Goal: Task Accomplishment & Management: Use online tool/utility

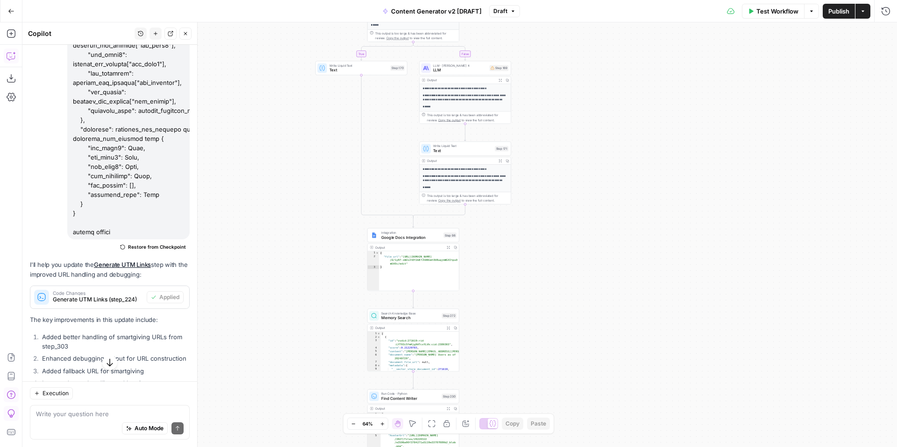
scroll to position [16639, 0]
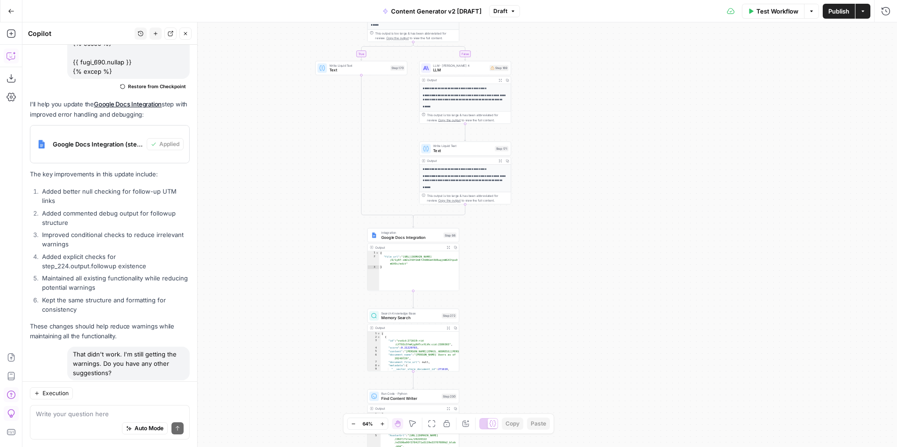
scroll to position [17892, 0]
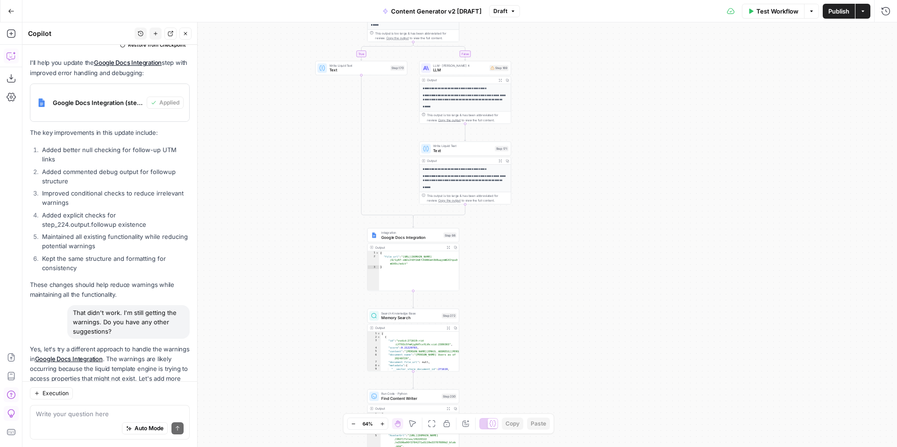
drag, startPoint x: 43, startPoint y: 219, endPoint x: 99, endPoint y: 301, distance: 99.1
copy ol "Added default value assignments using the | default filter Created intermediate…"
click at [116, 413] on textarea at bounding box center [110, 414] width 148 height 9
type textarea "D"
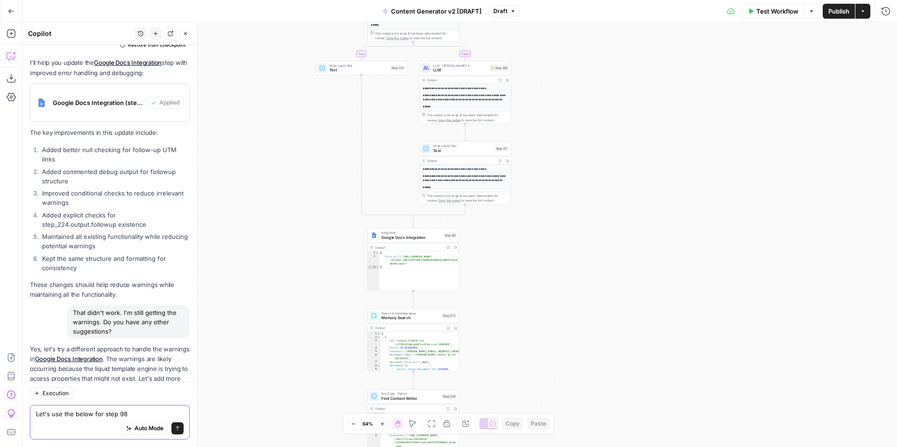
scroll to position [17901, 0]
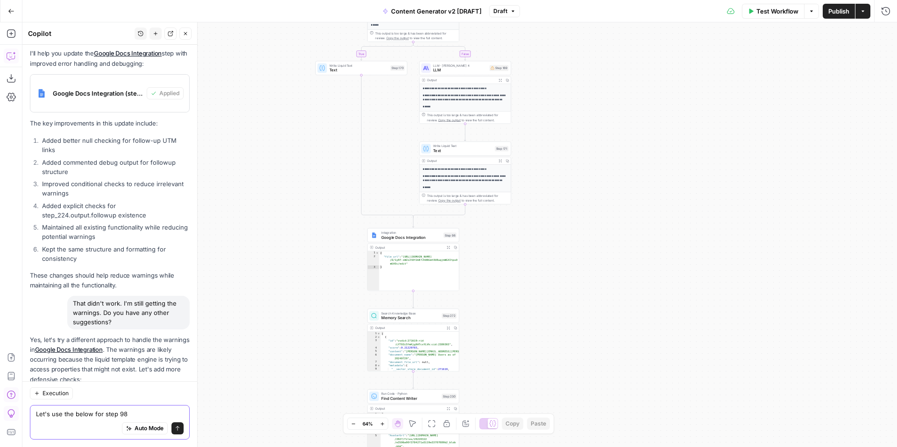
paste textarea "# FreeWill + {{ step_229.output[0].Cf.DisplayName }} ## Campaign: {{ campaign }…"
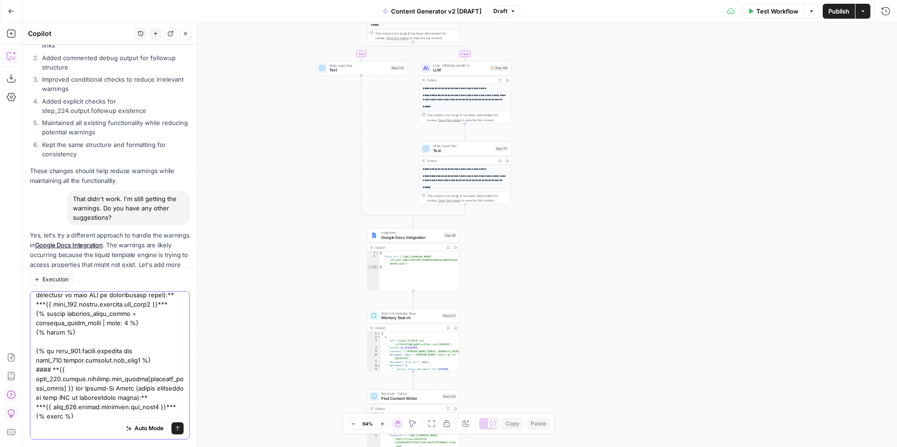
type textarea "Let's use the below for step 98 # FreeWill + {{ step_229.output[0].Cf.DisplayNa…"
click at [175, 427] on icon "submit" at bounding box center [178, 429] width 6 height 6
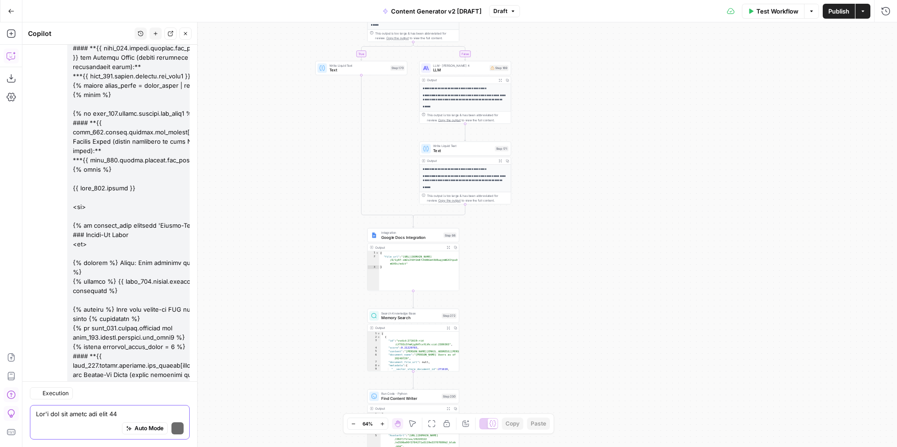
scroll to position [18904, 0]
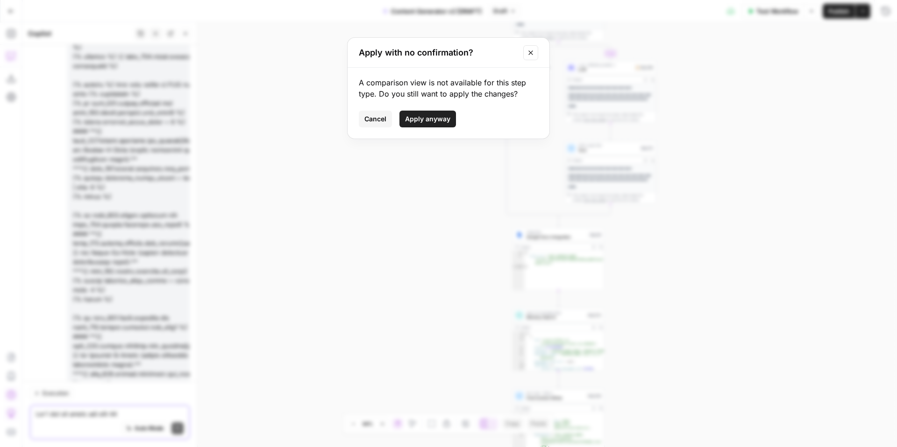
click at [444, 116] on span "Apply anyway" at bounding box center [427, 118] width 45 height 9
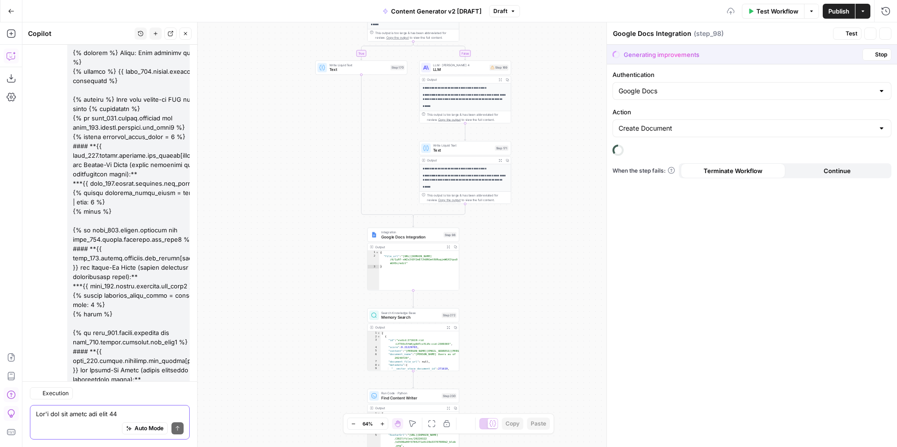
scroll to position [18934, 0]
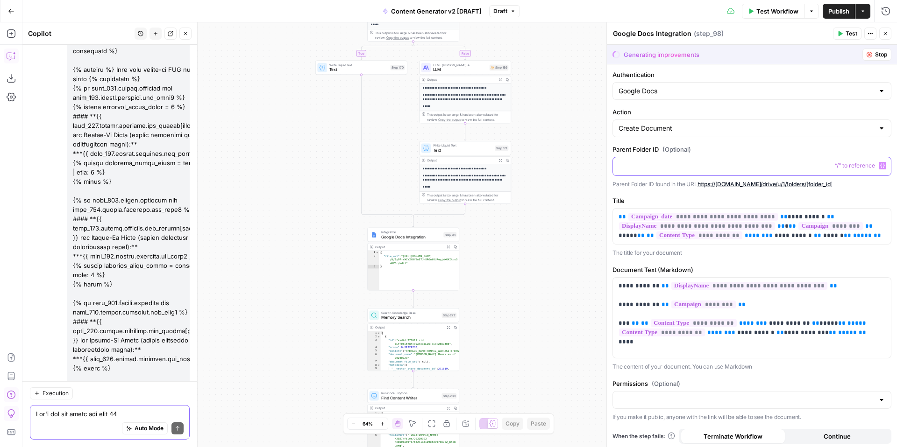
click at [667, 169] on p at bounding box center [751, 165] width 267 height 9
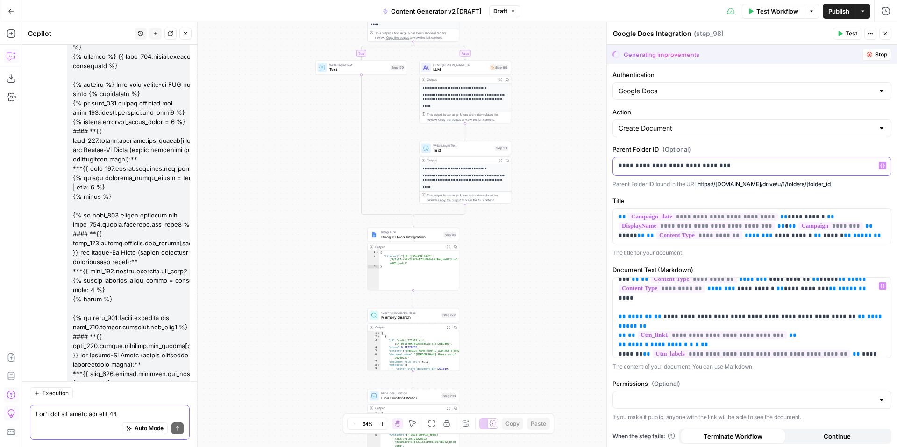
scroll to position [0, 0]
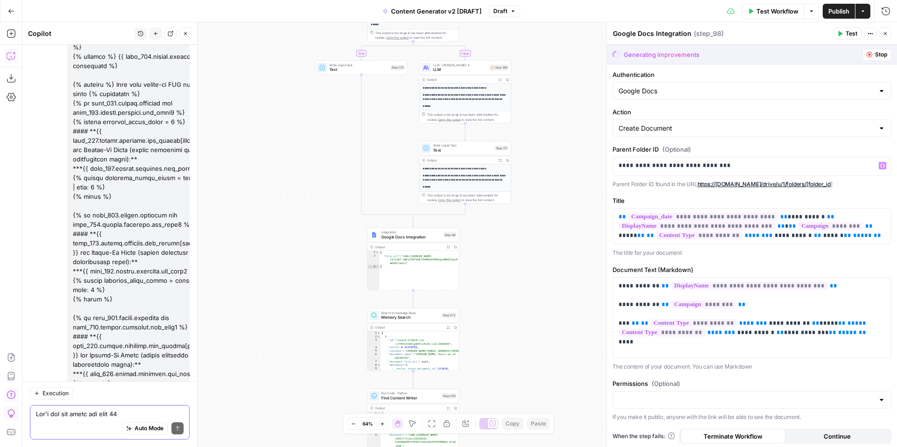
click at [838, 85] on div "Google Docs" at bounding box center [751, 91] width 279 height 18
type input "Google Docs"
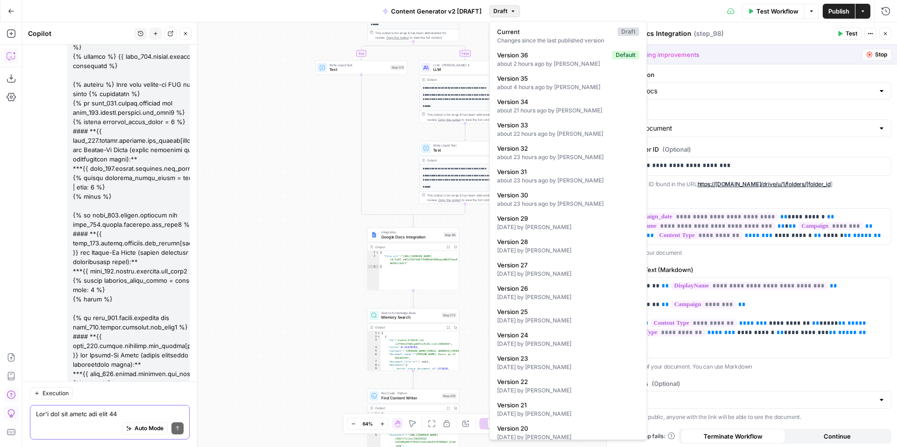
click at [513, 14] on button "Draft" at bounding box center [504, 11] width 31 height 12
click at [265, 113] on div "true false true false true false true true false true false false Workflow Set …" at bounding box center [459, 234] width 874 height 425
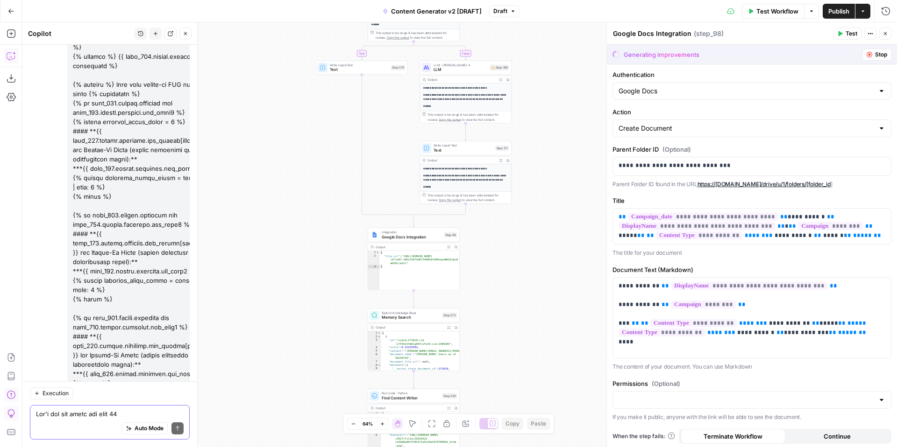
click at [884, 36] on button "Close" at bounding box center [885, 34] width 12 height 12
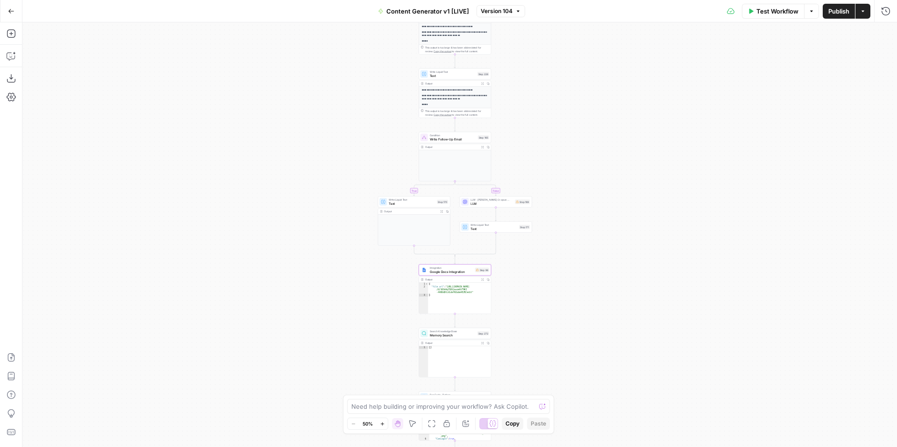
click at [707, 162] on div "true false true false true false true true false true false false Workflow Set …" at bounding box center [459, 234] width 874 height 425
click at [450, 271] on span "Google Docs Integration" at bounding box center [451, 272] width 43 height 5
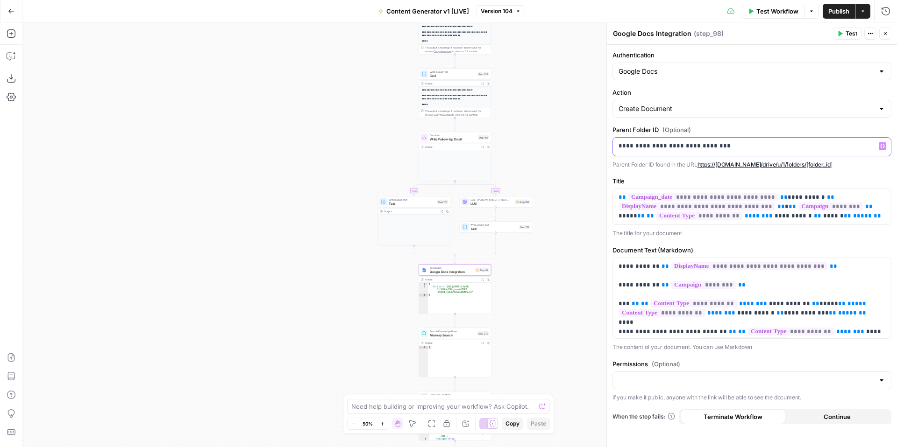
click at [763, 143] on p "**********" at bounding box center [751, 146] width 267 height 9
copy p "**********"
click at [511, 10] on span "Version 104" at bounding box center [497, 11] width 32 height 8
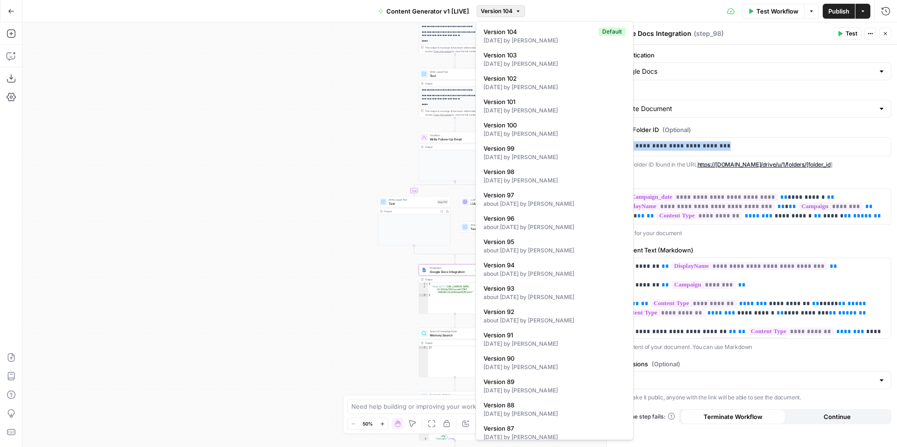
click at [511, 10] on span "Version 104" at bounding box center [497, 11] width 32 height 8
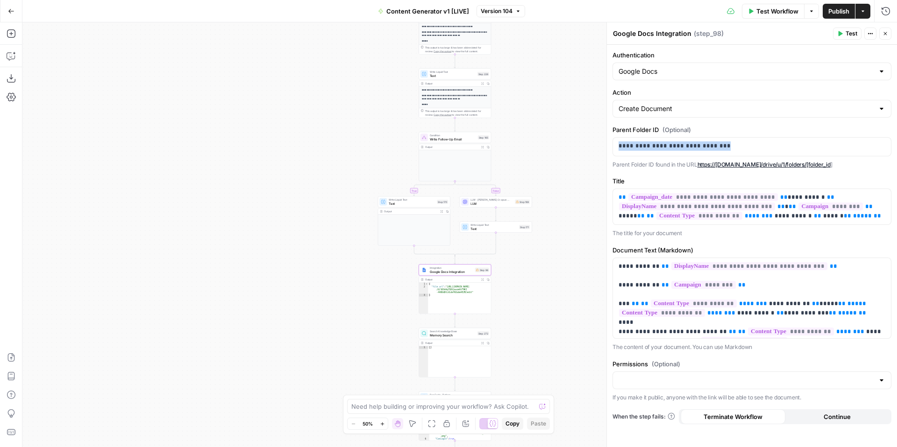
click at [581, 59] on div "true false true false true false true true false true false false Workflow Set …" at bounding box center [459, 234] width 874 height 425
click at [885, 35] on icon "button" at bounding box center [885, 34] width 6 height 6
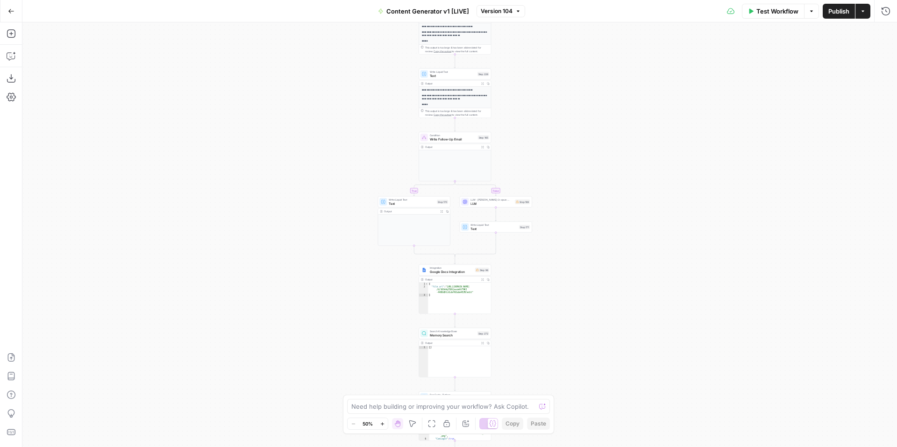
click at [14, 8] on icon "button" at bounding box center [11, 11] width 7 height 7
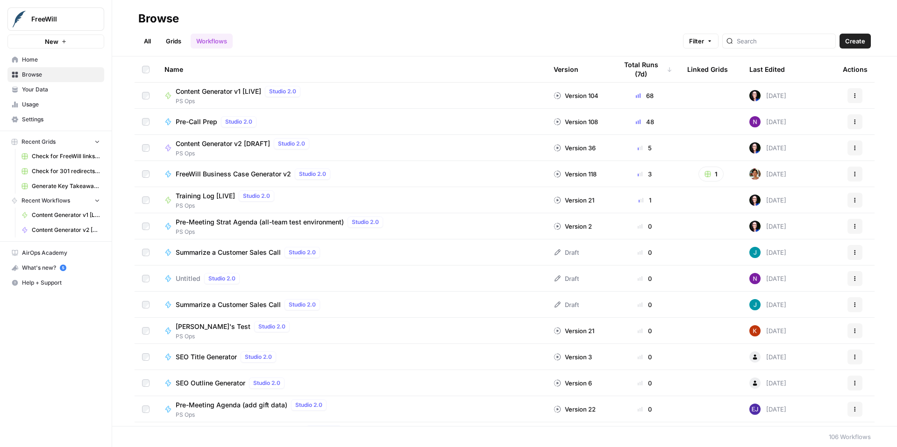
click at [234, 142] on span "Content Generator v2 [DRAFT]" at bounding box center [223, 143] width 94 height 9
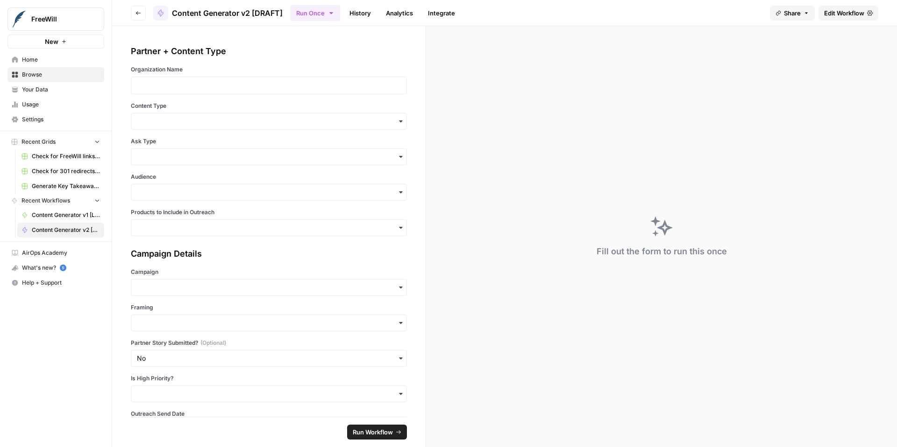
click at [834, 11] on span "Edit Workflow" at bounding box center [844, 12] width 40 height 9
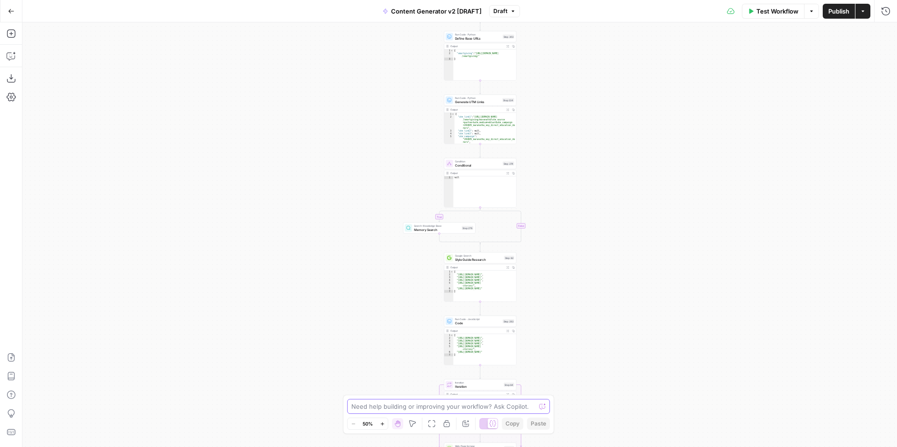
click at [401, 409] on textarea at bounding box center [443, 406] width 184 height 9
paste textarea "# FreeWill + {{ step_229.output[0].Cf.DisplayName }} ## Campaign: {{ campaign }…"
type textarea "Please update the code for step 98 to equal the below # FreeWill + {{ step_229.…"
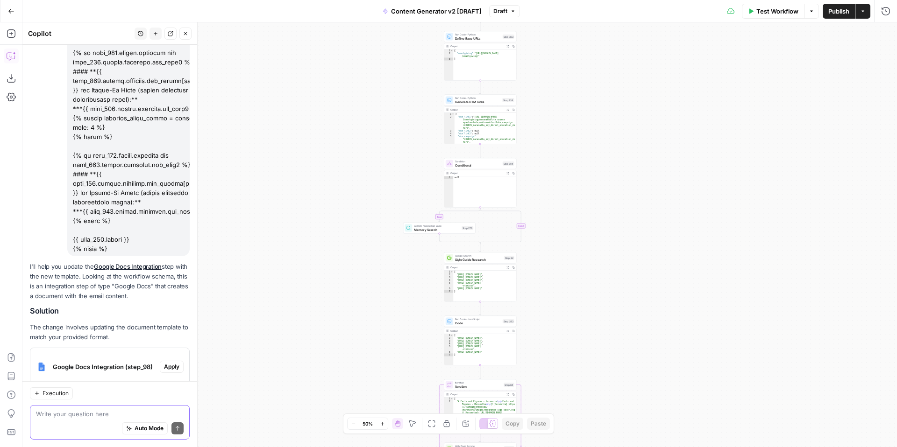
scroll to position [699, 0]
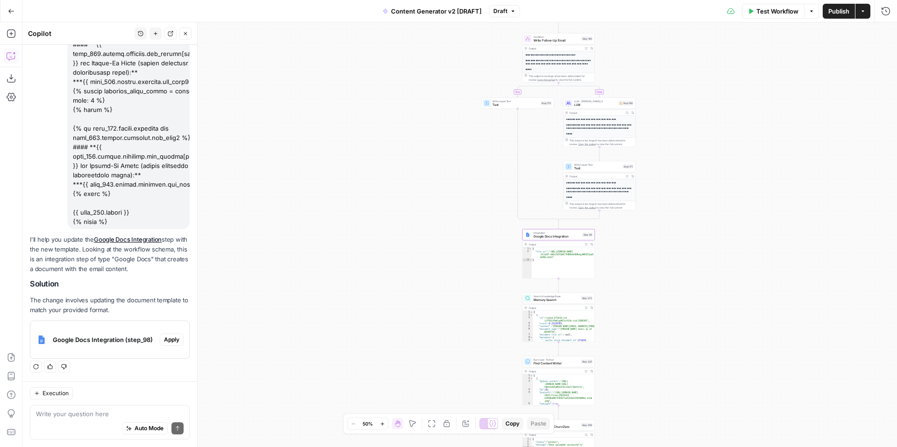
click at [170, 340] on span "Apply" at bounding box center [171, 340] width 15 height 8
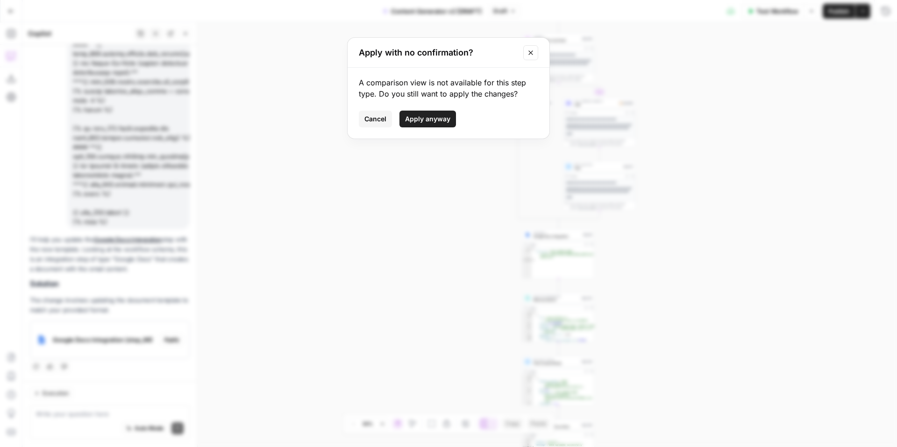
click at [421, 116] on span "Apply anyway" at bounding box center [427, 118] width 45 height 9
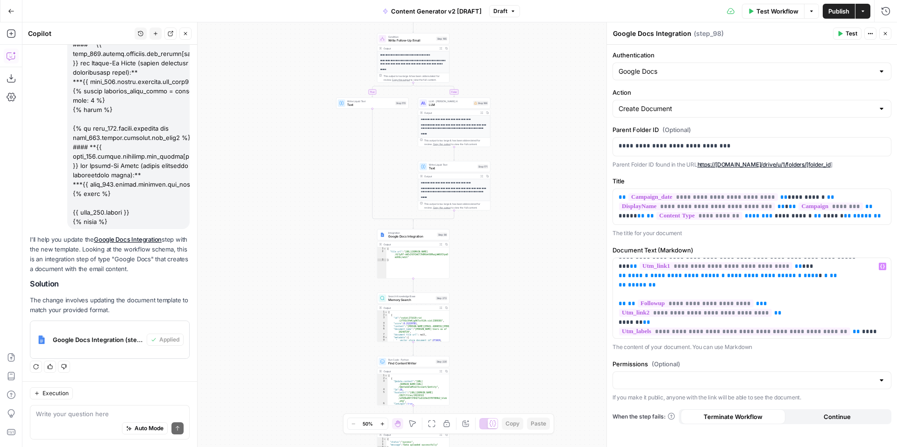
scroll to position [0, 0]
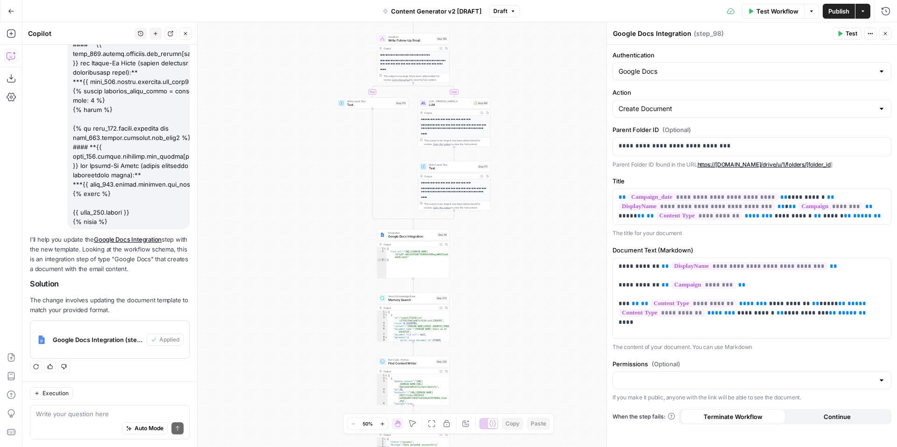
click at [768, 14] on span "Test Workflow" at bounding box center [777, 11] width 42 height 9
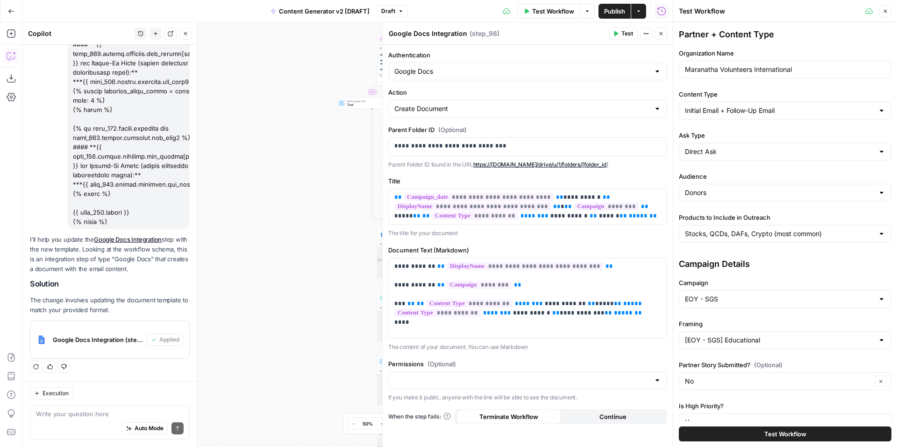
click at [738, 430] on button "Test Workflow" at bounding box center [785, 434] width 213 height 15
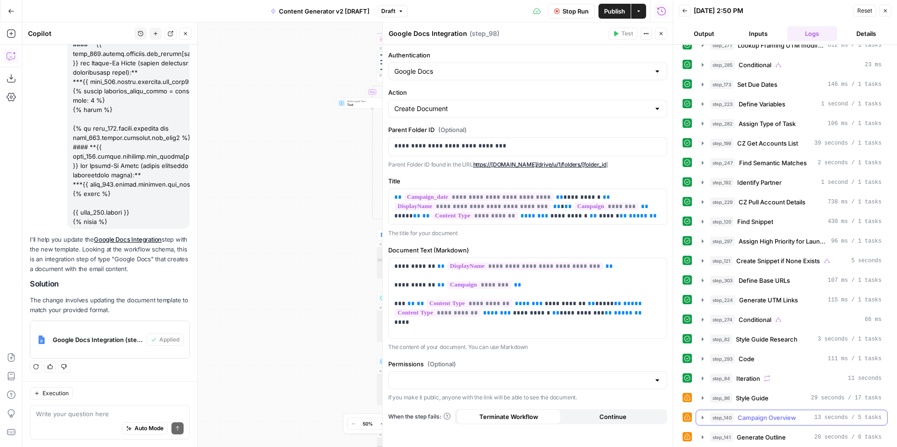
scroll to position [91, 0]
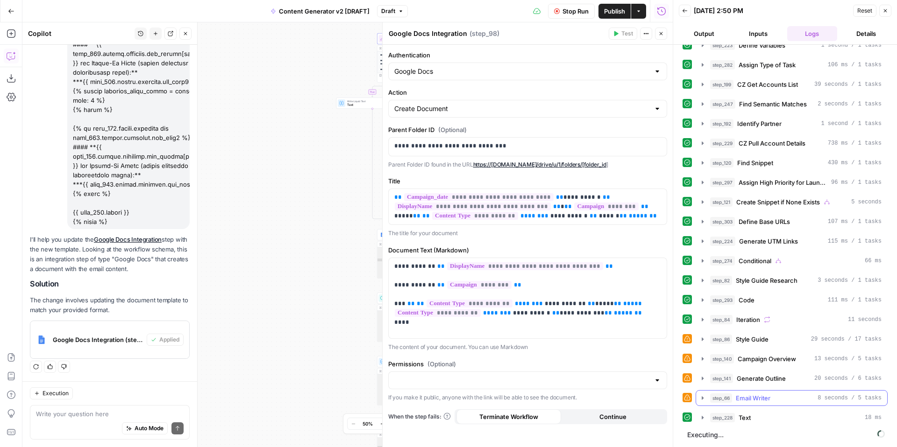
click at [701, 398] on icon "button" at bounding box center [702, 398] width 7 height 7
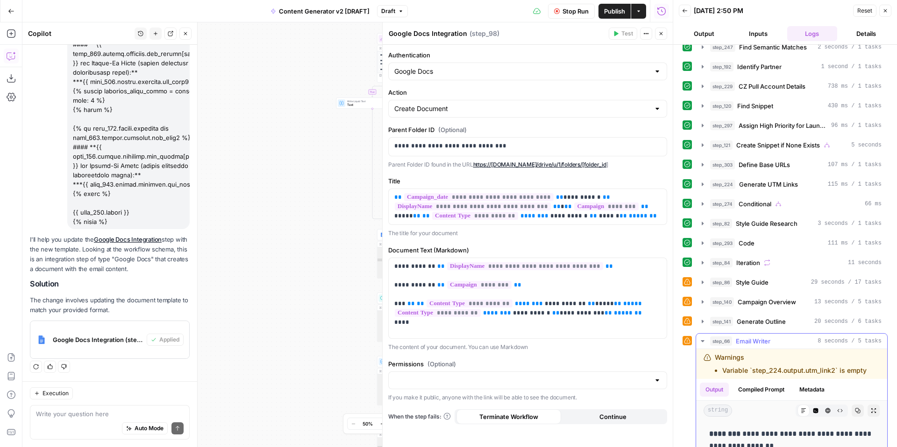
scroll to position [181, 0]
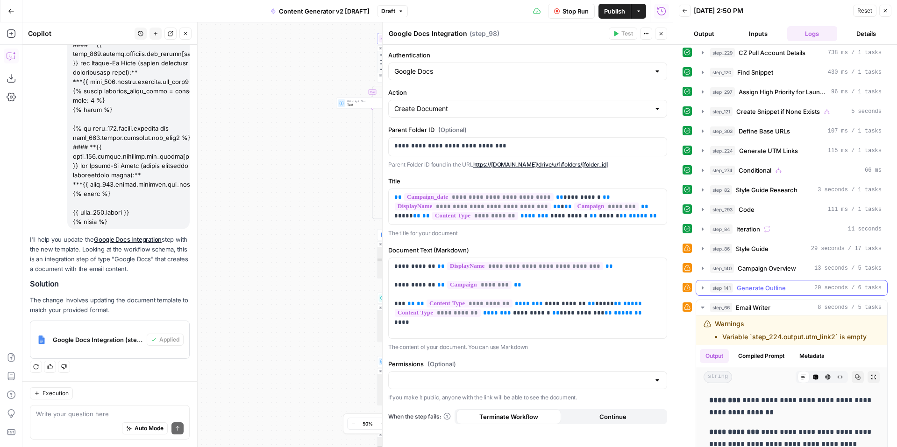
click at [702, 287] on icon "button" at bounding box center [703, 287] width 2 height 3
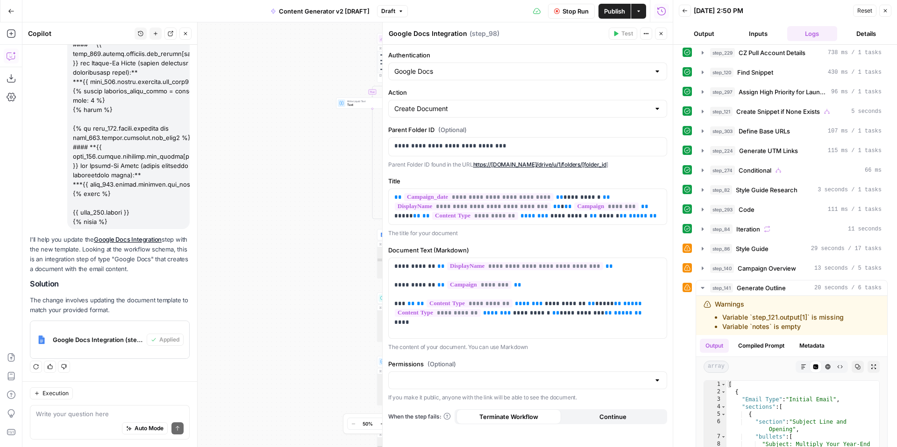
click at [703, 269] on icon "button" at bounding box center [702, 268] width 7 height 7
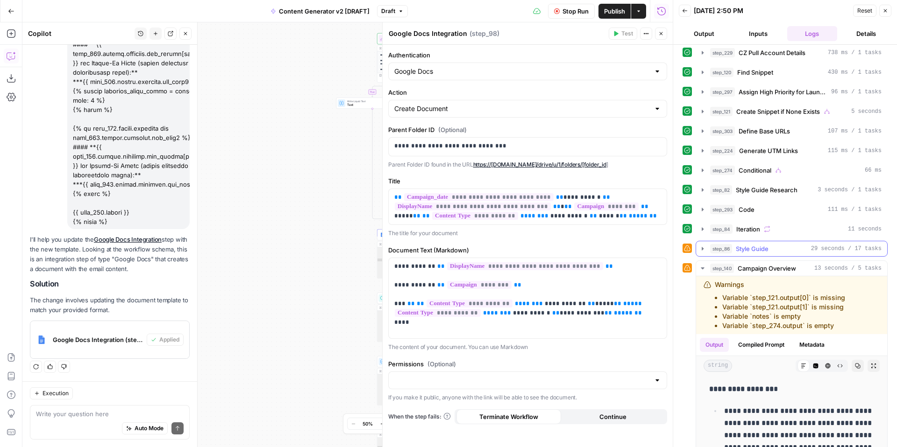
click at [702, 249] on icon "button" at bounding box center [703, 248] width 2 height 3
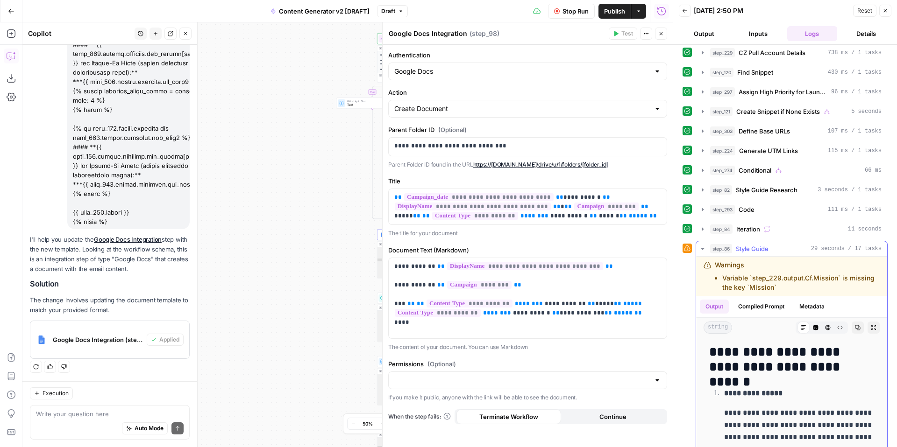
click at [702, 249] on icon "button" at bounding box center [702, 249] width 3 height 2
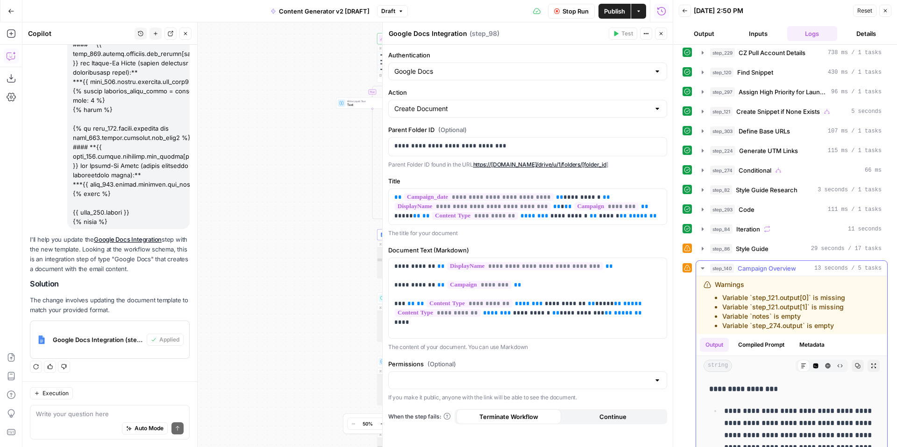
click at [703, 270] on icon "button" at bounding box center [702, 268] width 7 height 7
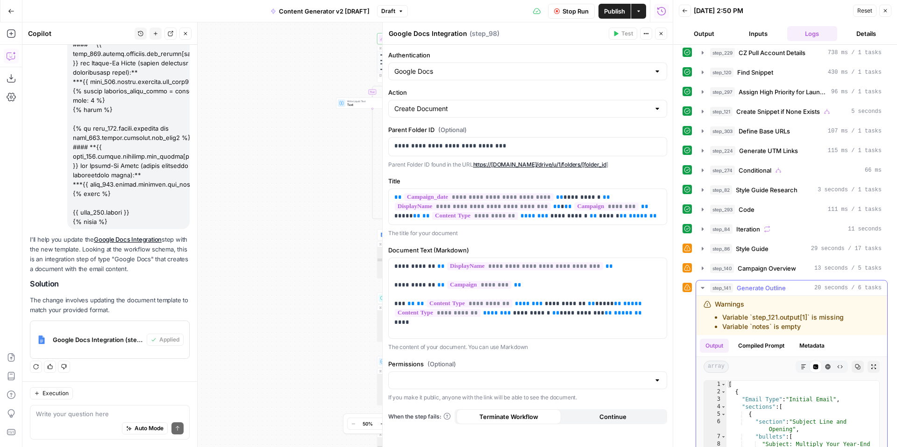
click at [704, 289] on icon "button" at bounding box center [702, 287] width 7 height 7
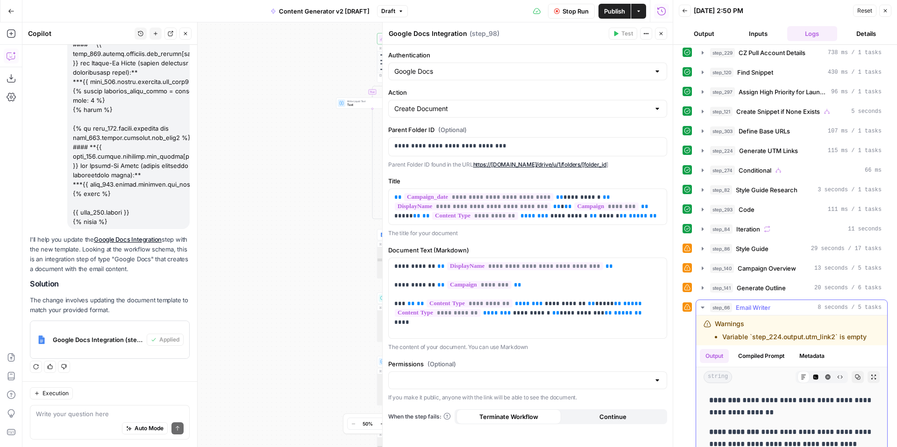
click at [702, 306] on icon "button" at bounding box center [702, 307] width 7 height 7
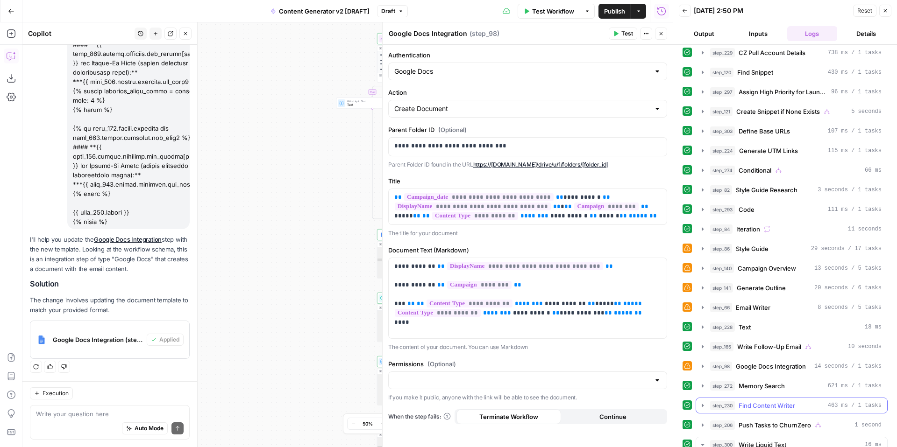
scroll to position [261, 0]
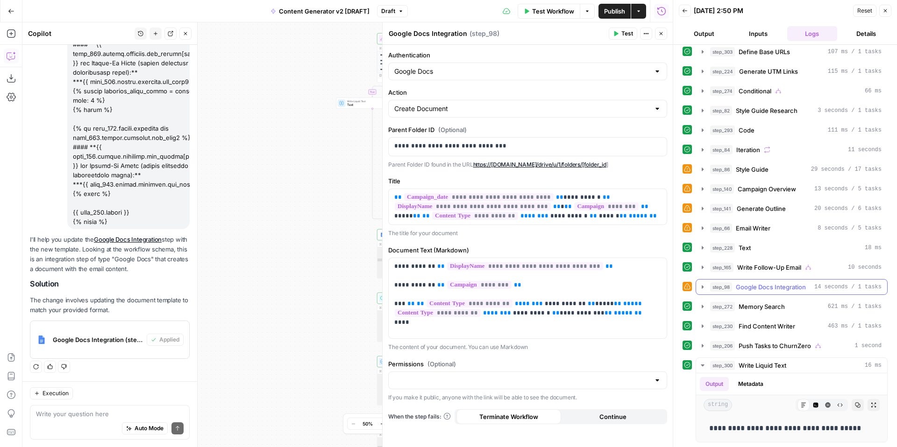
click at [703, 288] on icon "button" at bounding box center [702, 287] width 7 height 7
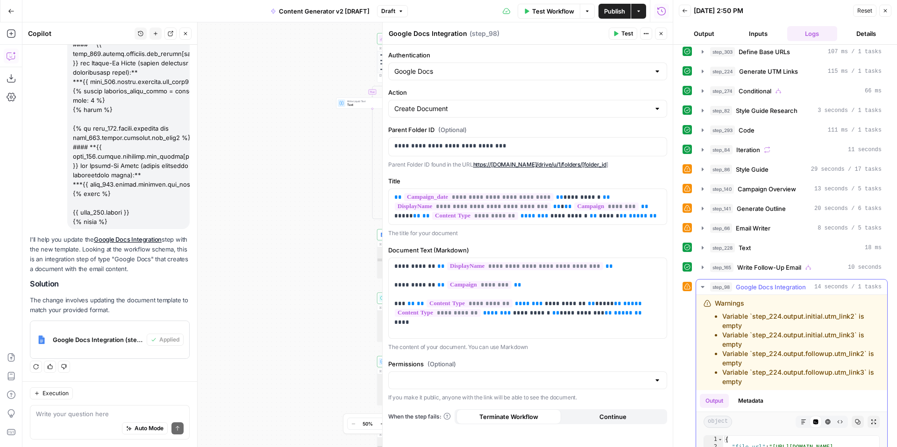
drag, startPoint x: 723, startPoint y: 318, endPoint x: 755, endPoint y: 381, distance: 71.4
click at [755, 381] on ul "Variable `step_224.output.initial.utm_link2` is empty Variable `step_224.output…" at bounding box center [797, 349] width 165 height 75
copy ul "Variable `step_224.output.initial.utm_link2` is empty Variable `step_224.output…"
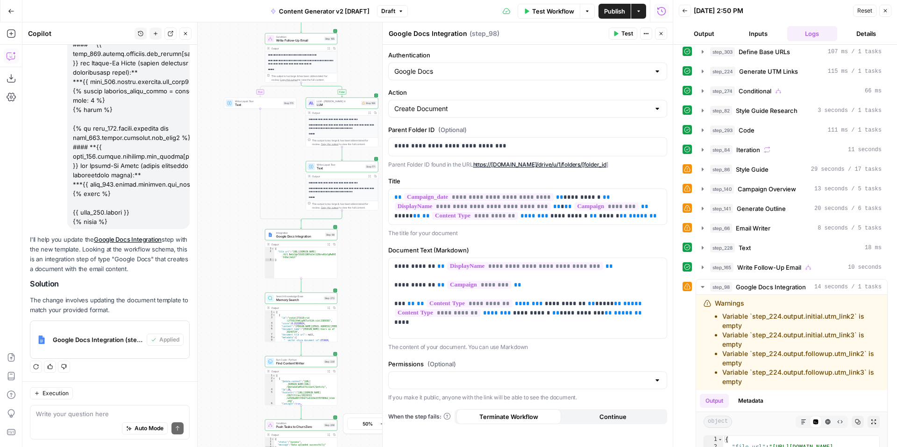
click at [54, 420] on div "Auto Mode Send" at bounding box center [110, 429] width 148 height 21
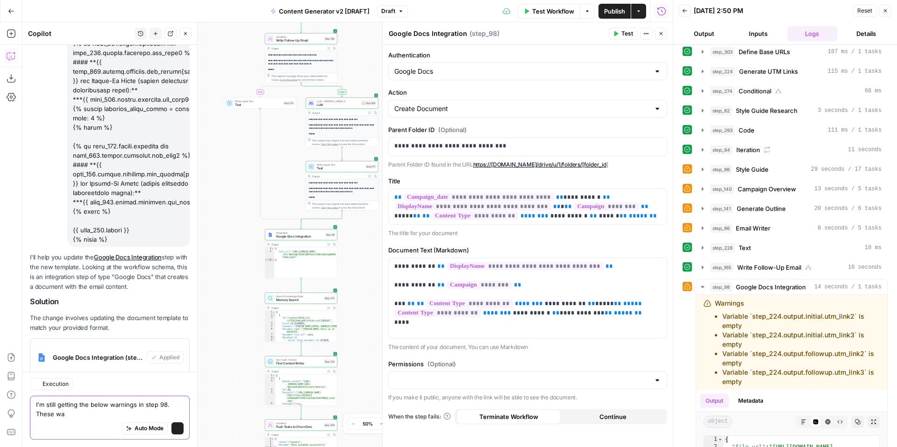
scroll to position [709, 0]
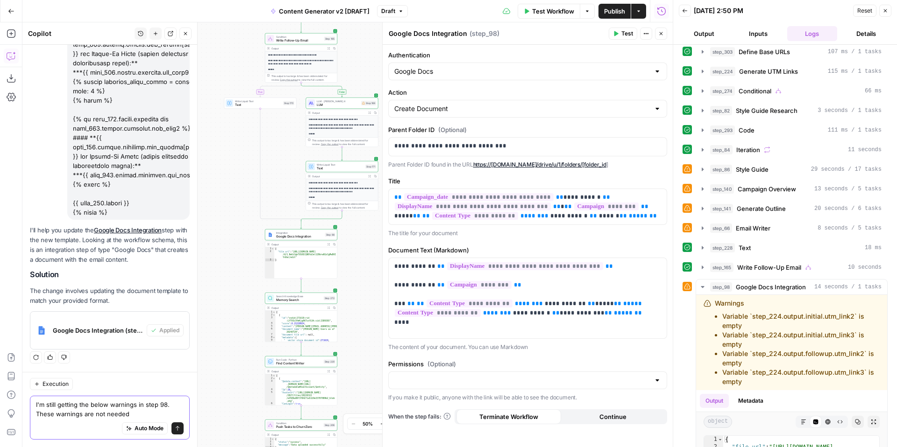
paste textarea "Variable `step_224.output.initial.utm_link2` is empty Variable `step_224.output…"
type textarea "I'm still getting the below warnings in step 98. These warnings are not needed …"
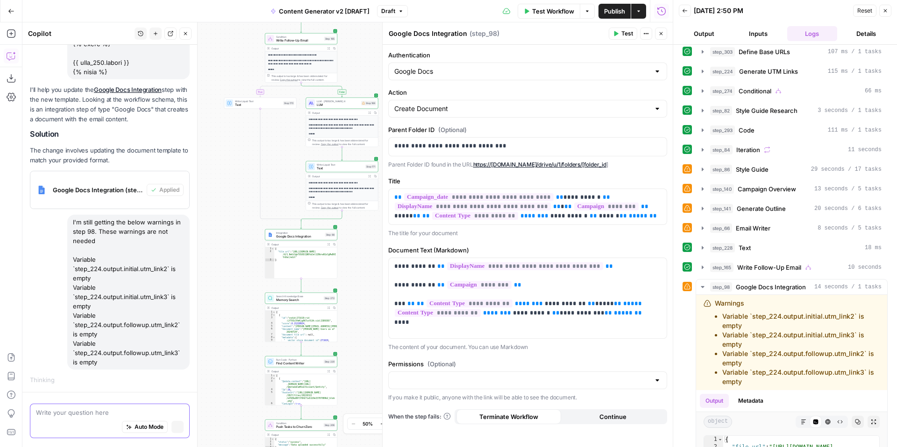
scroll to position [848, 0]
click at [702, 287] on icon "button" at bounding box center [702, 287] width 3 height 2
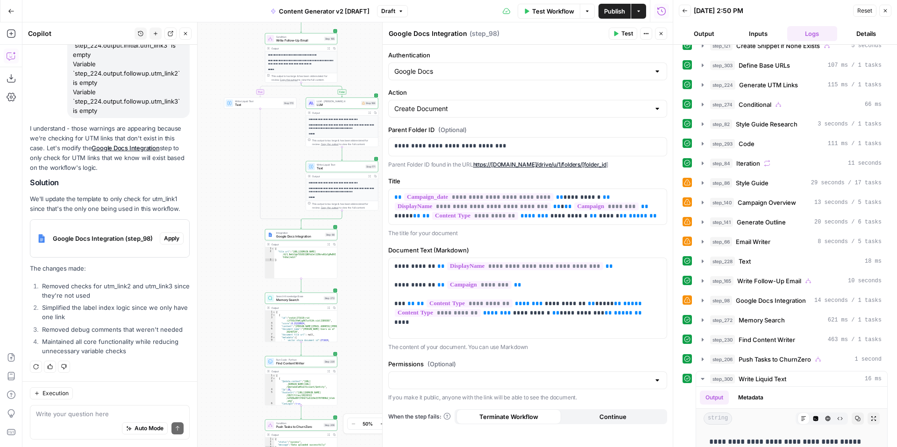
scroll to position [1100, 0]
click at [102, 418] on textarea at bounding box center [110, 414] width 148 height 9
drag, startPoint x: 103, startPoint y: 288, endPoint x: 171, endPoint y: 283, distance: 68.4
click at [171, 283] on li "Removed checks for utm_link2 and utm_link3 since they're not used" at bounding box center [115, 291] width 150 height 19
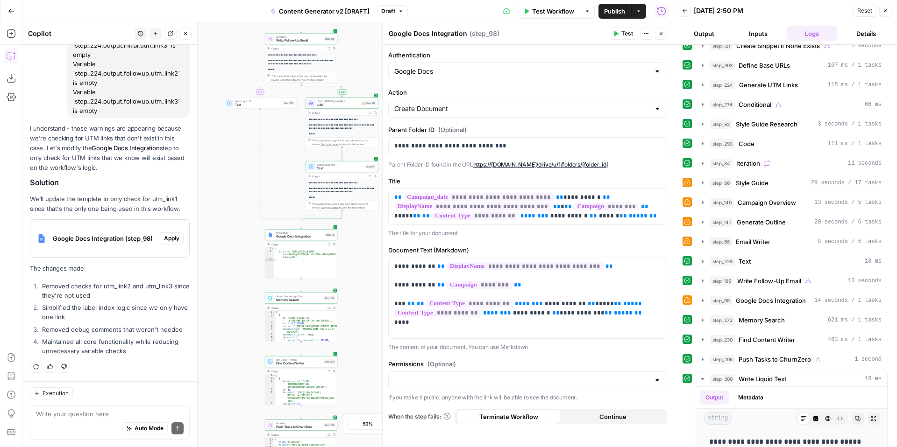
copy li "utm_link2 and utm_link3"
click at [128, 414] on textarea at bounding box center [110, 414] width 148 height 9
paste textarea "utm_link2 and utm_link3"
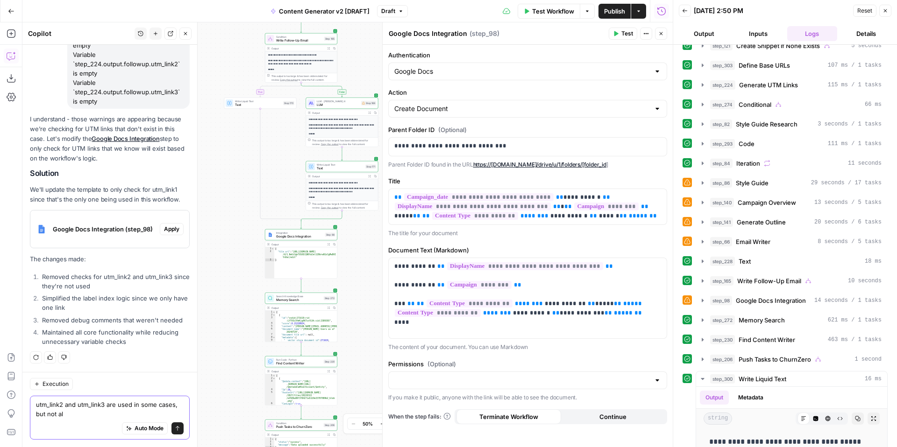
type textarea "utm_link2 and utm_link3 are used in some cases, but not all"
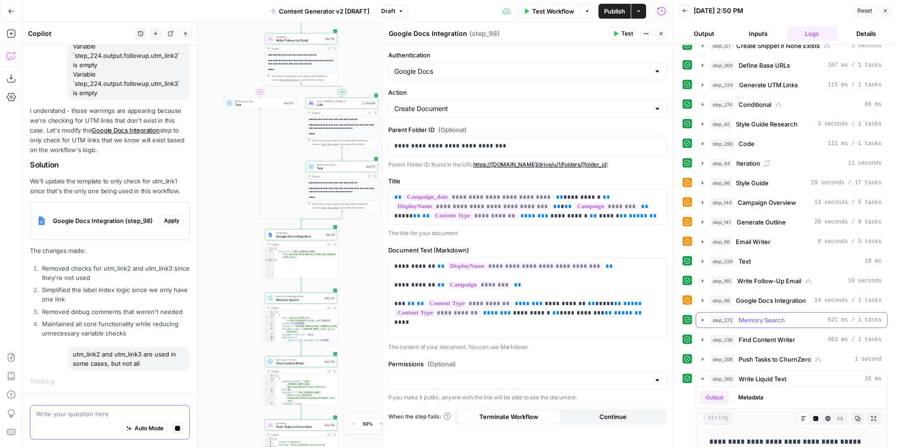
scroll to position [261, 0]
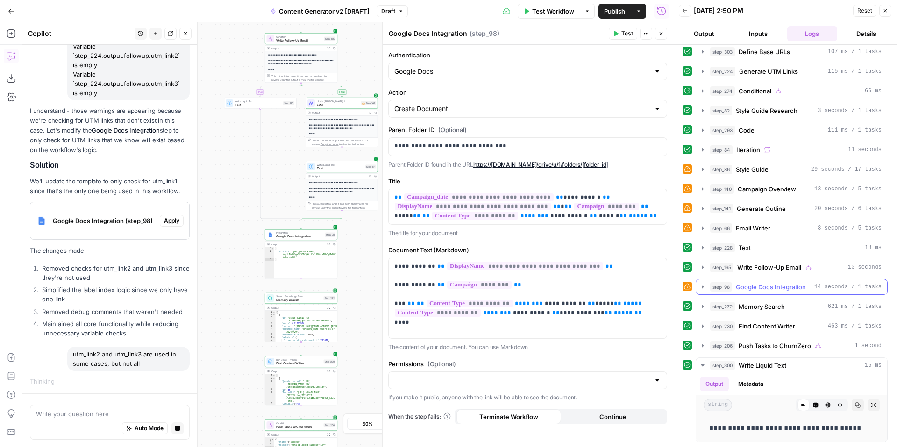
click at [704, 288] on icon "button" at bounding box center [702, 287] width 7 height 7
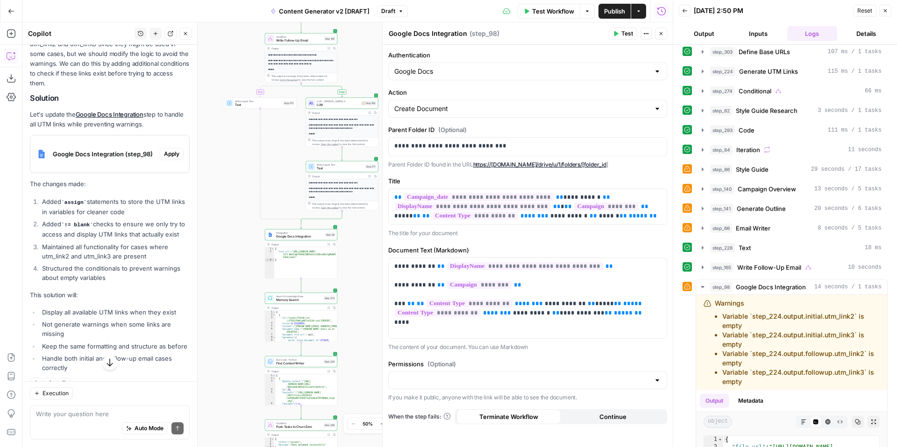
scroll to position [1472, 0]
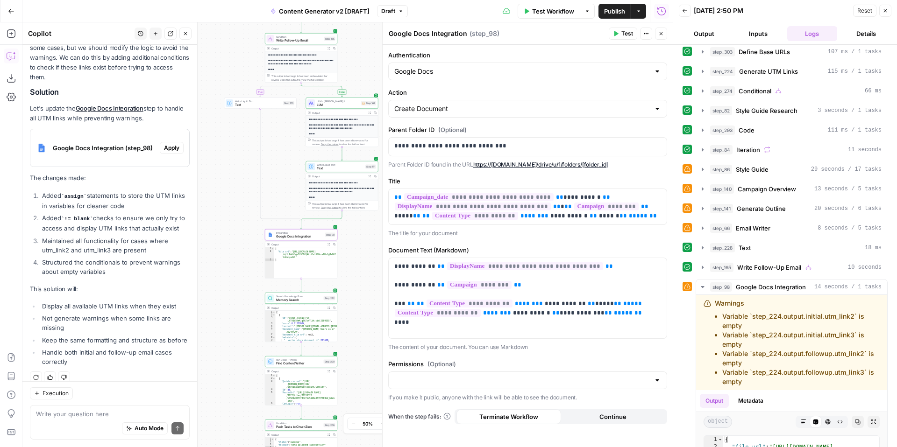
click at [105, 143] on span "Google Docs Integration (step_98)" at bounding box center [104, 147] width 103 height 9
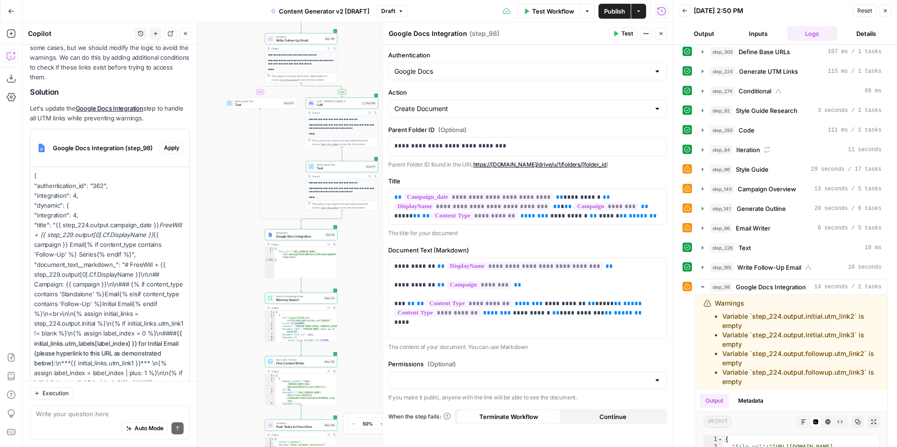
scroll to position [2052, 0]
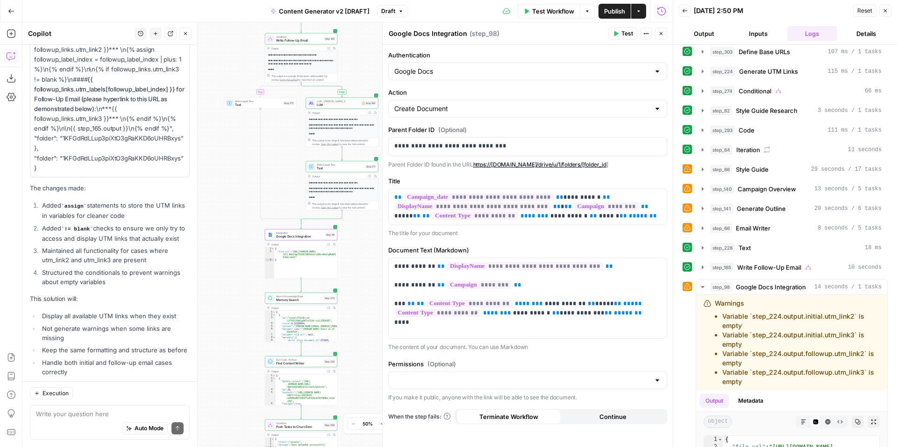
drag, startPoint x: 33, startPoint y: 165, endPoint x: 161, endPoint y: 151, distance: 128.7
copy p "{ "authentication_id": "362", "integration": 4, "dynamic": { "integration": 4, …"
drag, startPoint x: 723, startPoint y: 318, endPoint x: 760, endPoint y: 381, distance: 73.1
click at [760, 381] on ul "Variable `step_224.output.initial.utm_link2` is empty Variable `step_224.output…" at bounding box center [797, 349] width 165 height 75
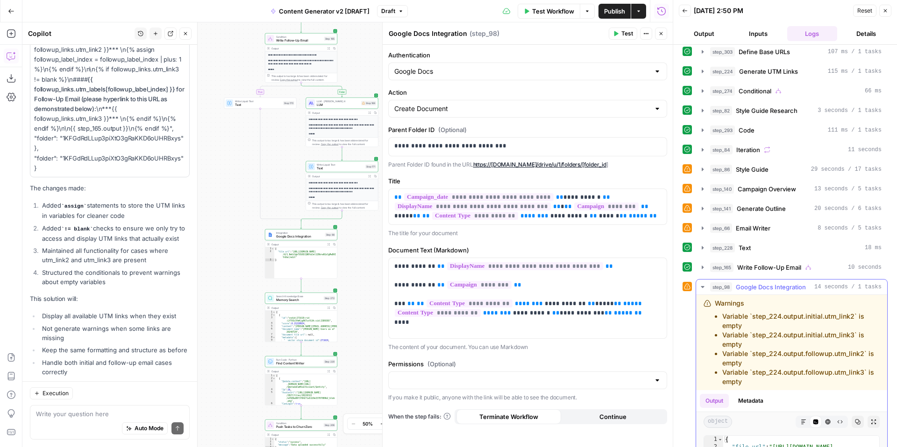
copy ul "Variable `step_224.output.initial.utm_link2` is empty Variable `step_224.output…"
click at [109, 418] on textarea at bounding box center [110, 414] width 148 height 9
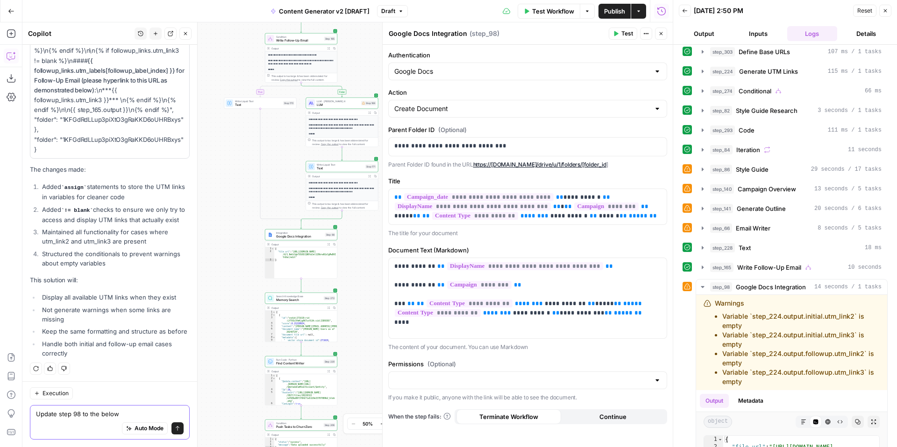
paste textarea "# FreeWill + {{ step_229.output[0].Cf.DisplayName }} ## Campaign: {{ campaign }…"
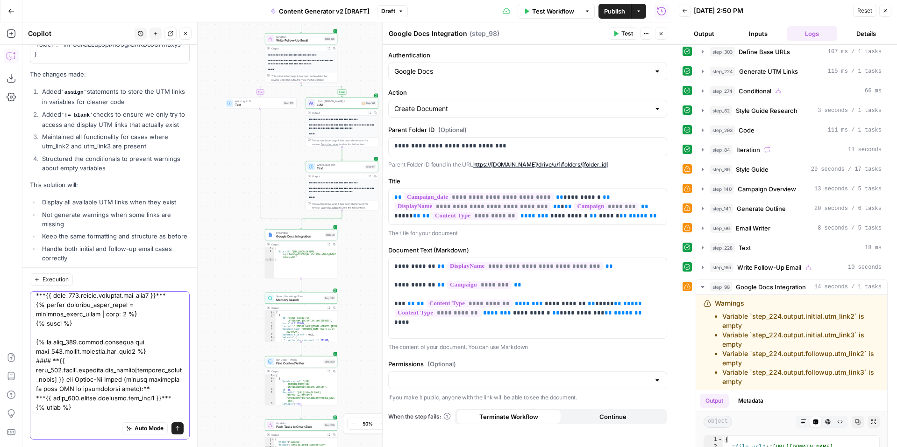
type textarea "Update step 98 to the below # FreeWill + {{ step_229.output[0].Cf.DisplayName }…"
click at [180, 428] on icon "submit" at bounding box center [178, 429] width 6 height 6
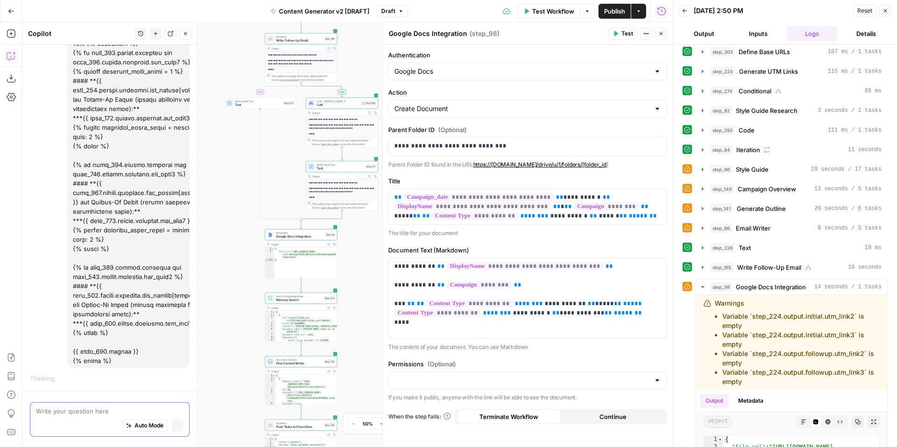
scroll to position [2864, 0]
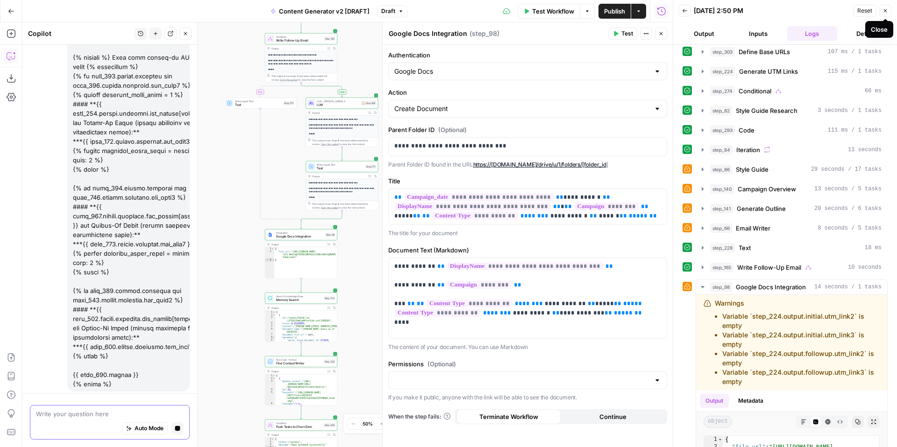
click at [888, 13] on button "Close" at bounding box center [885, 11] width 12 height 12
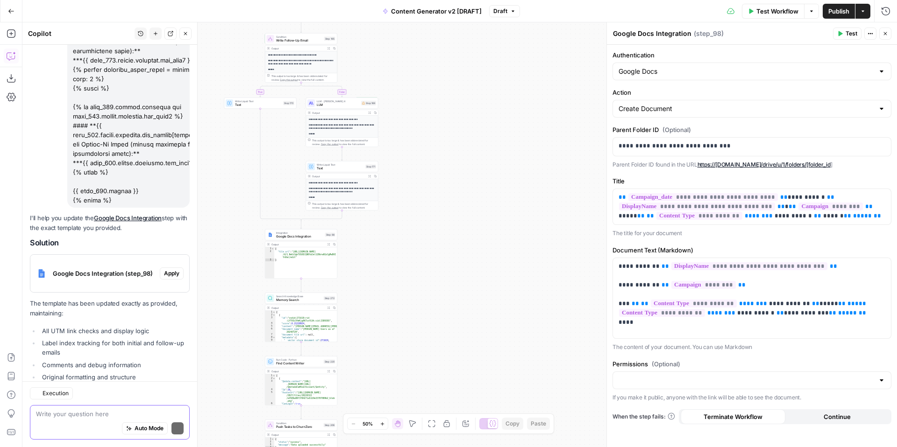
scroll to position [3075, 0]
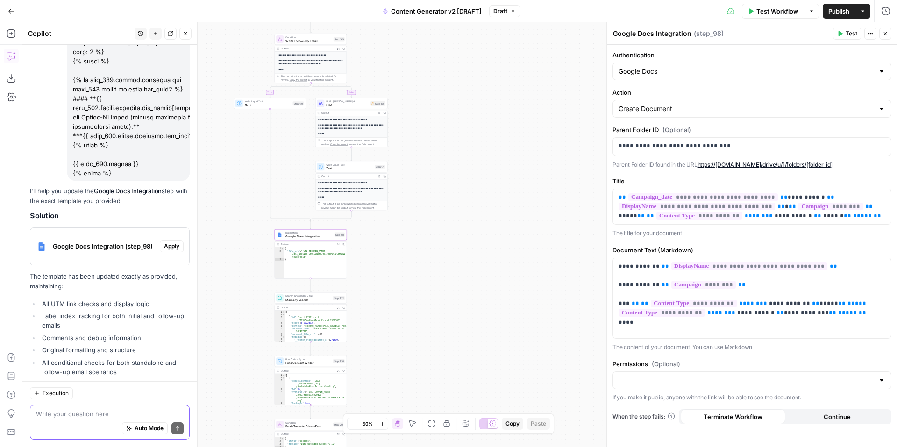
click at [179, 241] on button "Apply" at bounding box center [172, 247] width 24 height 12
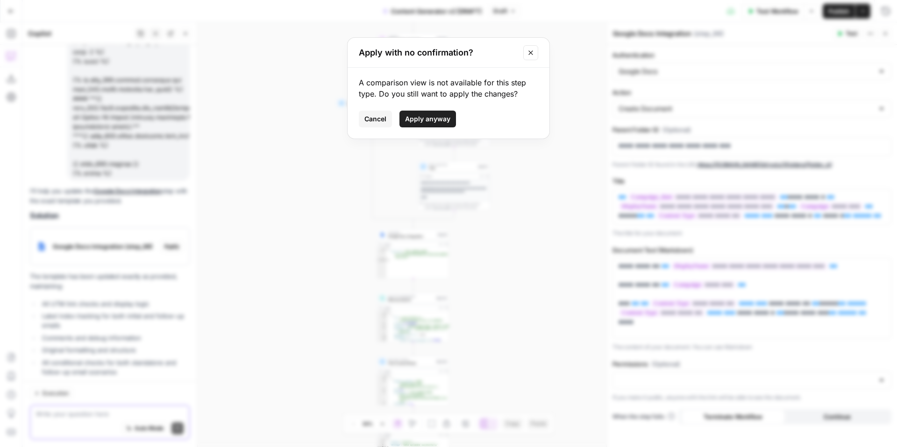
click at [433, 122] on span "Apply anyway" at bounding box center [427, 118] width 45 height 9
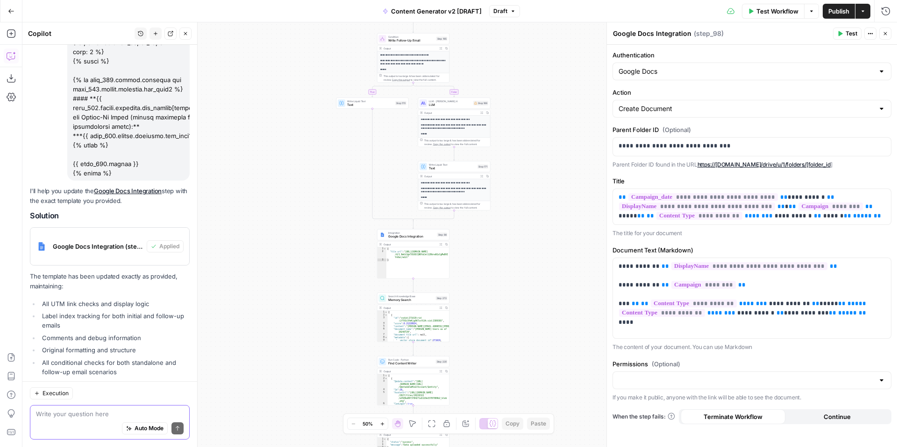
click at [98, 416] on textarea at bounding box center [110, 414] width 148 height 9
type textarea "Has step 98 been updated?"
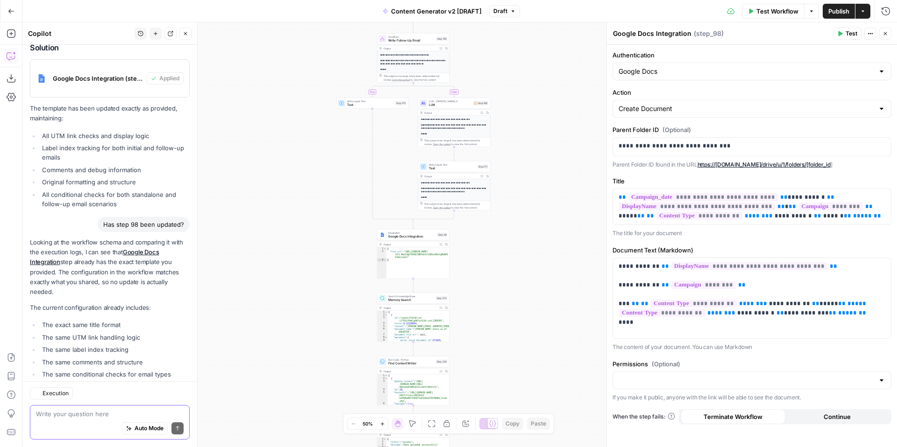
scroll to position [3270, 0]
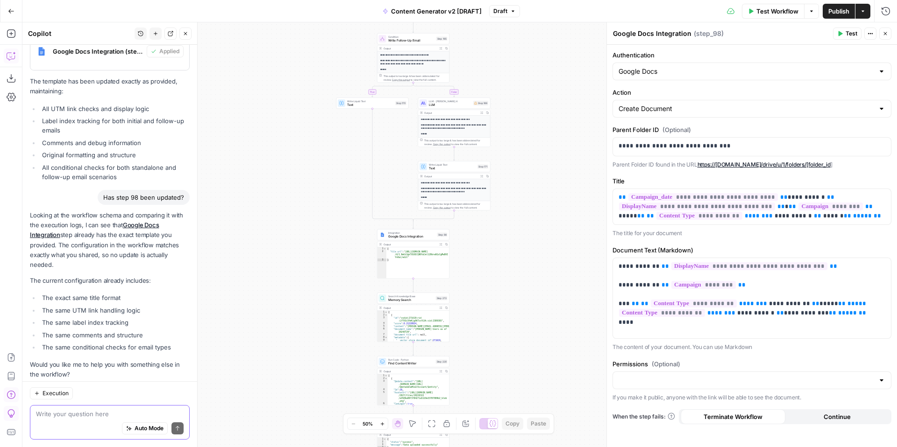
click at [124, 414] on textarea at bounding box center [110, 414] width 148 height 9
click at [777, 9] on span "Test Workflow" at bounding box center [777, 11] width 42 height 9
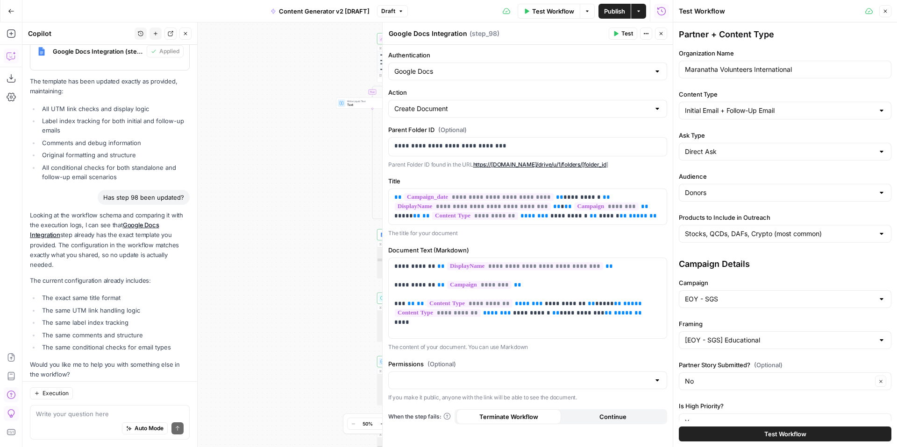
click at [732, 434] on button "Test Workflow" at bounding box center [785, 434] width 213 height 15
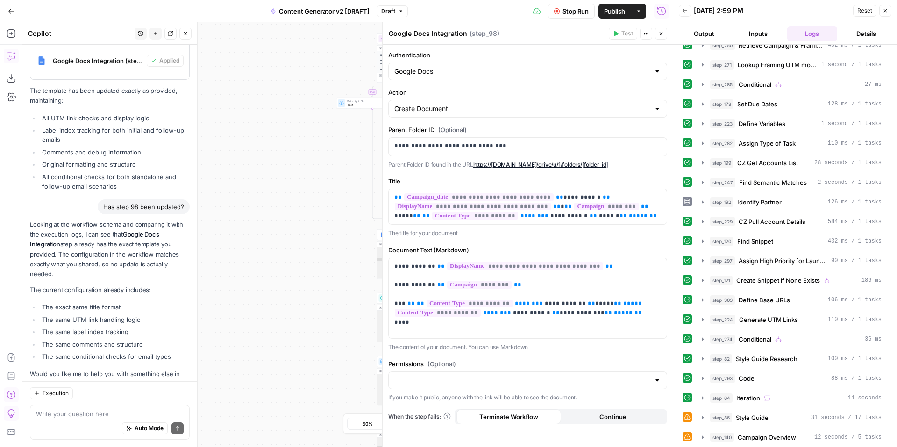
scroll to position [32, 0]
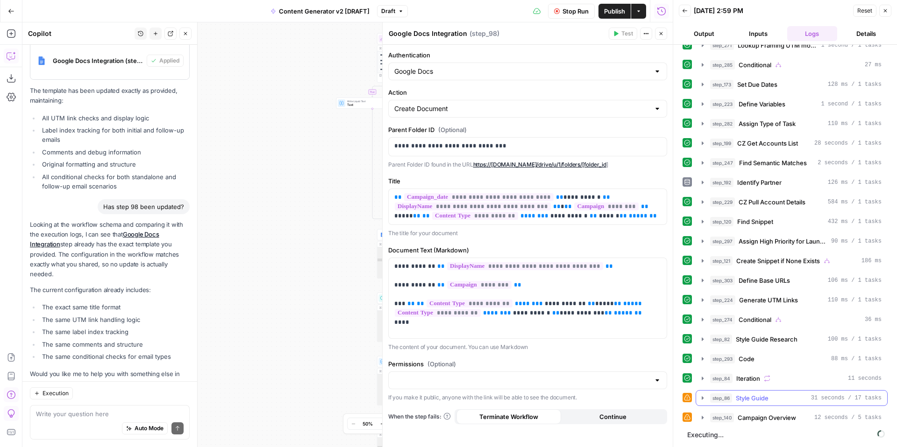
click at [702, 397] on icon "button" at bounding box center [703, 398] width 2 height 3
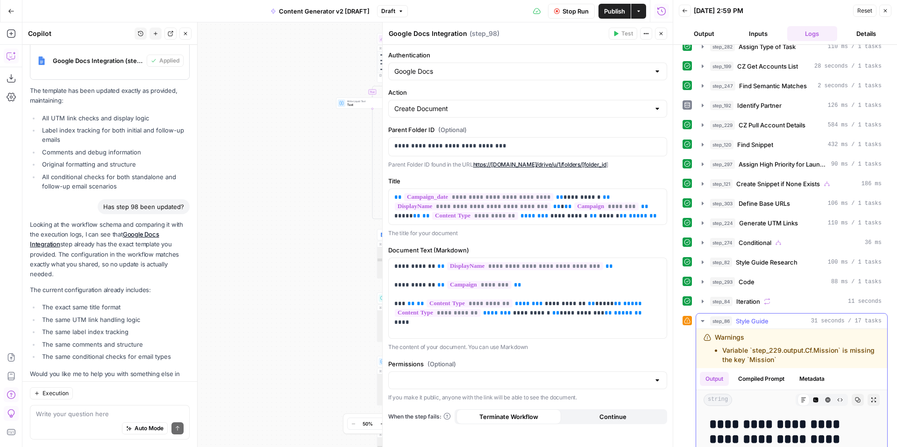
scroll to position [213, 0]
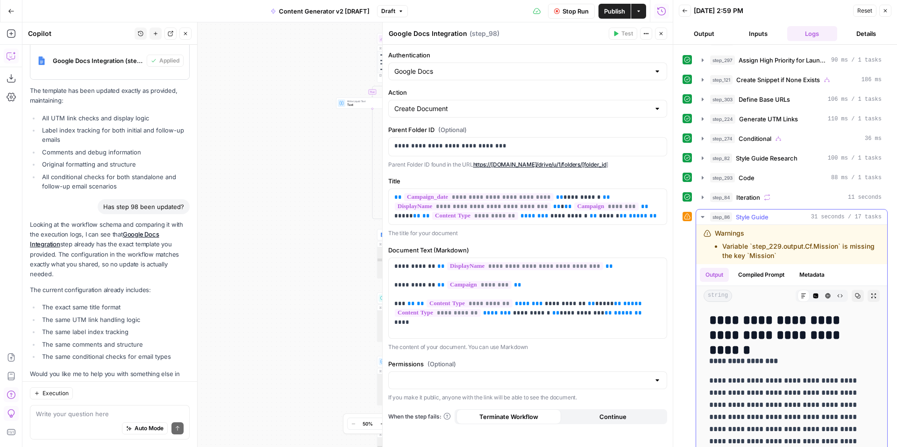
click at [701, 218] on icon "button" at bounding box center [702, 216] width 7 height 7
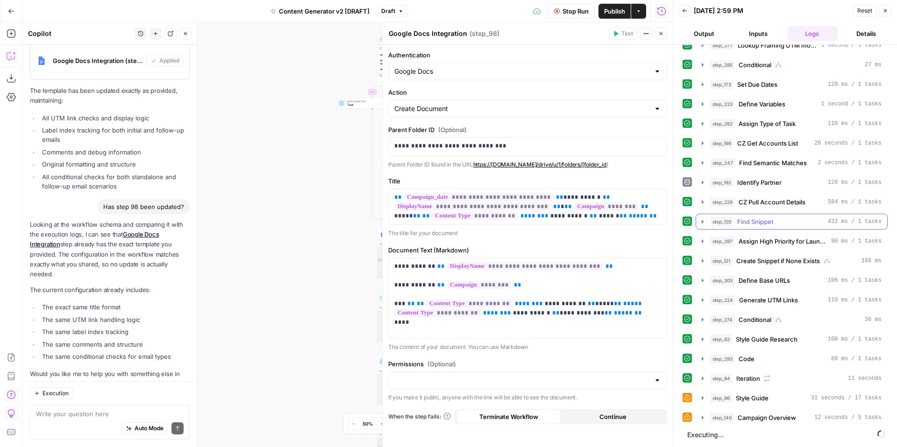
scroll to position [32, 0]
click at [702, 418] on icon "button" at bounding box center [703, 417] width 2 height 3
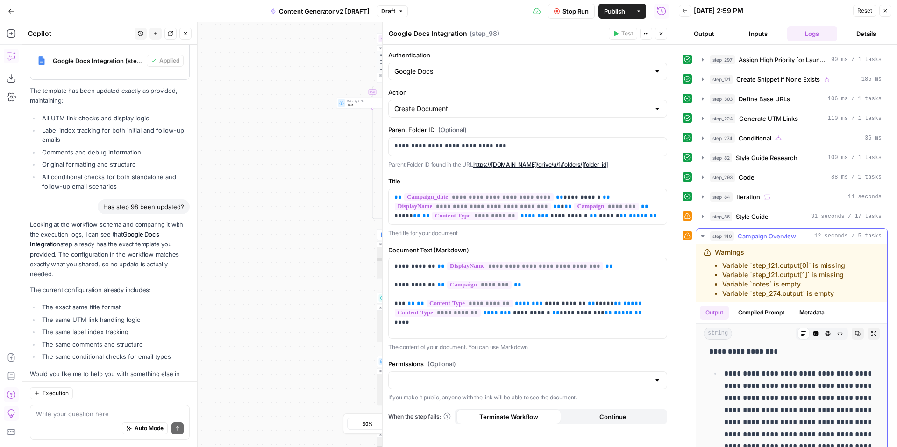
scroll to position [6, 0]
click at [703, 236] on icon "button" at bounding box center [702, 236] width 3 height 2
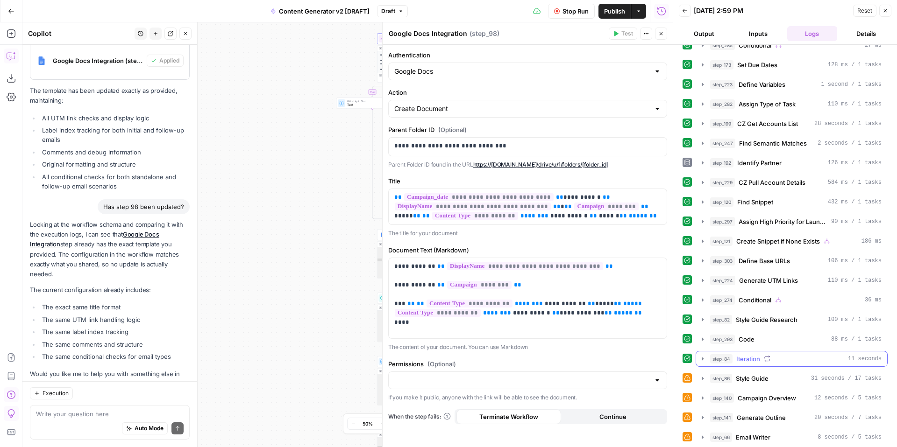
scroll to position [91, 0]
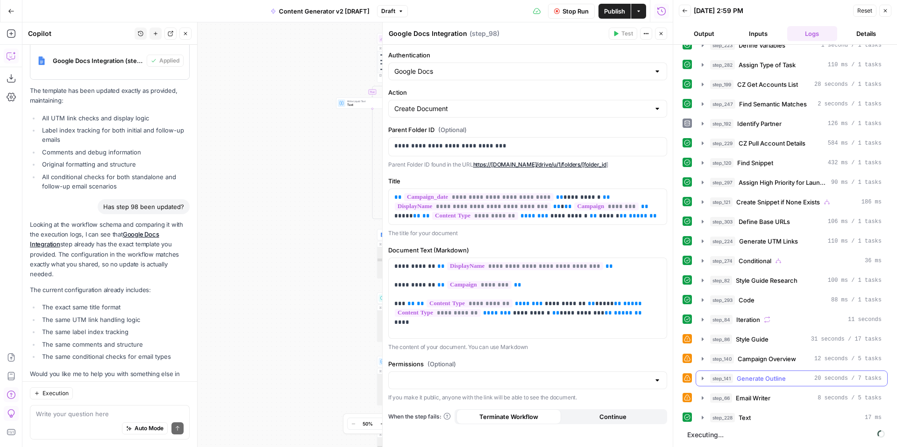
click at [700, 379] on icon "button" at bounding box center [702, 378] width 7 height 7
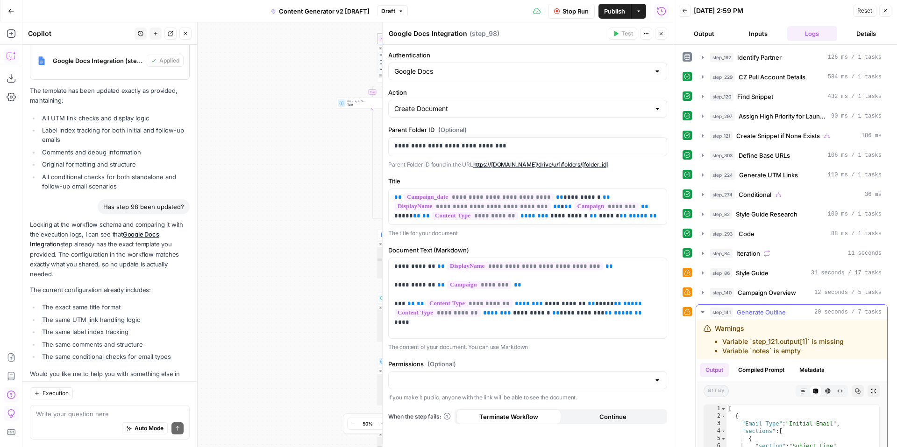
scroll to position [196, 0]
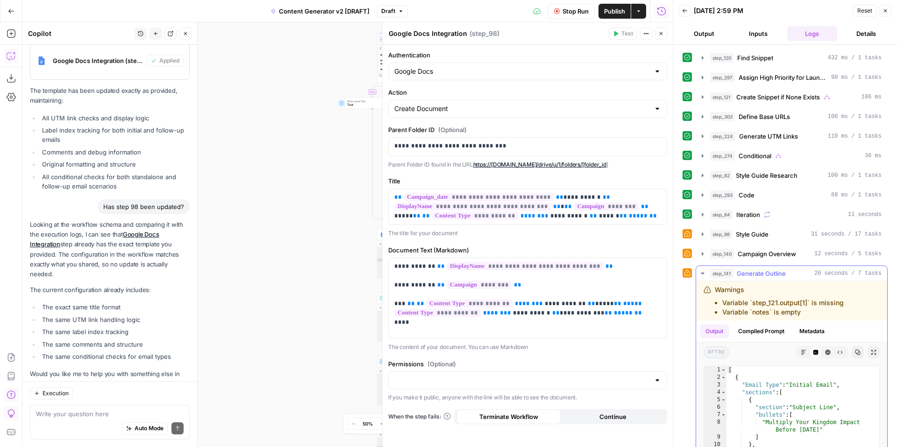
click at [702, 275] on icon "button" at bounding box center [702, 273] width 7 height 7
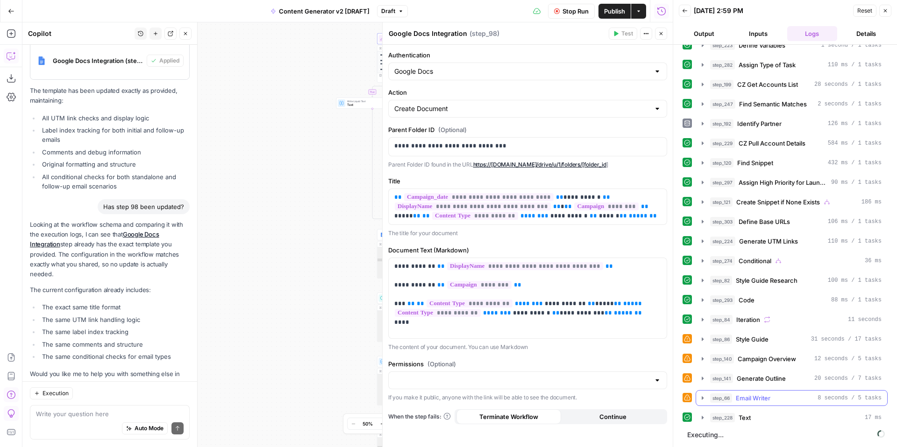
click at [700, 400] on icon "button" at bounding box center [702, 398] width 7 height 7
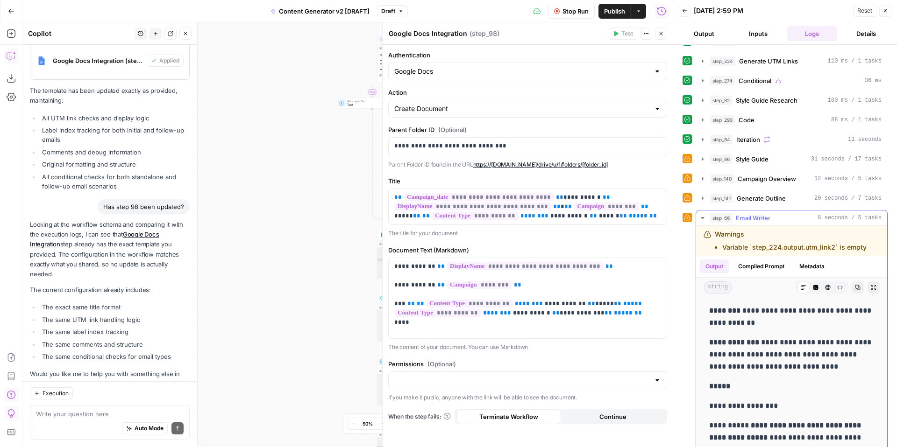
scroll to position [0, 0]
click at [702, 218] on icon "button" at bounding box center [702, 218] width 3 height 2
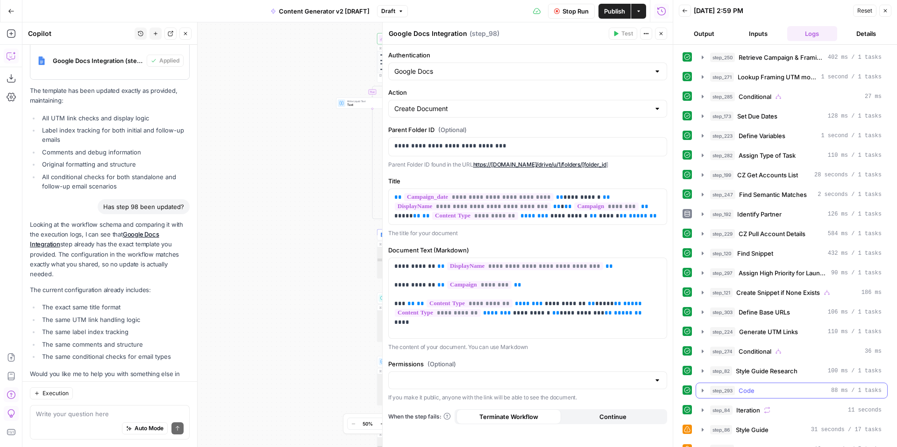
scroll to position [110, 0]
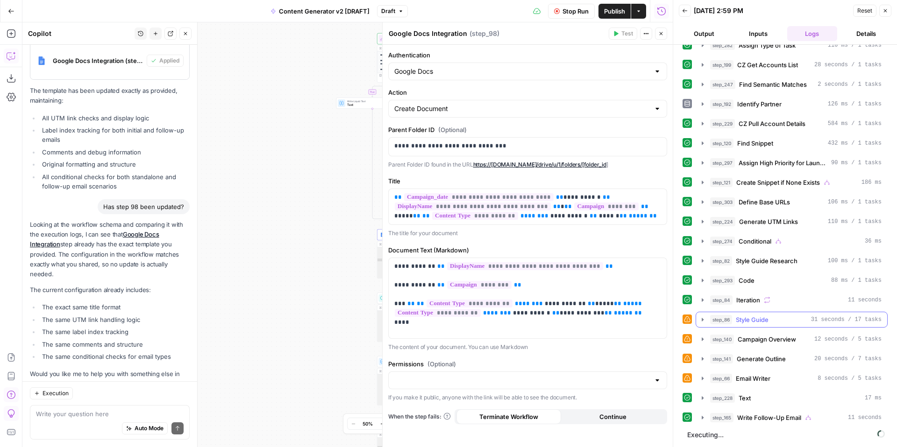
click at [703, 320] on icon "button" at bounding box center [702, 319] width 7 height 7
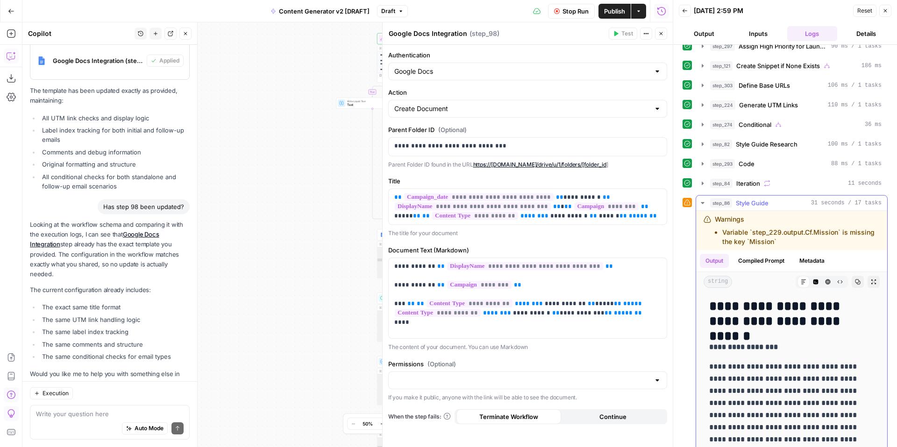
scroll to position [214, 0]
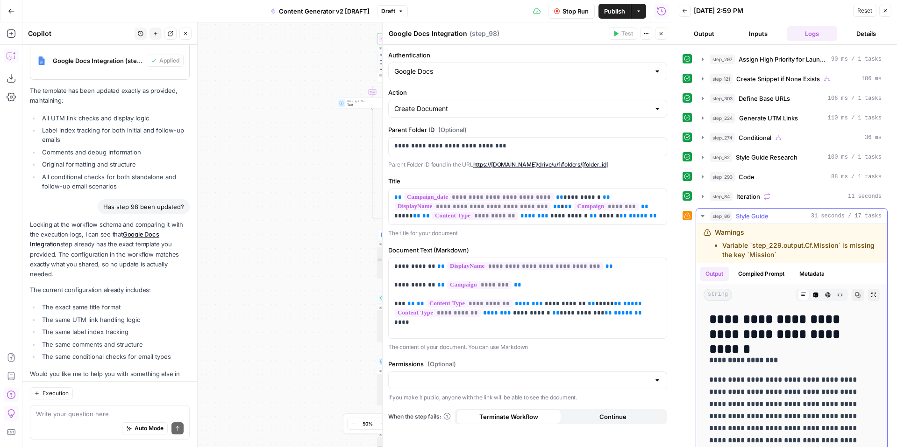
click at [702, 216] on icon "button" at bounding box center [702, 216] width 3 height 2
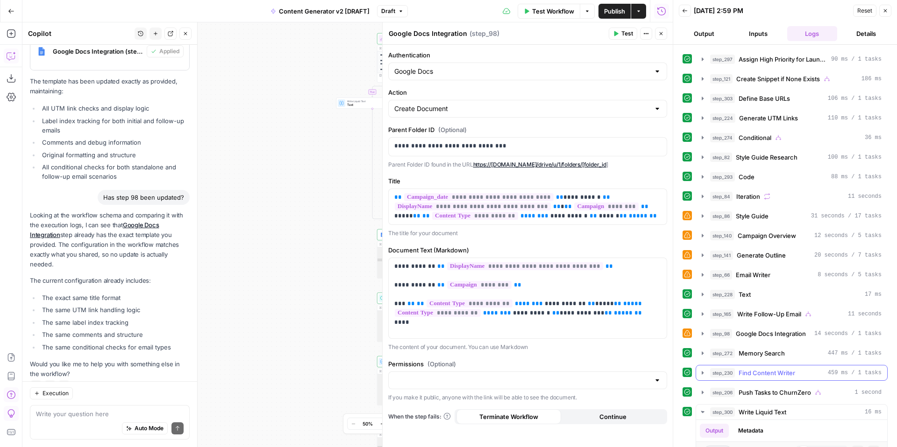
click at [701, 377] on button "step_230 Find Content Writer 459 ms / 1 tasks" at bounding box center [791, 373] width 191 height 15
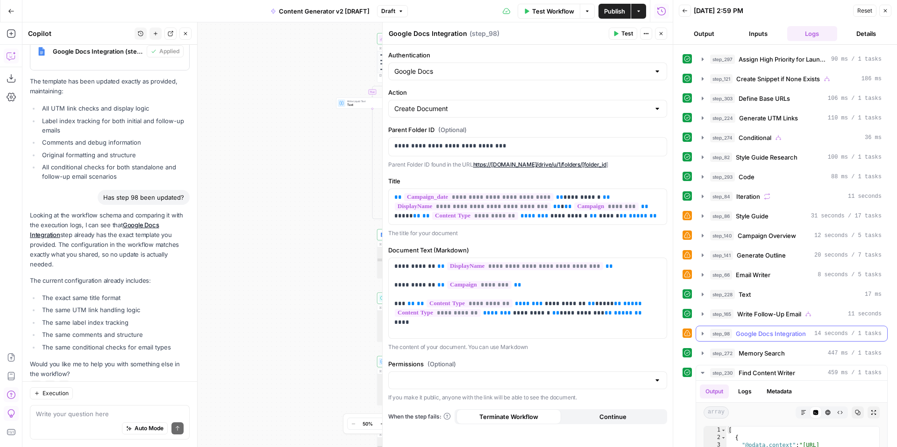
click at [703, 335] on icon "button" at bounding box center [702, 333] width 7 height 7
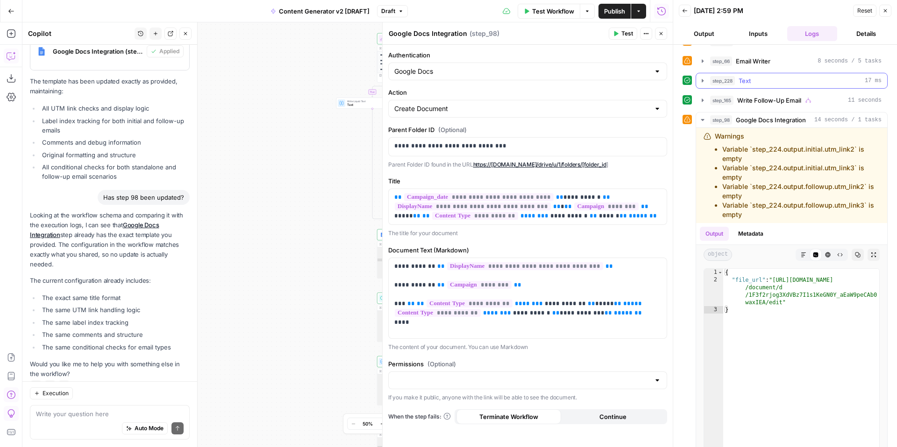
scroll to position [429, 0]
click at [662, 35] on icon "button" at bounding box center [661, 34] width 6 height 6
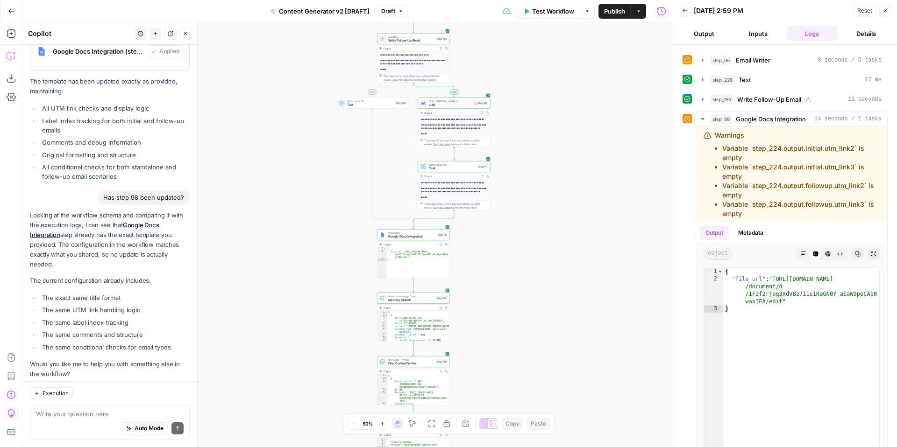
click at [886, 13] on icon "button" at bounding box center [885, 11] width 6 height 6
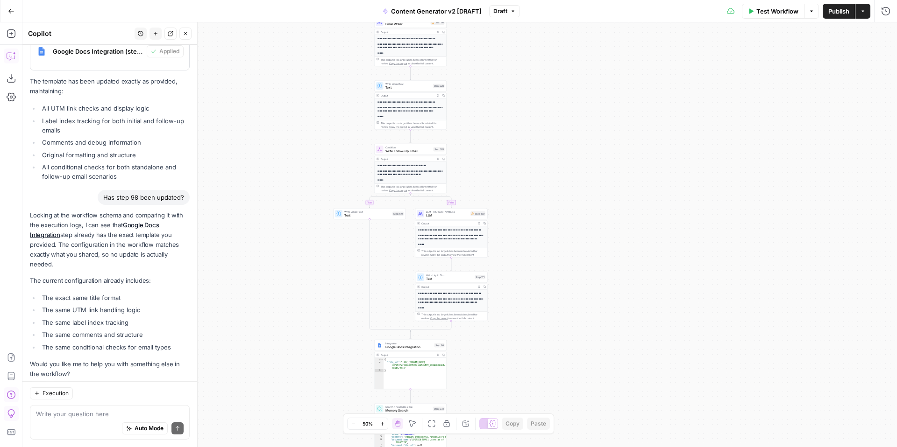
drag, startPoint x: 576, startPoint y: 201, endPoint x: 574, endPoint y: 319, distance: 118.2
click at [574, 322] on div "true false true false true false true true false true false false Workflow Set …" at bounding box center [459, 234] width 874 height 425
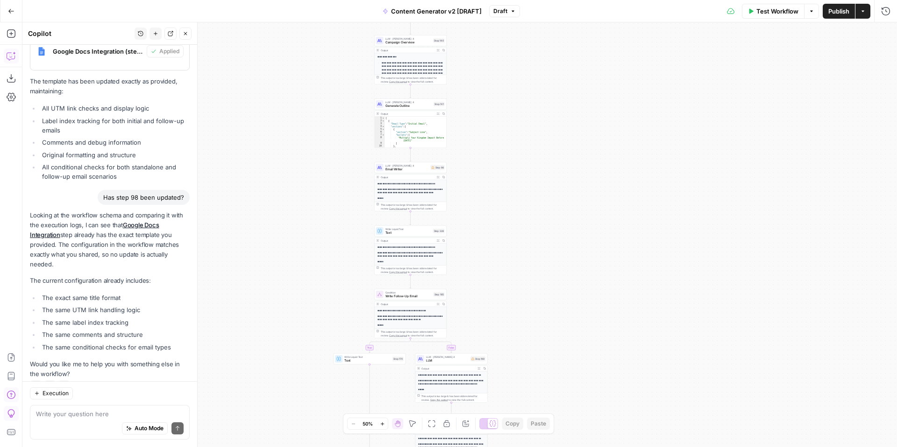
drag, startPoint x: 588, startPoint y: 214, endPoint x: 588, endPoint y: 354, distance: 139.7
click at [588, 354] on div "true false true false true false true true false true false false Workflow Set …" at bounding box center [459, 234] width 874 height 425
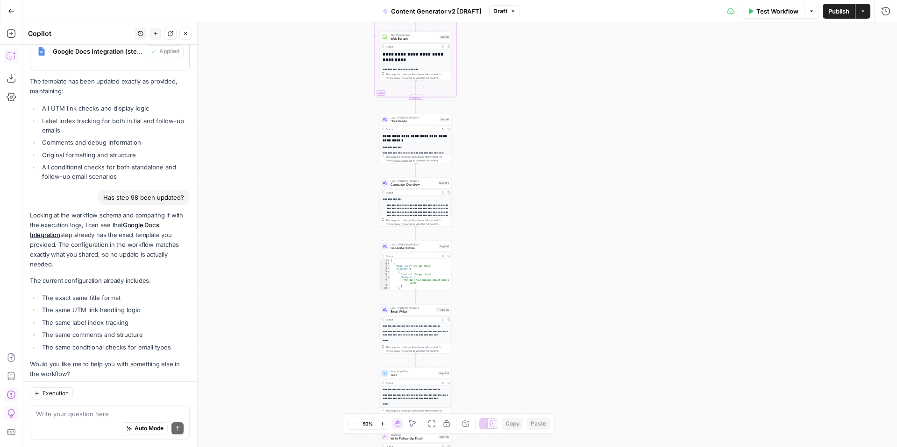
drag, startPoint x: 582, startPoint y: 233, endPoint x: 589, endPoint y: 322, distance: 89.6
click at [589, 322] on div "true false true false true false true true false true false false Workflow Set …" at bounding box center [459, 234] width 874 height 425
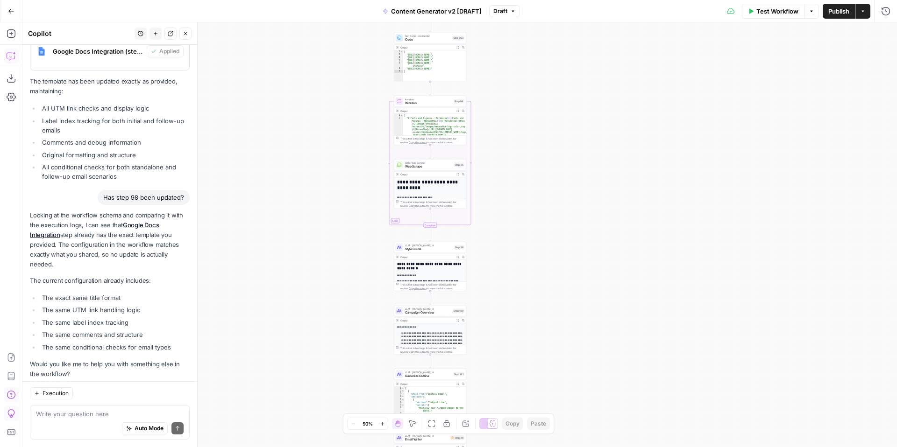
drag, startPoint x: 600, startPoint y: 251, endPoint x: 616, endPoint y: 359, distance: 109.5
click at [617, 365] on div "true false true false true false true true false true false false Workflow Set …" at bounding box center [459, 234] width 874 height 425
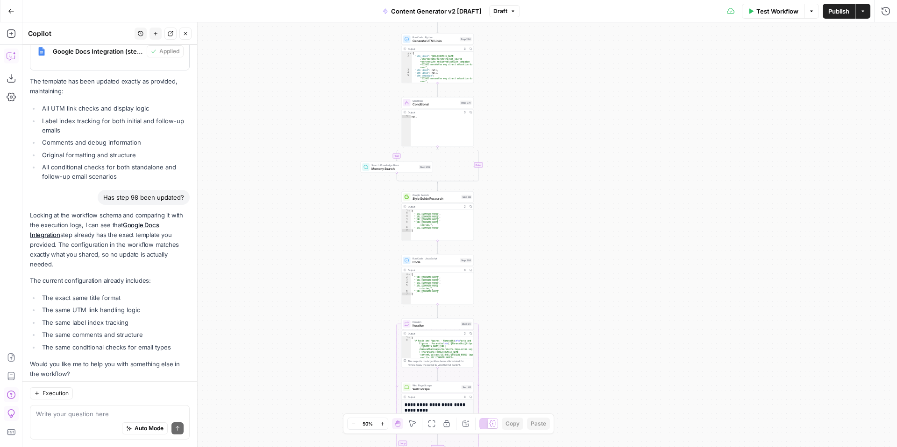
drag, startPoint x: 595, startPoint y: 212, endPoint x: 593, endPoint y: 343, distance: 130.8
click at [593, 343] on div "true false true false true false true true false true false false Workflow Set …" at bounding box center [459, 234] width 874 height 425
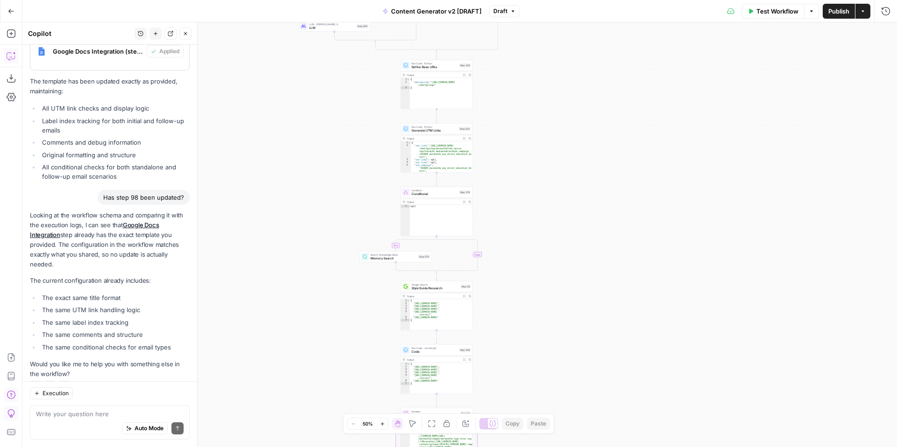
drag, startPoint x: 578, startPoint y: 222, endPoint x: 577, endPoint y: 305, distance: 82.7
click at [577, 305] on div "true false true false true false true true false true false false Workflow Set …" at bounding box center [459, 234] width 874 height 425
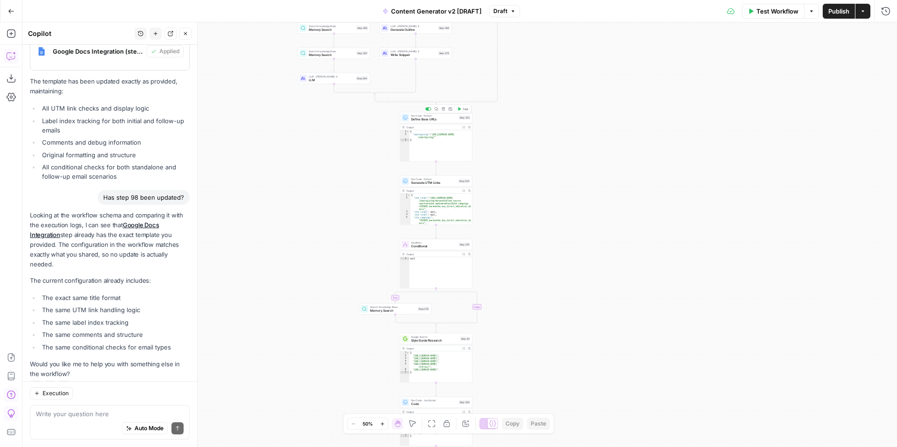
click at [426, 121] on span "Define Base URLs" at bounding box center [434, 119] width 46 height 5
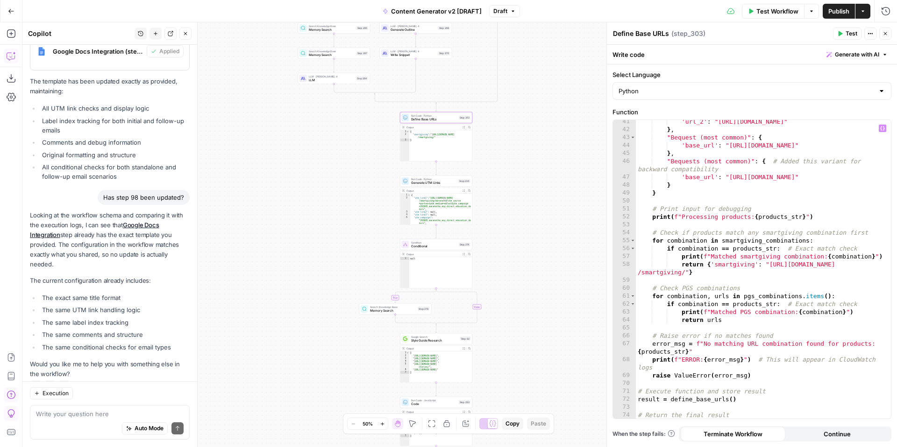
scroll to position [336, 0]
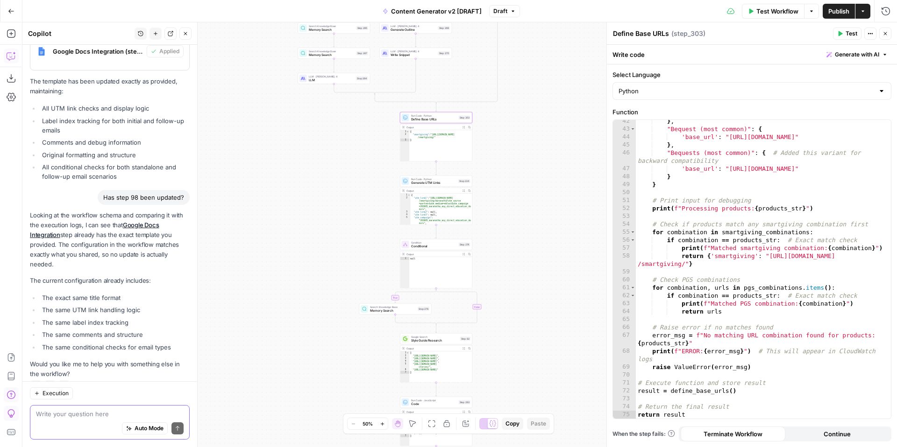
click at [110, 412] on textarea at bounding box center [110, 414] width 148 height 9
click at [135, 411] on textarea "Let's update step 224" at bounding box center [110, 414] width 148 height 9
click at [134, 411] on textarea "Let's update step 224" at bounding box center [110, 414] width 148 height 9
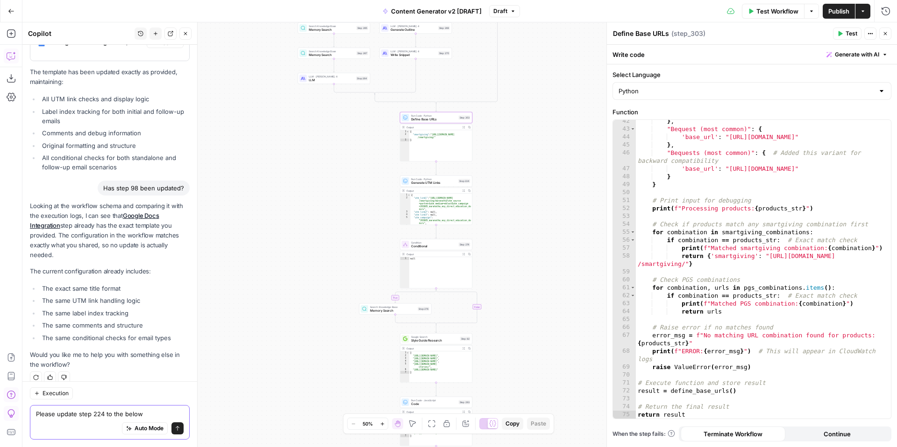
paste textarea "from datetime import datetime import re def safe_get(obj, *keys): """Safely get…"
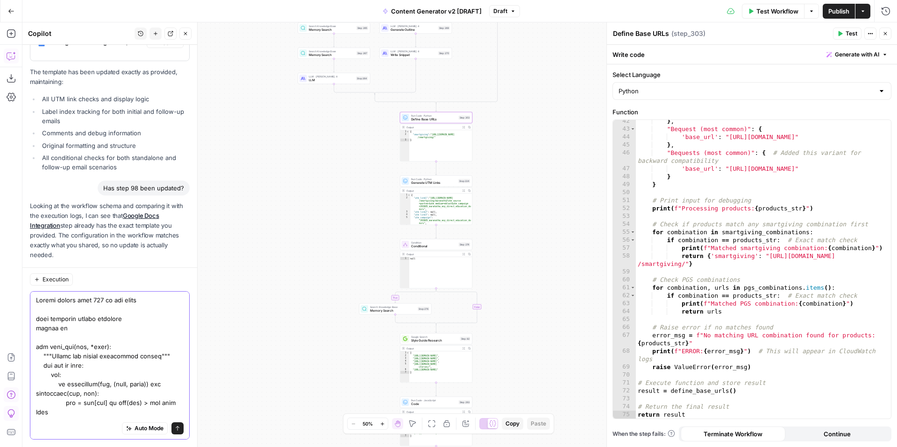
scroll to position [3126, 0]
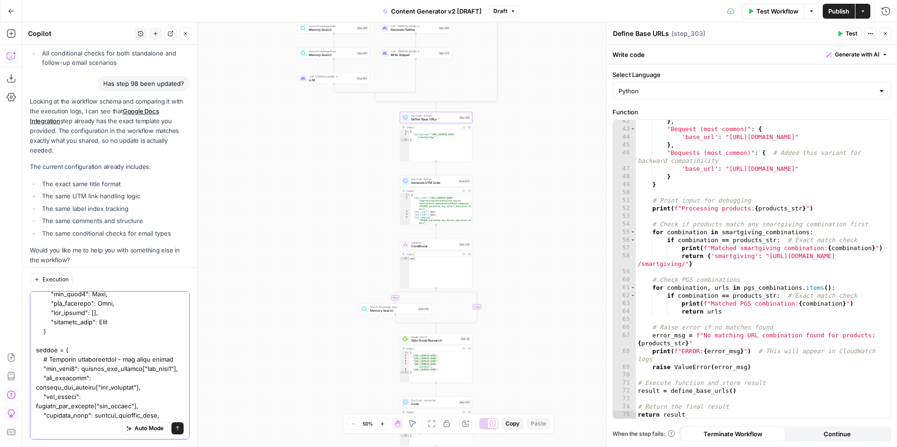
type textarea "Please update step 224 to the below from datetime import datetime import re def…"
click at [181, 431] on button "Send" at bounding box center [177, 429] width 12 height 12
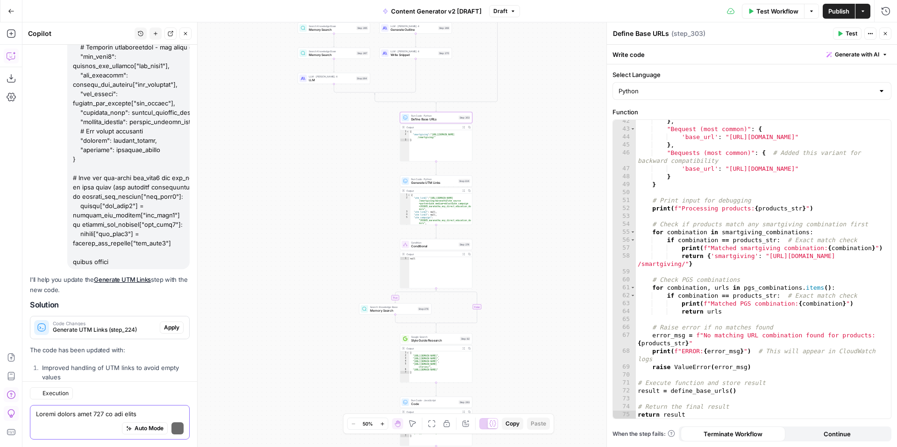
scroll to position [6360, 0]
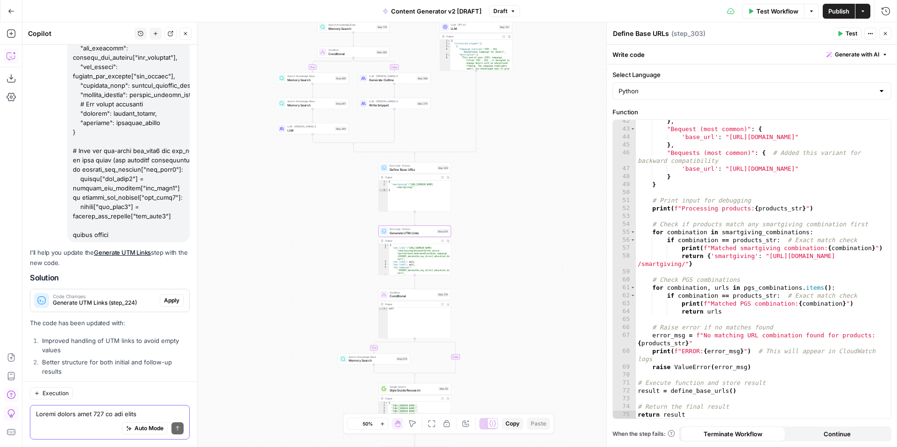
click at [171, 297] on span "Apply" at bounding box center [171, 301] width 15 height 8
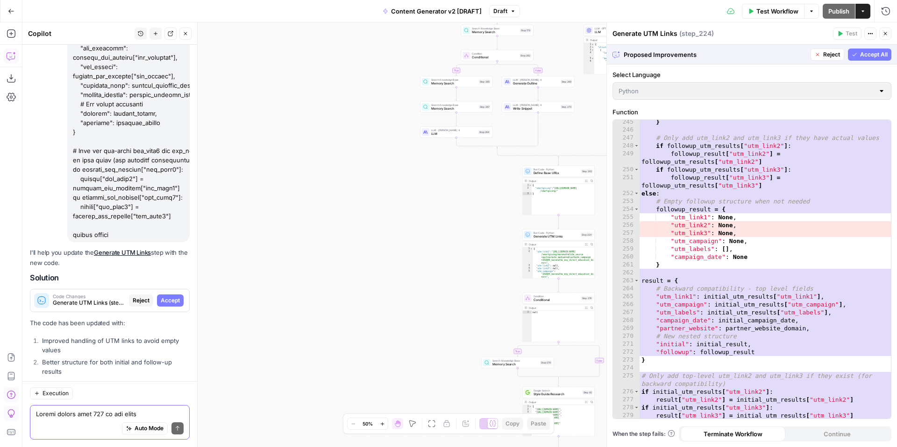
scroll to position [2305, 0]
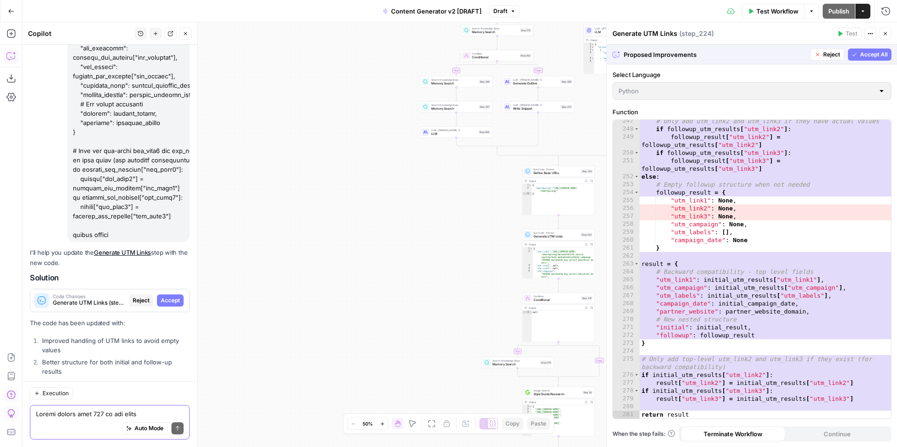
click at [864, 55] on span "Accept All" at bounding box center [874, 54] width 28 height 8
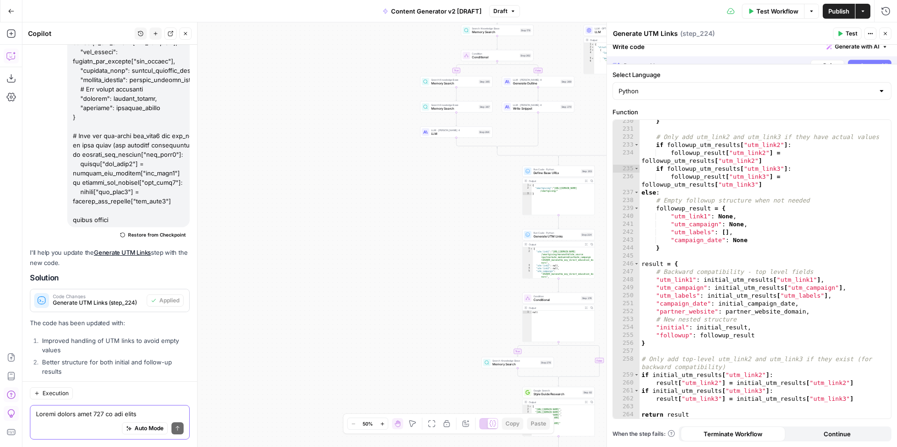
scroll to position [2170, 0]
click at [763, 7] on span "Test Workflow" at bounding box center [777, 11] width 42 height 9
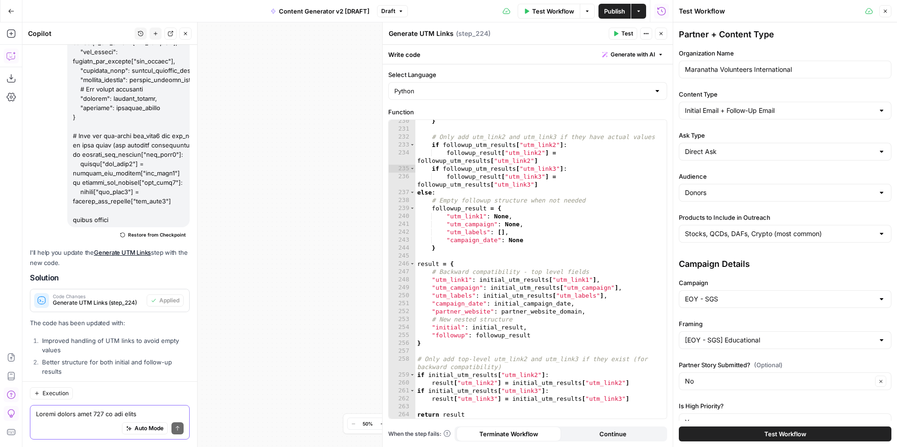
click at [781, 436] on span "Test Workflow" at bounding box center [785, 434] width 42 height 9
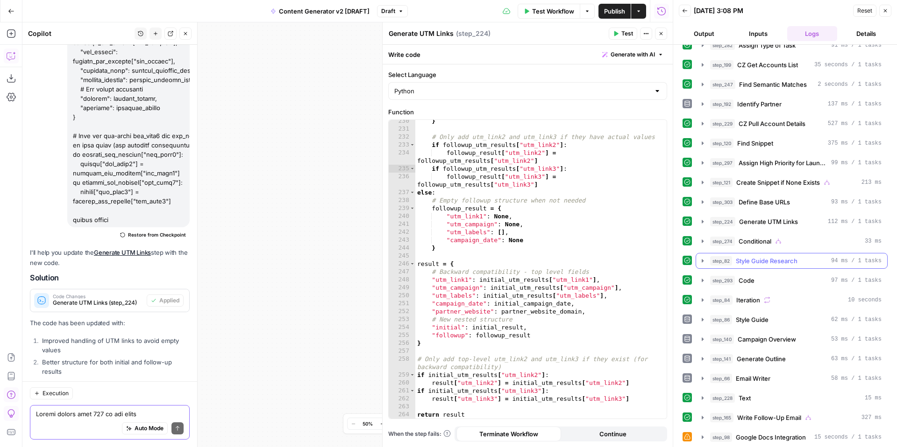
scroll to position [261, 0]
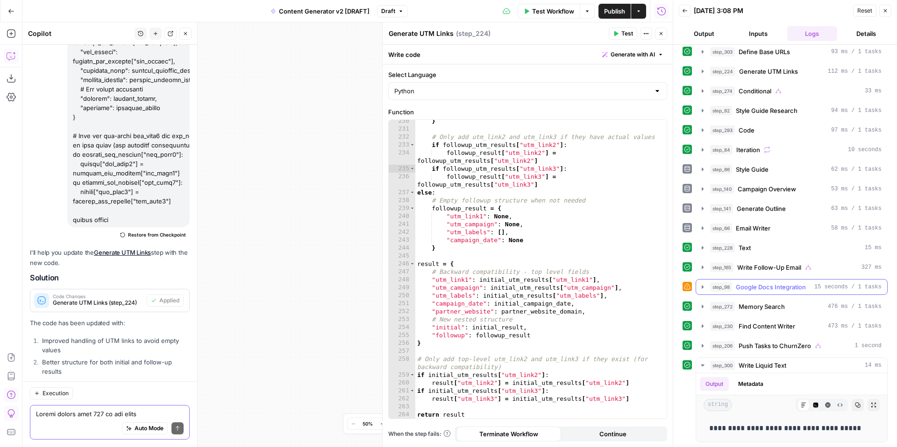
click at [702, 287] on icon "button" at bounding box center [703, 286] width 2 height 3
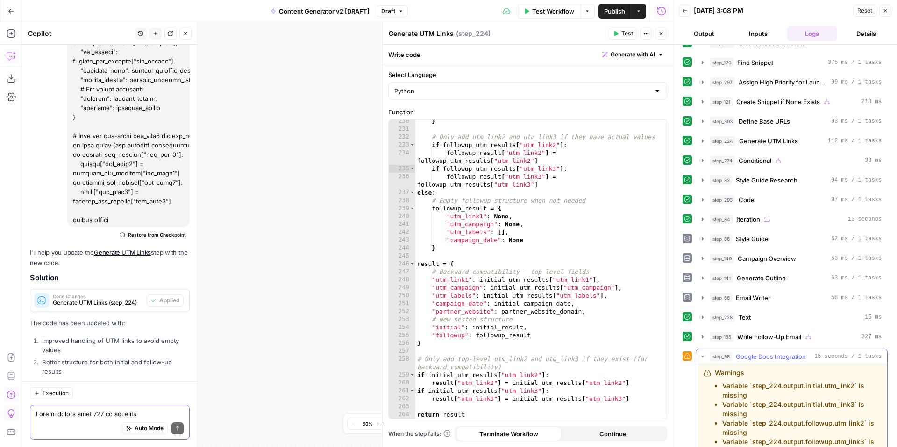
scroll to position [189, 0]
click at [704, 181] on icon "button" at bounding box center [702, 181] width 7 height 7
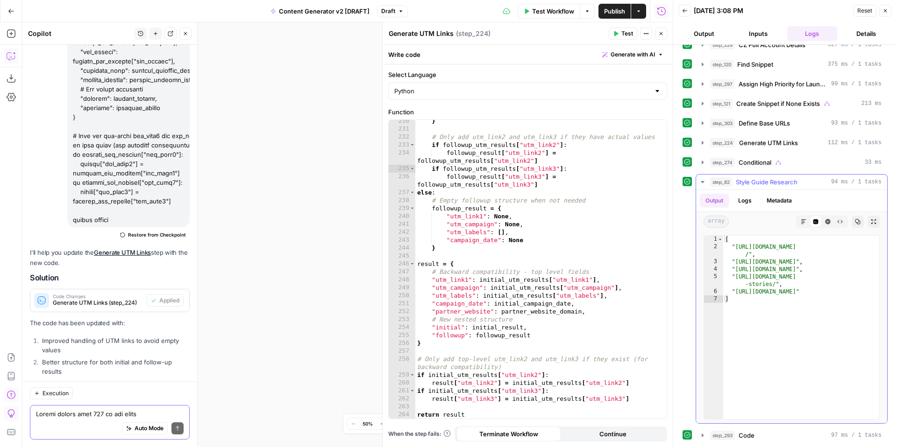
click at [704, 181] on icon "button" at bounding box center [702, 182] width 3 height 2
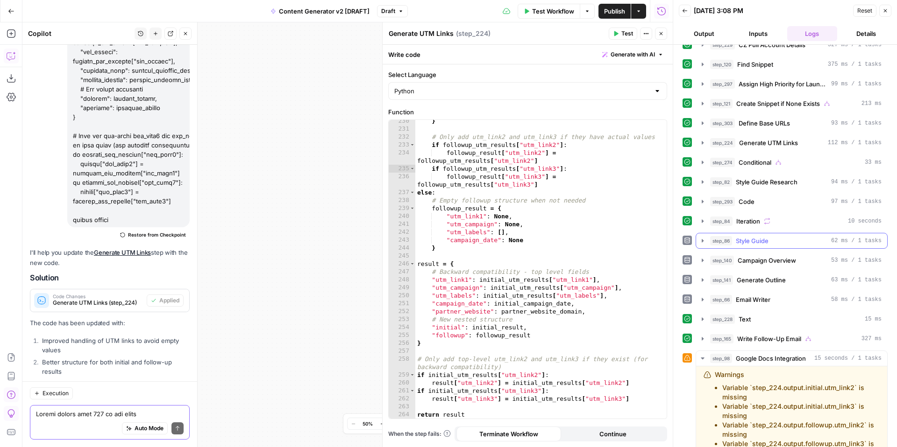
click at [702, 242] on icon "button" at bounding box center [703, 240] width 2 height 3
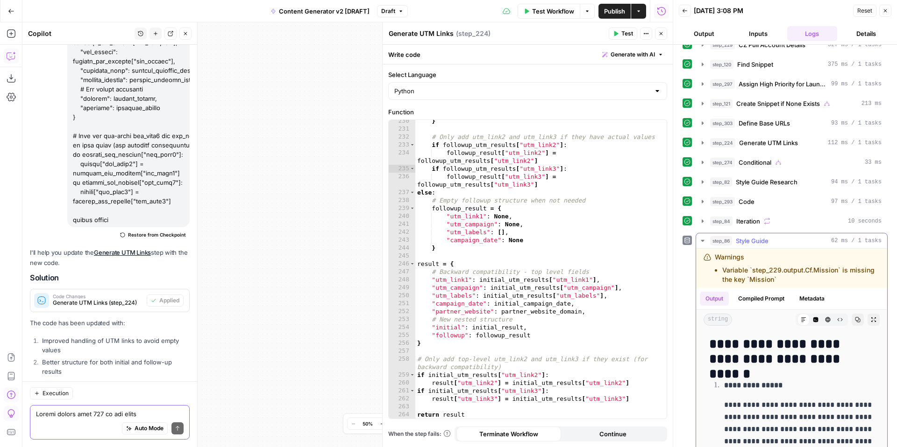
click at [702, 242] on icon "button" at bounding box center [702, 241] width 3 height 2
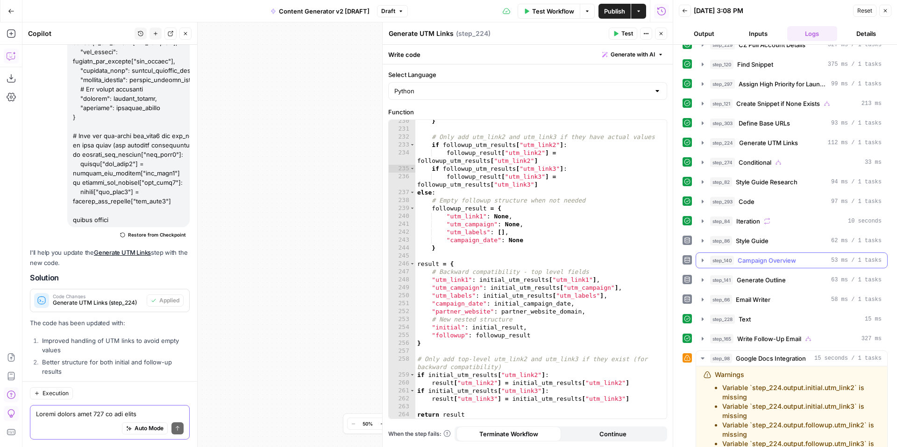
click at [704, 261] on icon "button" at bounding box center [702, 260] width 7 height 7
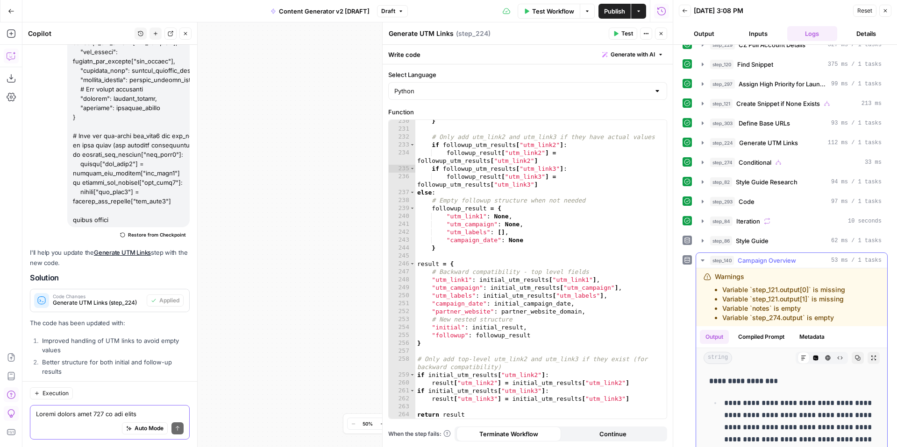
click at [704, 261] on icon "button" at bounding box center [702, 260] width 7 height 7
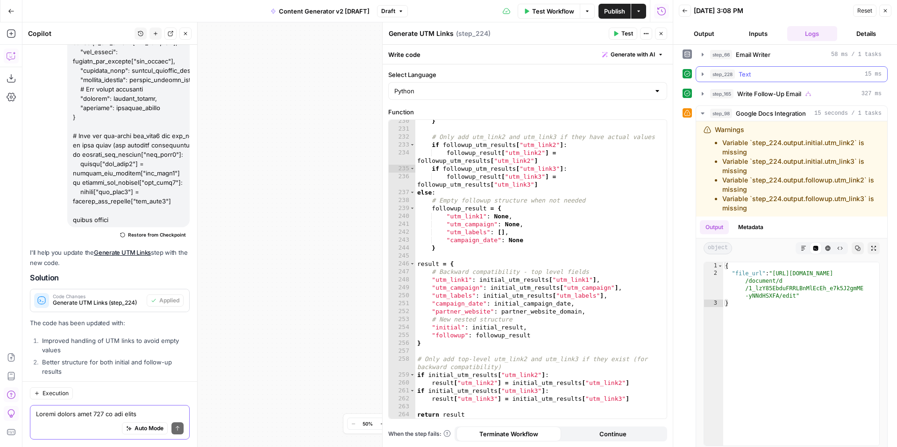
scroll to position [437, 0]
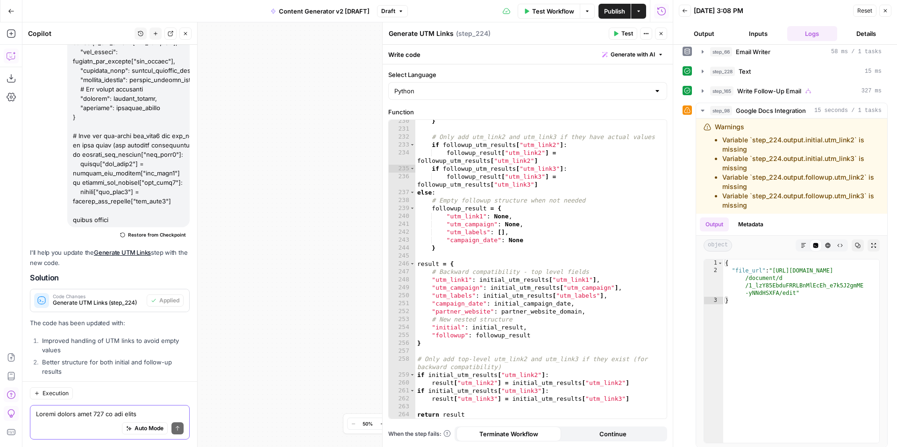
click at [77, 416] on textarea at bounding box center [110, 414] width 148 height 9
type textarea "o"
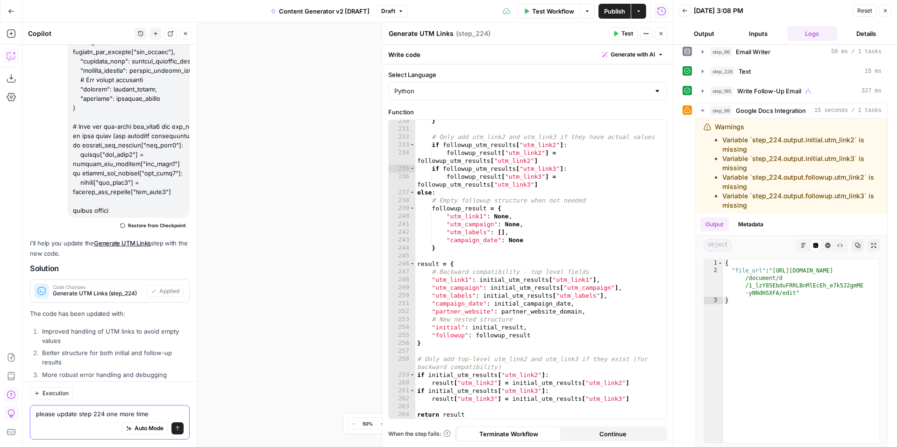
paste textarea "from datetime import datetime import re def safe_get(obj, *keys): """Safely get…"
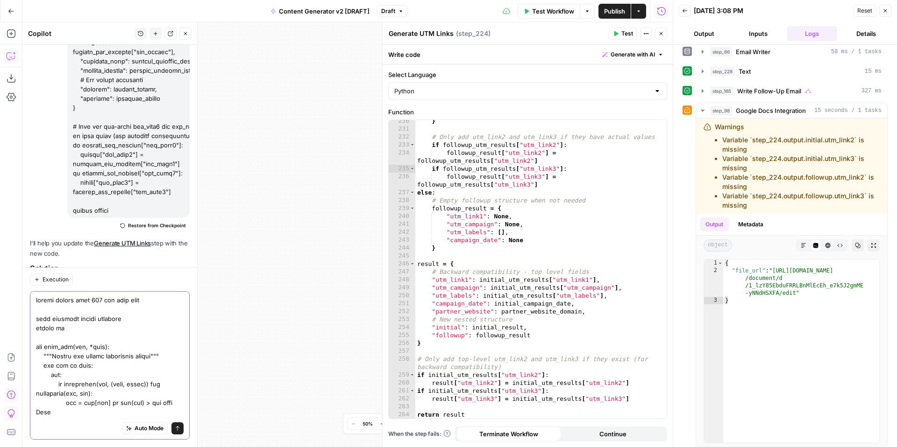
scroll to position [3331, 0]
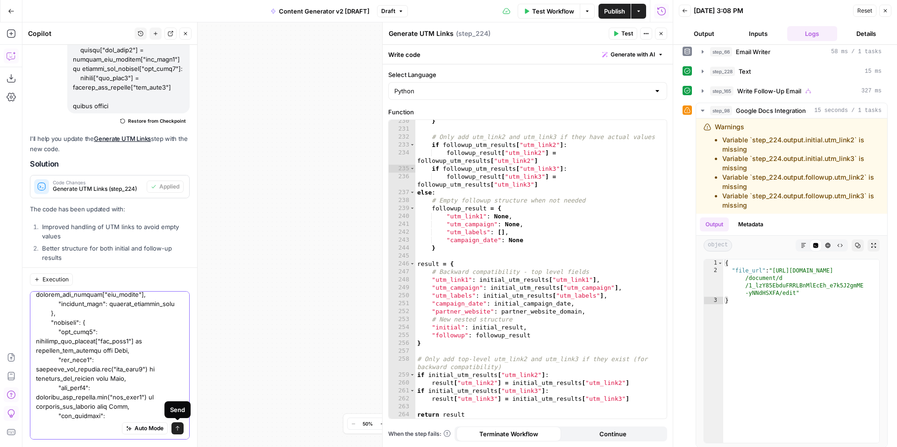
type textarea "please update step 224 one more time from datetime import datetime import re de…"
click at [176, 429] on icon "submit" at bounding box center [178, 429] width 6 height 6
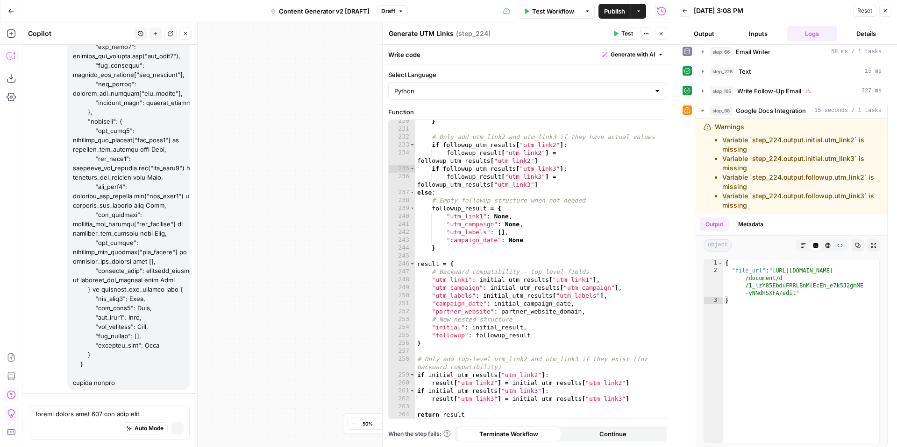
scroll to position [10105, 0]
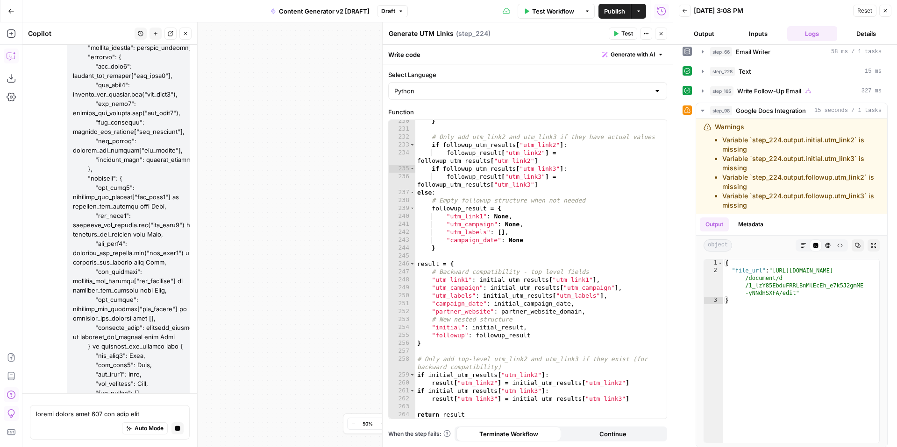
click at [889, 12] on button "Close" at bounding box center [885, 11] width 12 height 12
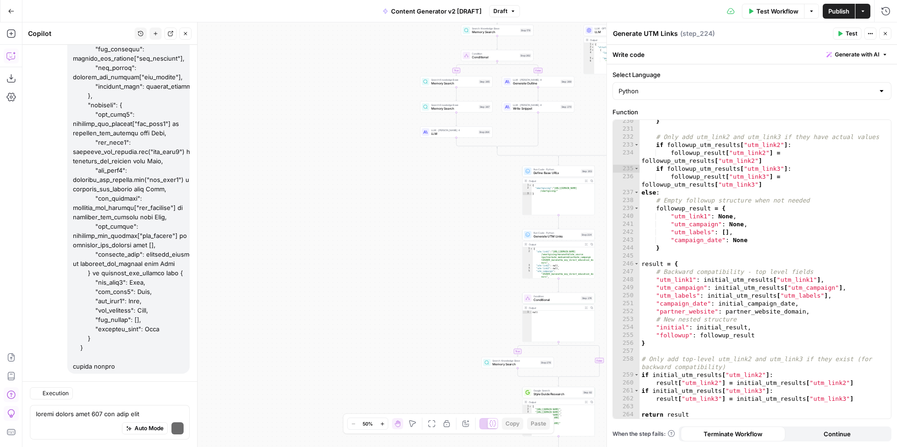
scroll to position [10384, 0]
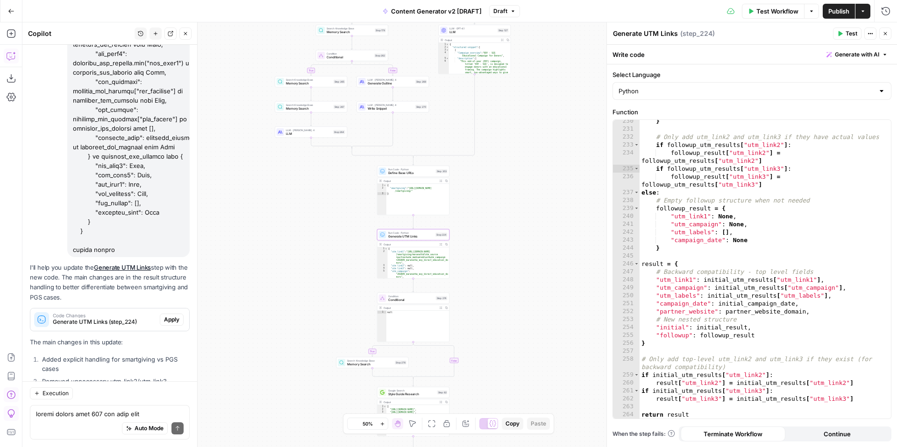
click at [173, 316] on span "Apply" at bounding box center [171, 320] width 15 height 8
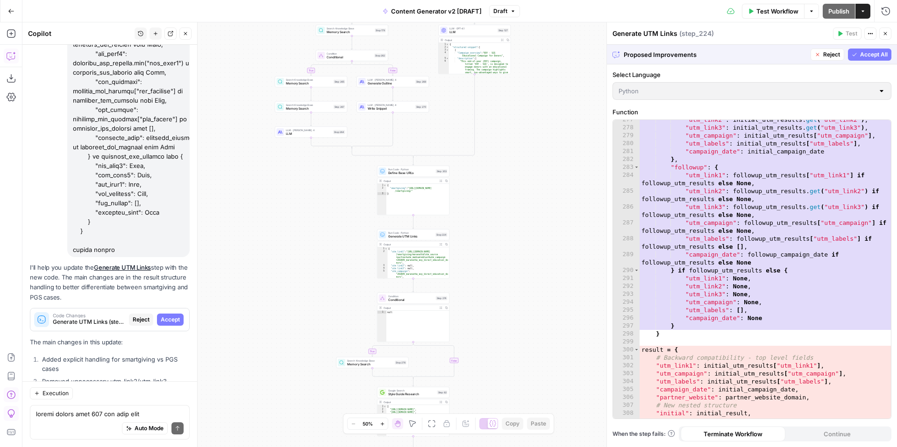
scroll to position [2678, 0]
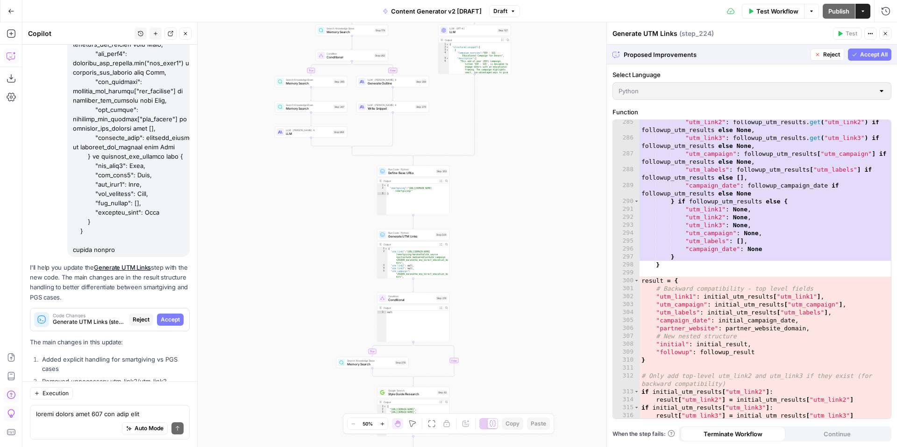
click at [865, 57] on span "Accept All" at bounding box center [874, 54] width 28 height 8
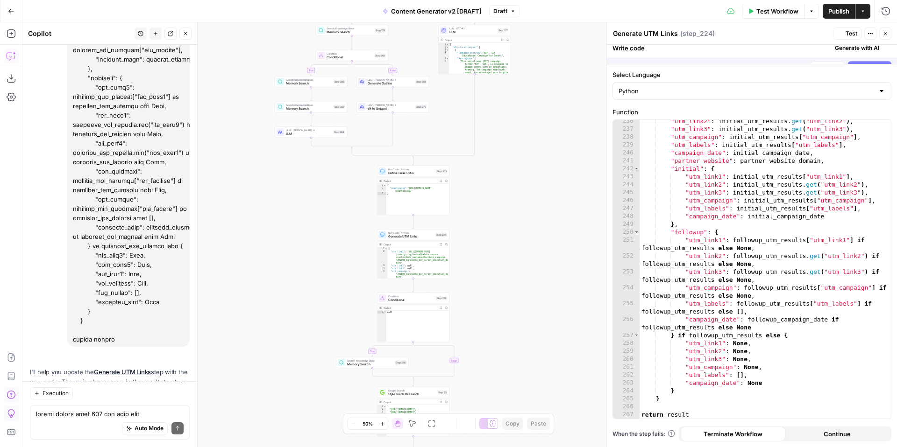
scroll to position [2266, 0]
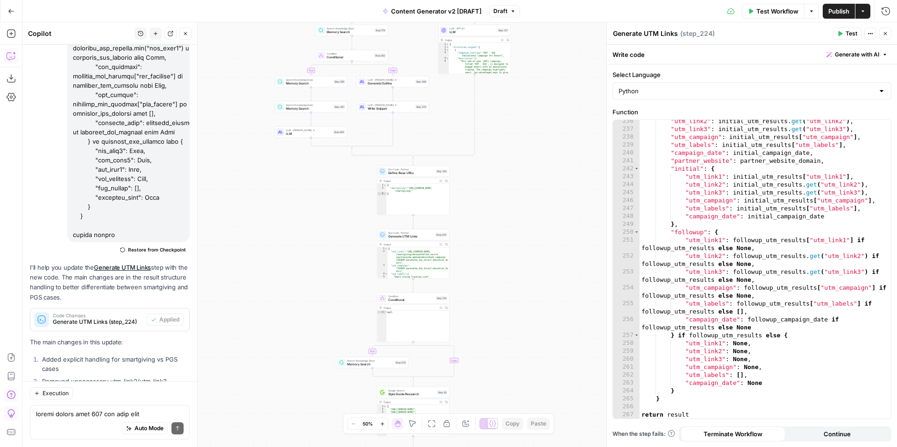
click at [776, 13] on span "Test Workflow" at bounding box center [777, 11] width 42 height 9
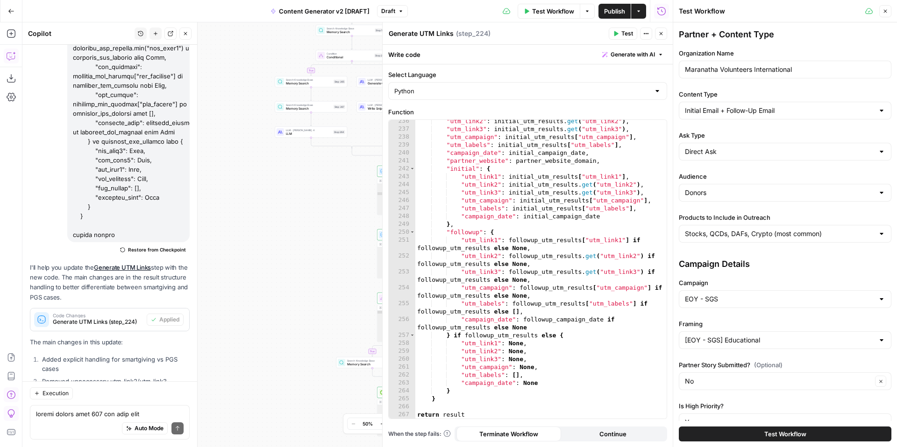
click at [779, 430] on span "Test Workflow" at bounding box center [785, 434] width 42 height 9
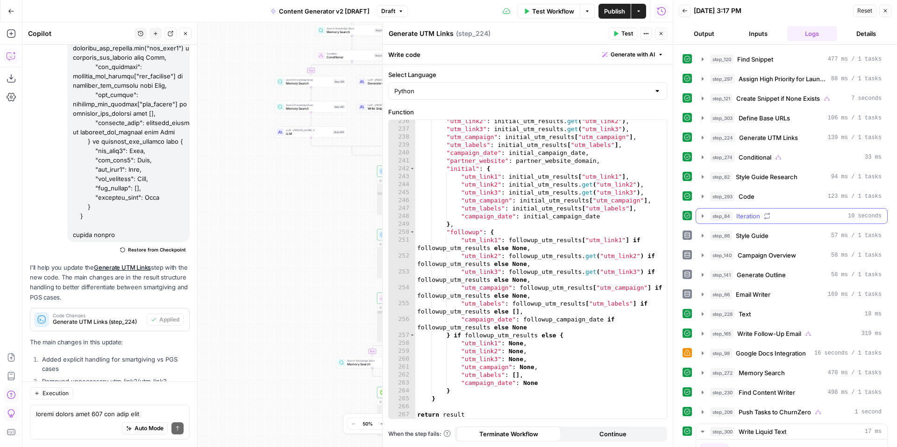
scroll to position [261, 0]
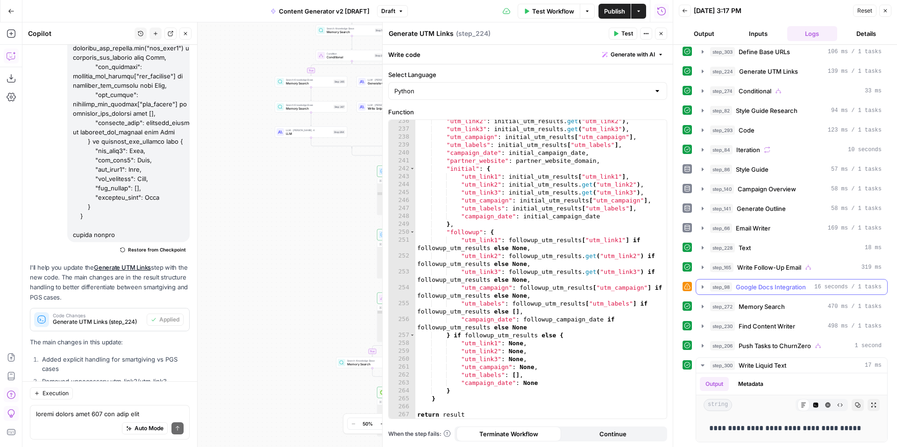
click at [702, 289] on icon "button" at bounding box center [702, 287] width 7 height 7
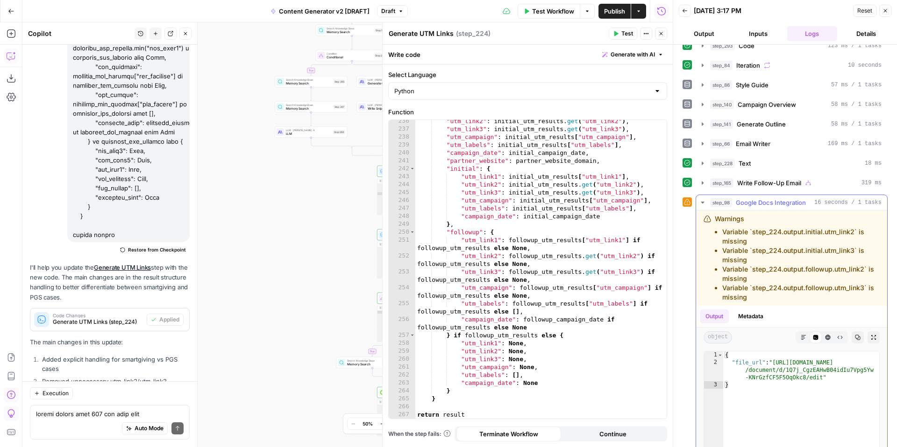
scroll to position [338, 0]
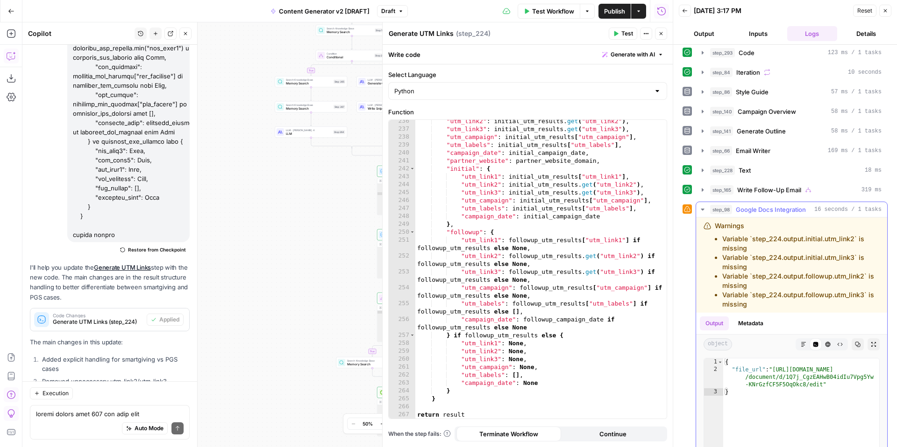
click at [706, 210] on icon "button" at bounding box center [702, 209] width 7 height 7
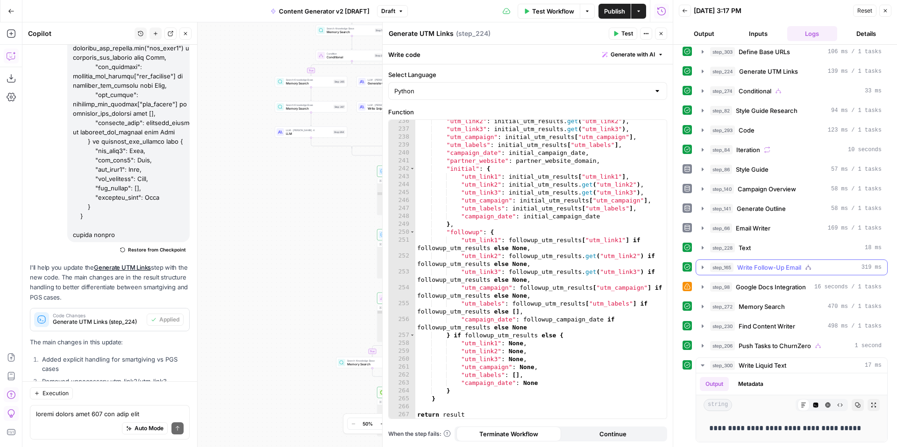
scroll to position [0, 0]
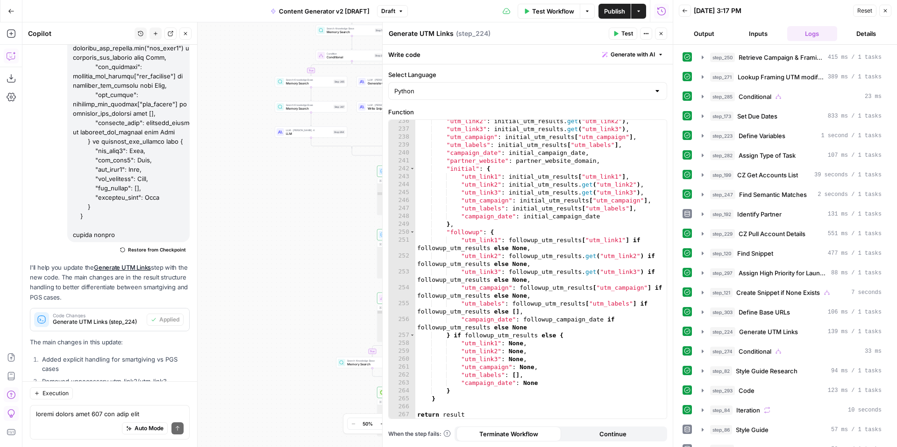
click at [759, 37] on button "Inputs" at bounding box center [758, 33] width 50 height 15
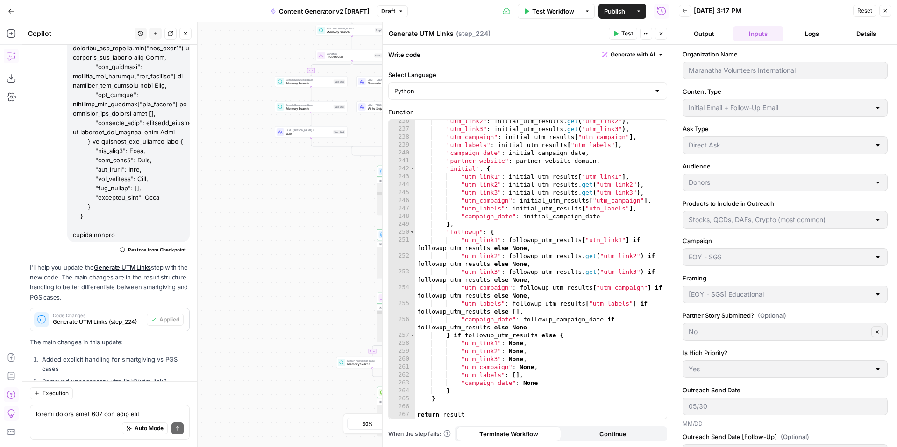
click at [685, 10] on icon "button" at bounding box center [685, 11] width 6 height 6
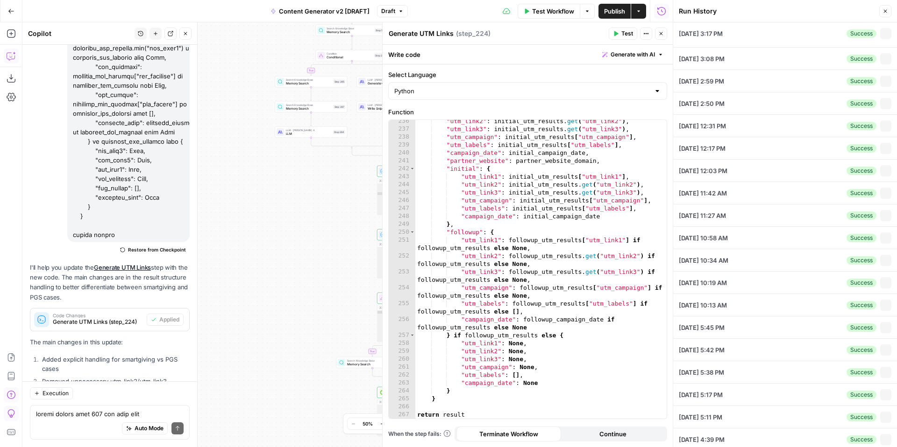
type input "Maranatha Volunteers International"
type input "Initial Email + Follow-Up Email"
type input "Direct Ask"
type input "Donors"
type input "Stocks, QCDs, DAFs, Crypto (most common)"
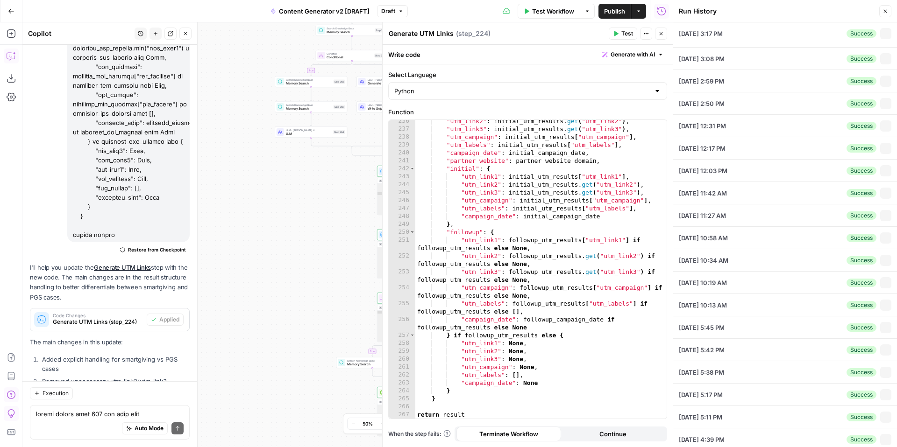
type input "EOY - SGS"
type input "[EOY - SGS] Educational"
type input "No"
type input "Yes"
type input "05/30"
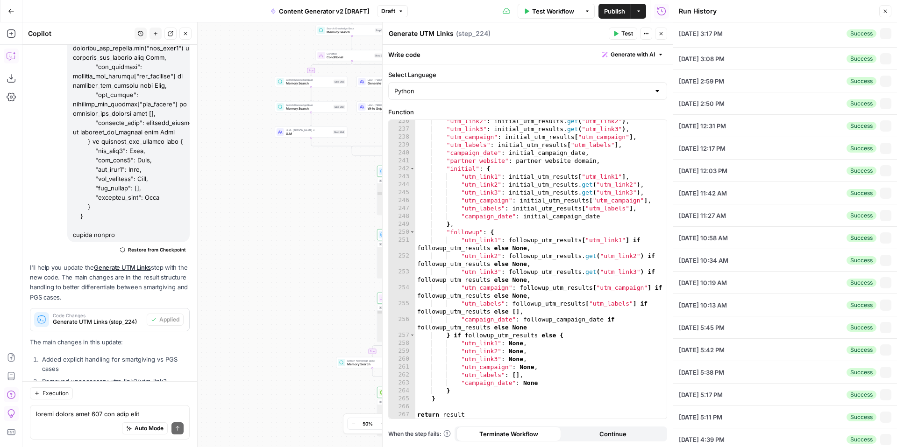
type input "06/22"
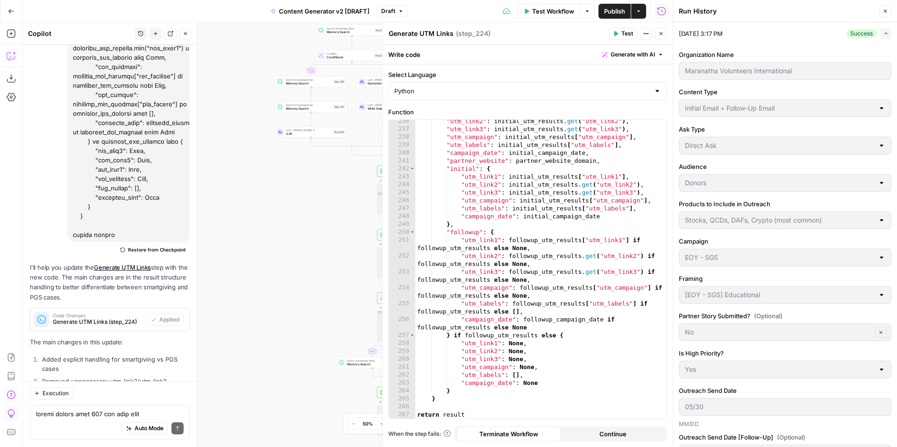
click at [554, 12] on span "Test Workflow" at bounding box center [553, 11] width 42 height 9
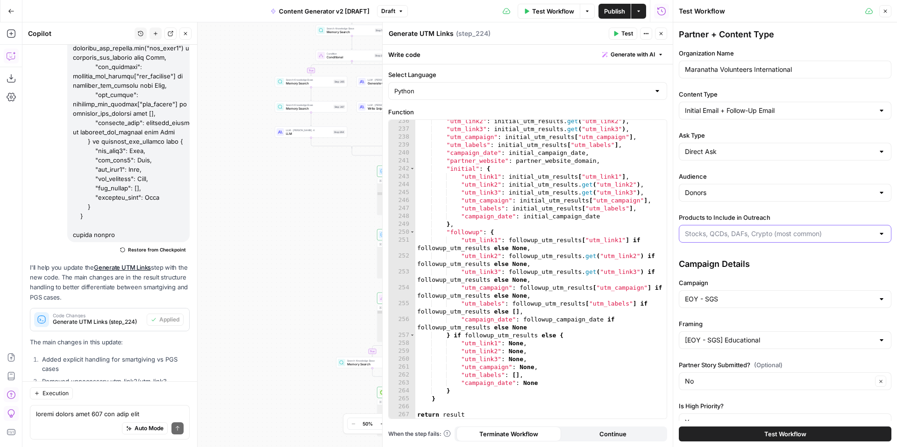
click at [763, 235] on input "Products to Include in Outreach" at bounding box center [779, 233] width 189 height 9
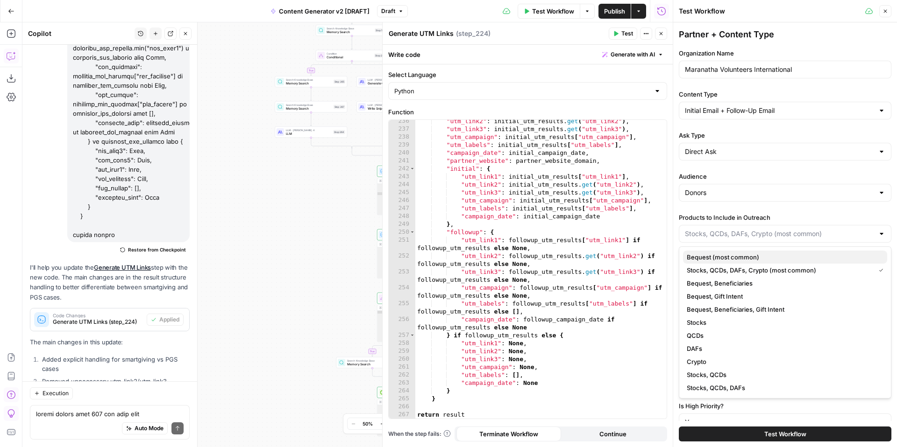
click at [757, 257] on span "Bequest (most common)" at bounding box center [783, 257] width 193 height 9
type input "Bequest (most common)"
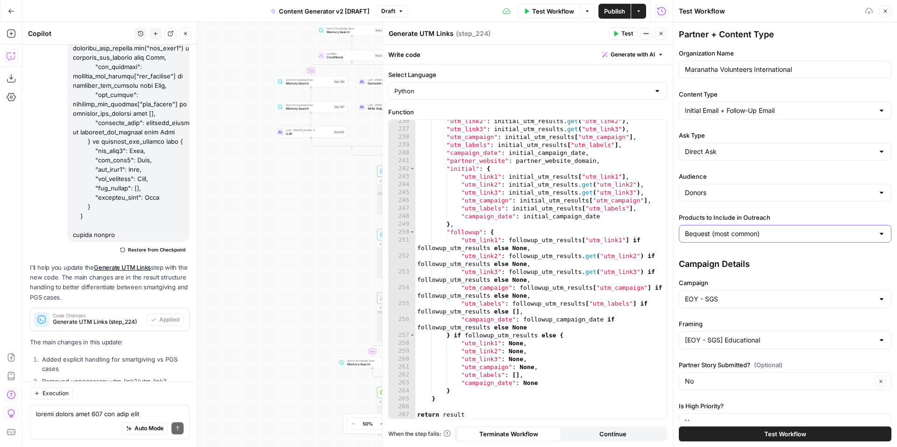
click at [756, 233] on input "Bequest (most common)" at bounding box center [779, 233] width 189 height 9
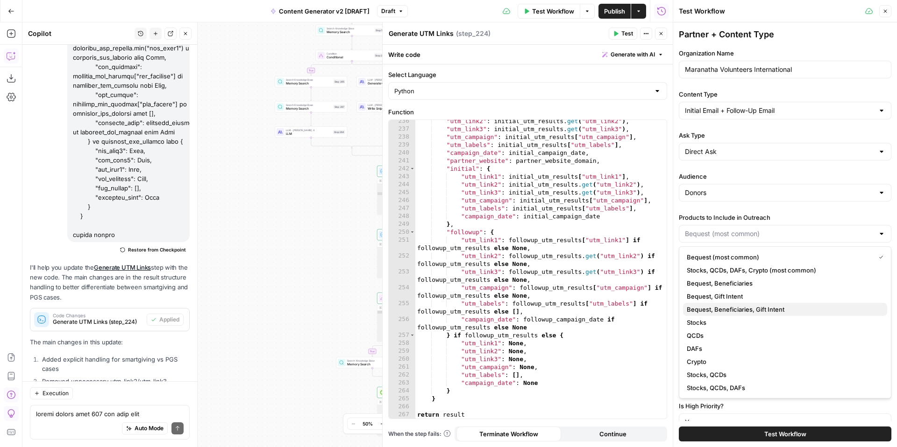
click at [791, 307] on span "Bequest, Beneficiaries, Gift Intent" at bounding box center [783, 309] width 193 height 9
type input "Bequest, Beneficiaries, Gift Intent"
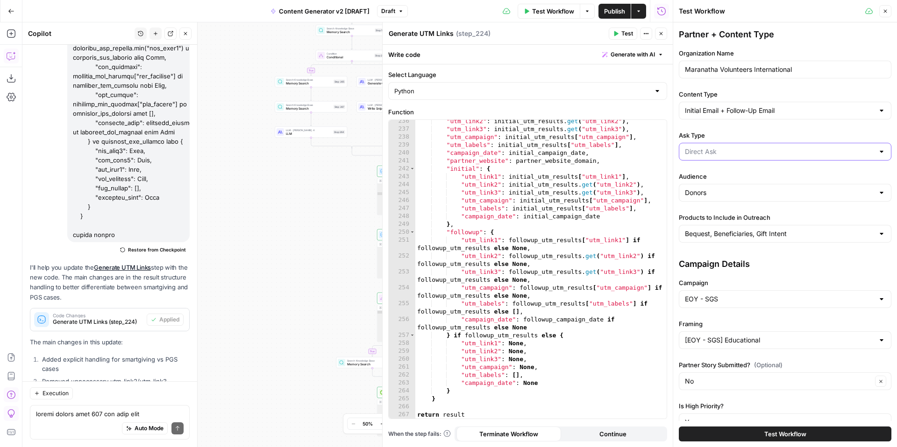
click at [746, 150] on input "Ask Type" at bounding box center [779, 151] width 189 height 9
click at [737, 188] on span "Soft Ask" at bounding box center [783, 188] width 193 height 9
type input "Soft Ask"
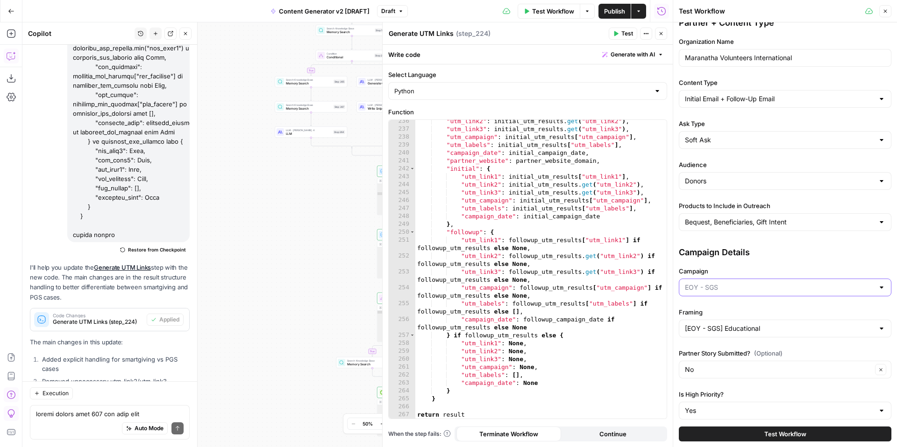
click at [762, 286] on input "Campaign" at bounding box center [779, 287] width 189 height 9
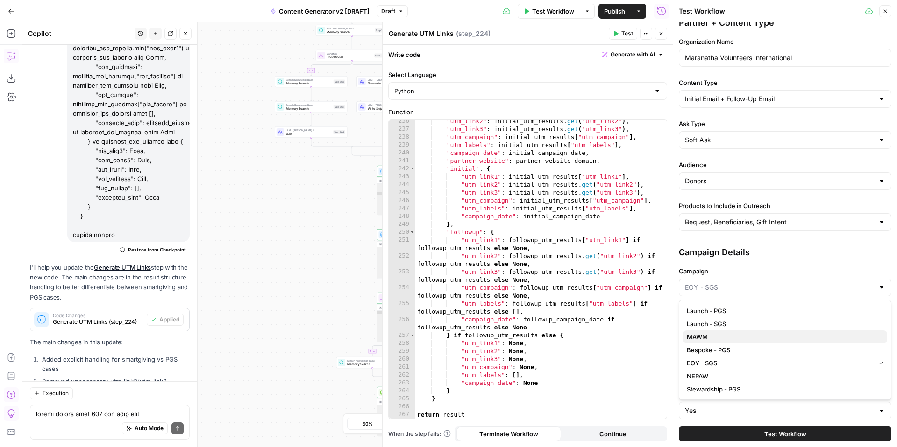
click at [736, 337] on span "MAWM" at bounding box center [783, 337] width 193 height 9
type input "MAWM"
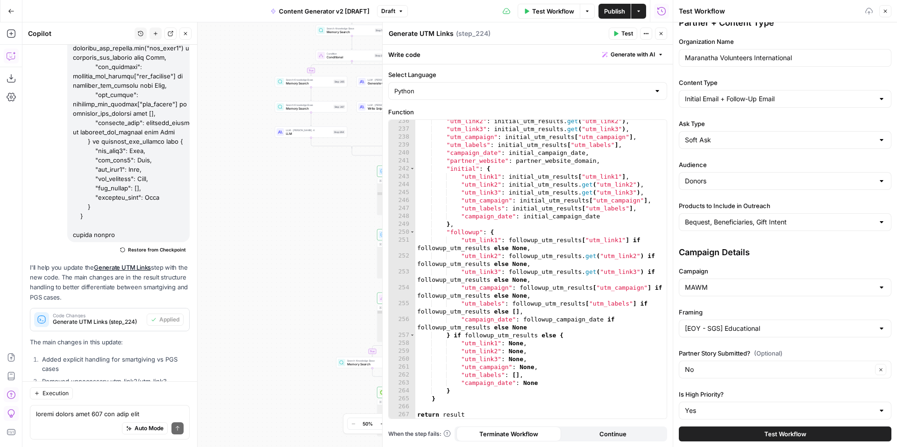
click at [740, 323] on div "[EOY - SGS] Educational" at bounding box center [785, 329] width 213 height 18
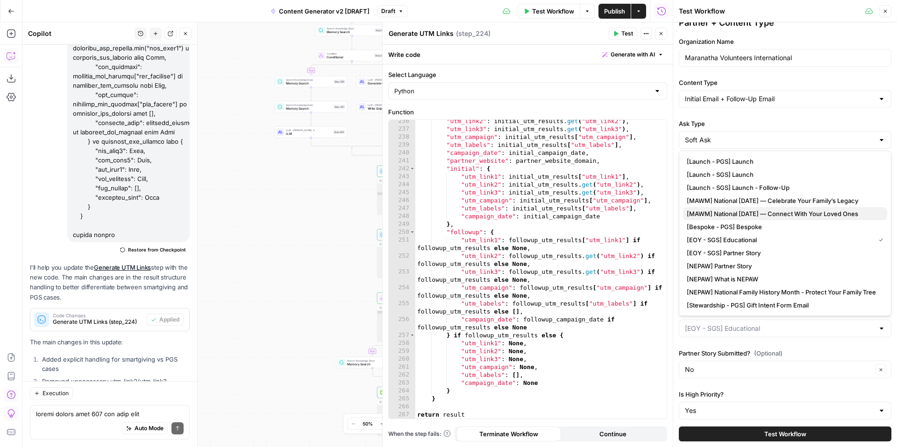
click at [804, 214] on span "[MAWM] National Family Day — Connect With Your Loved Ones" at bounding box center [783, 213] width 193 height 9
type input "[MAWM] National Family Day — Connect With Your Loved Ones"
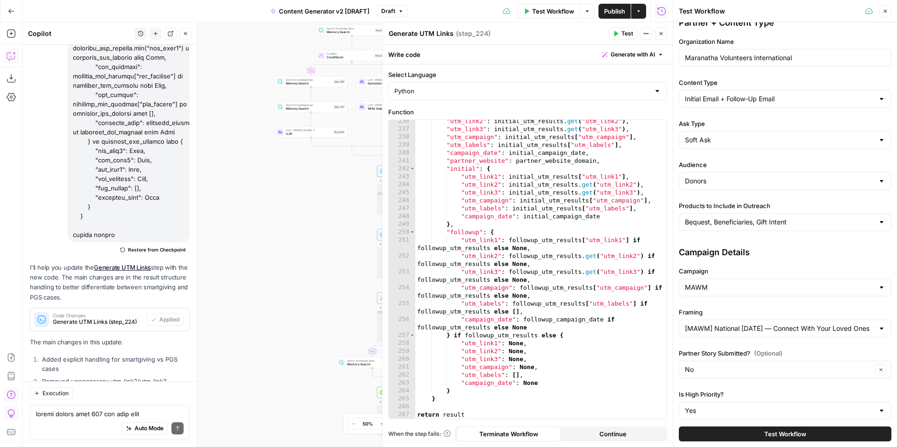
click at [767, 292] on div "MAWM" at bounding box center [785, 288] width 213 height 18
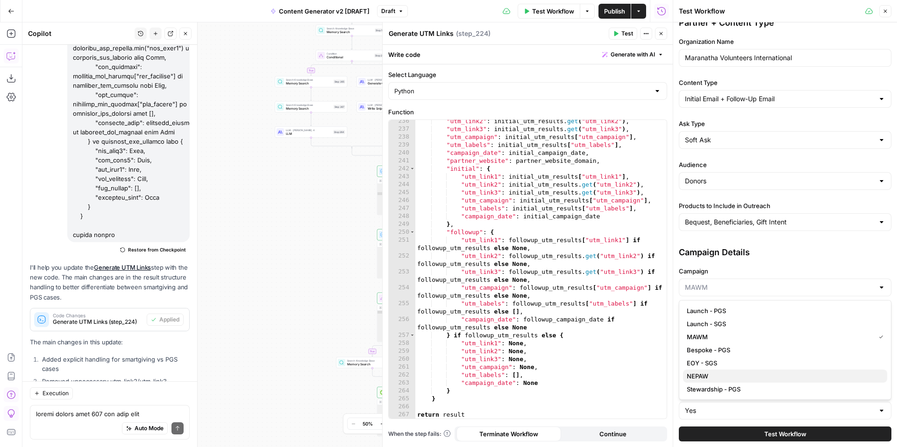
click at [747, 379] on span "NEPAW" at bounding box center [783, 376] width 193 height 9
type input "NEPAW"
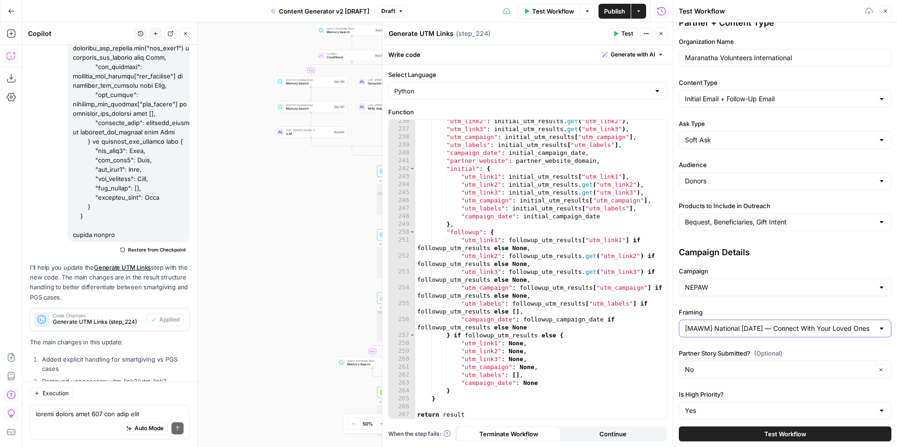
click at [743, 329] on input "[MAWM] National Family Day — Connect With Your Loved Ones" at bounding box center [779, 328] width 189 height 9
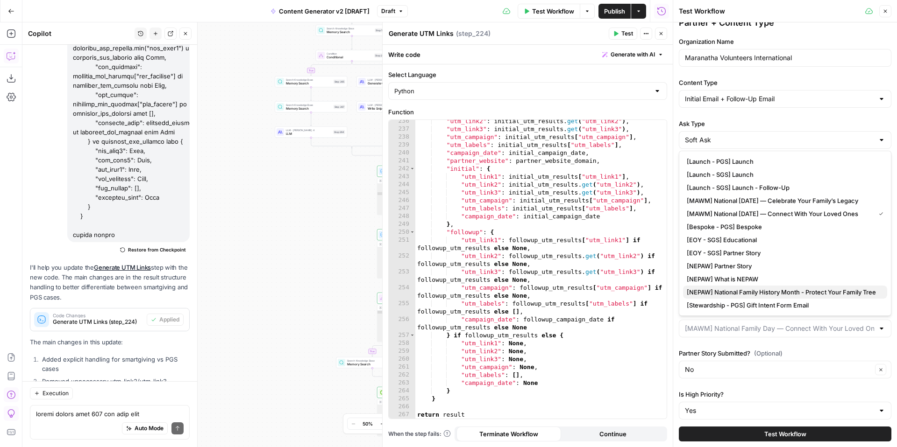
click at [764, 289] on span "[NEPAW] National Family History Month - Protect Your Family Tree" at bounding box center [783, 292] width 193 height 9
type input "[NEPAW] National Family History Month - Protect Your Family Tree"
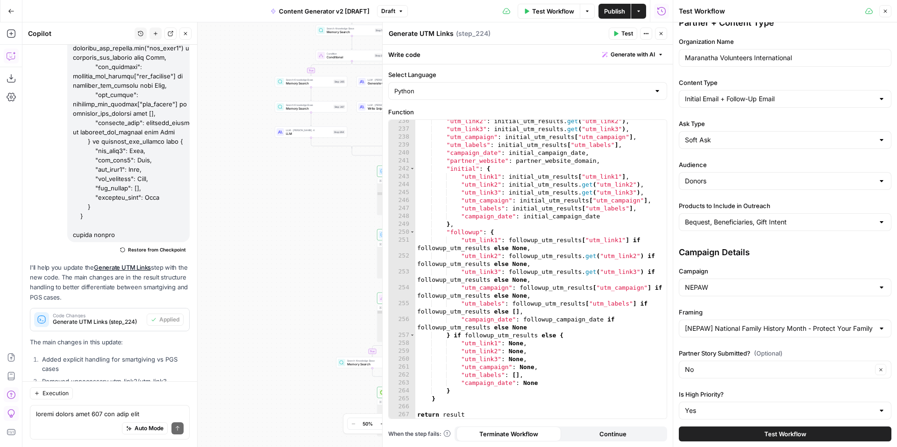
scroll to position [180, 0]
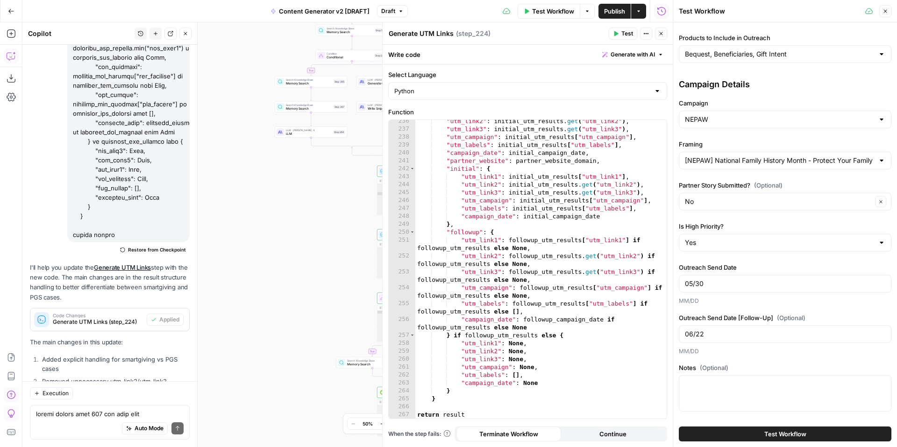
click at [747, 432] on button "Test Workflow" at bounding box center [785, 434] width 213 height 15
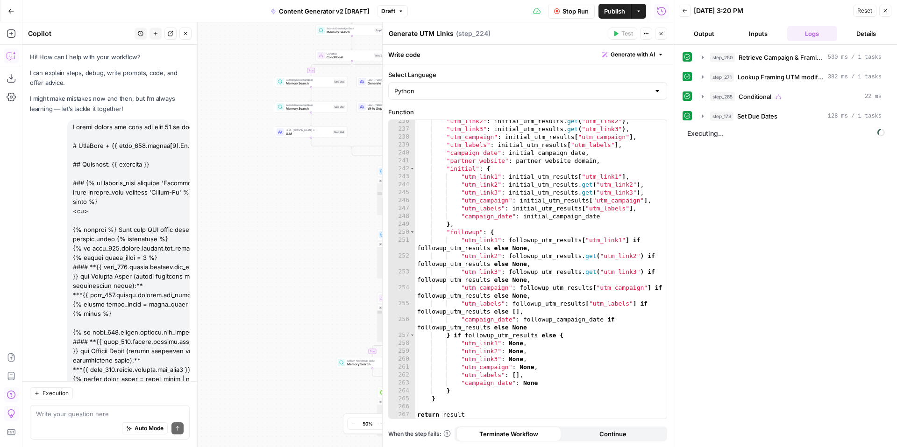
scroll to position [2266, 0]
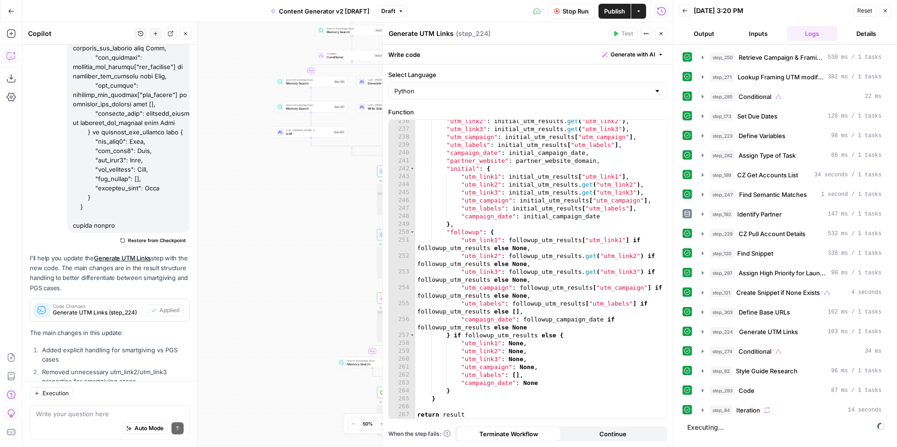
click at [660, 34] on icon "button" at bounding box center [661, 33] width 3 height 3
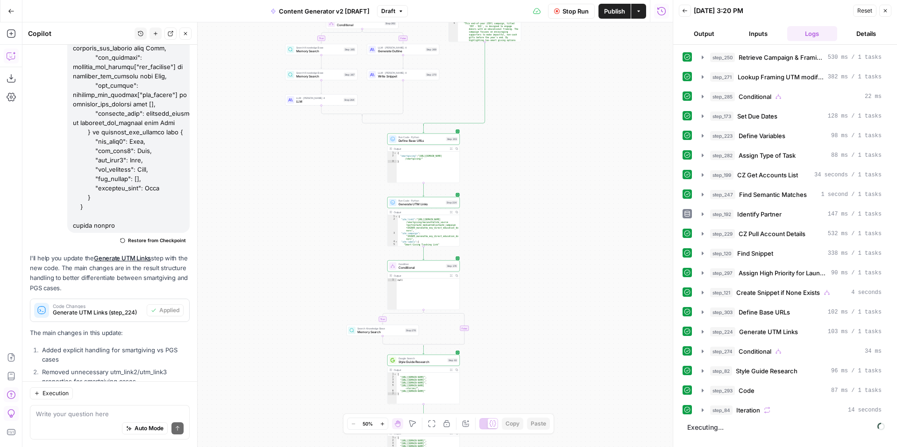
drag, startPoint x: 546, startPoint y: 165, endPoint x: 556, endPoint y: 132, distance: 34.7
click at [556, 132] on div "true false true false true false true true false true false false Workflow Set …" at bounding box center [347, 234] width 650 height 425
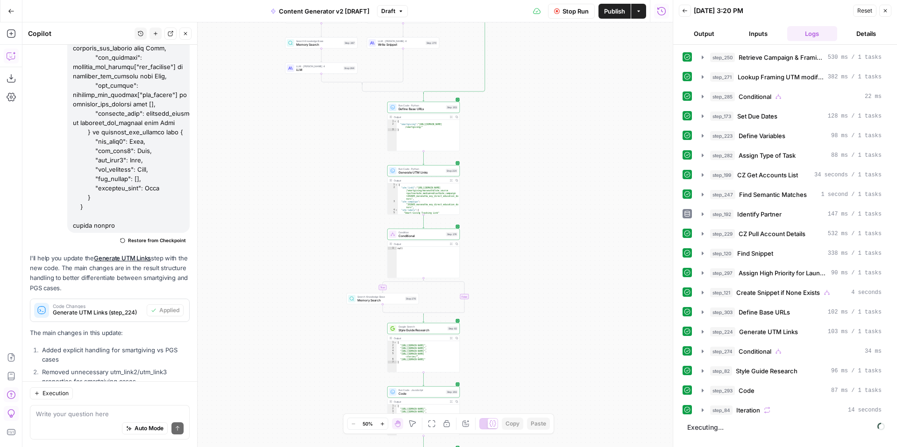
drag, startPoint x: 553, startPoint y: 289, endPoint x: 550, endPoint y: 100, distance: 188.2
click at [551, 102] on div "true false true false true false true true false true false false Workflow Set …" at bounding box center [347, 234] width 650 height 425
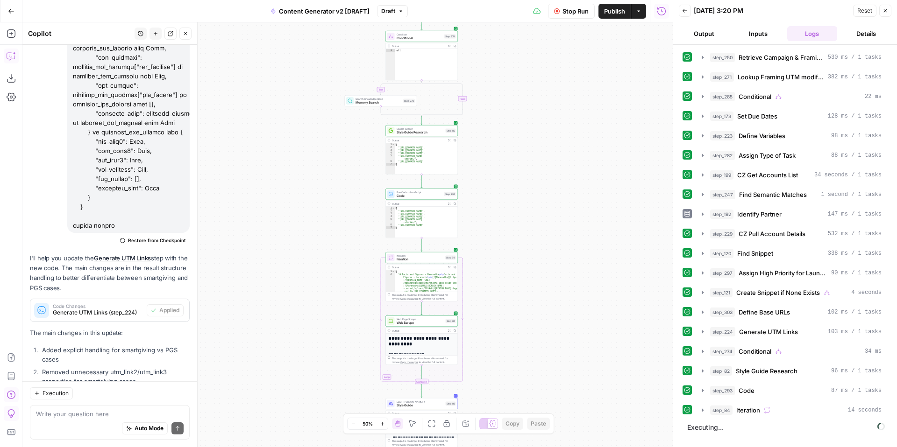
drag, startPoint x: 565, startPoint y: 253, endPoint x: 567, endPoint y: 81, distance: 171.9
click at [567, 83] on div "true false true false true false true true false true false false Workflow Set …" at bounding box center [347, 234] width 650 height 425
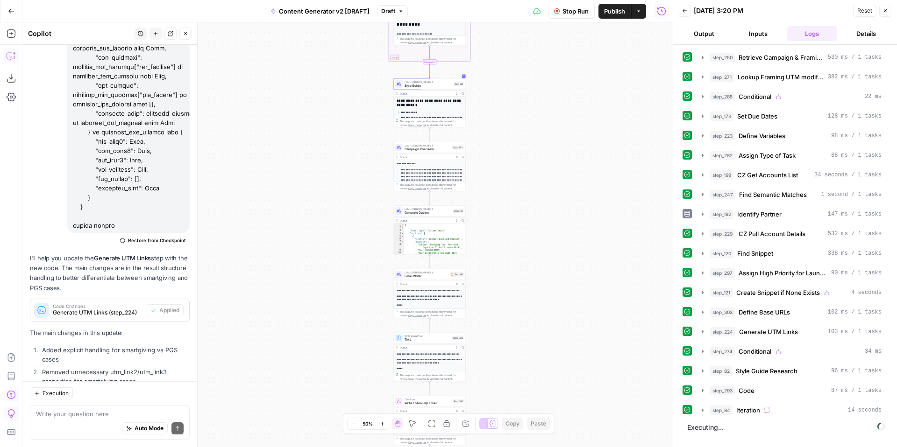
drag, startPoint x: 563, startPoint y: 279, endPoint x: 569, endPoint y: 103, distance: 176.7
click at [569, 109] on div "true false true false true false true true false true false false Workflow Set …" at bounding box center [347, 234] width 650 height 425
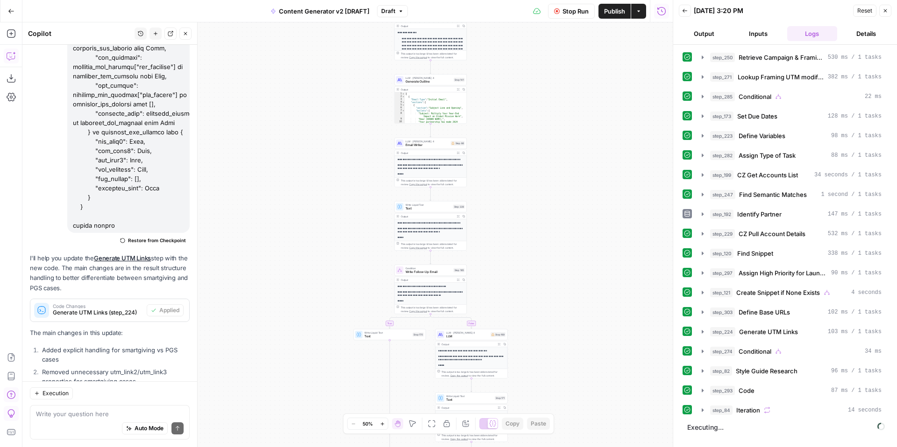
drag, startPoint x: 549, startPoint y: 177, endPoint x: 550, endPoint y: 133, distance: 44.4
click at [549, 142] on div "true false true false true false true true false true false false Workflow Set …" at bounding box center [347, 234] width 650 height 425
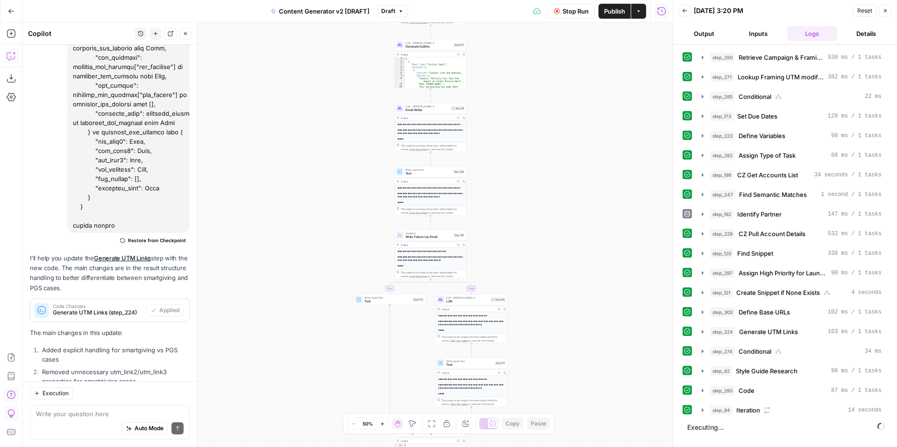
click at [384, 424] on icon "button" at bounding box center [382, 424] width 5 height 5
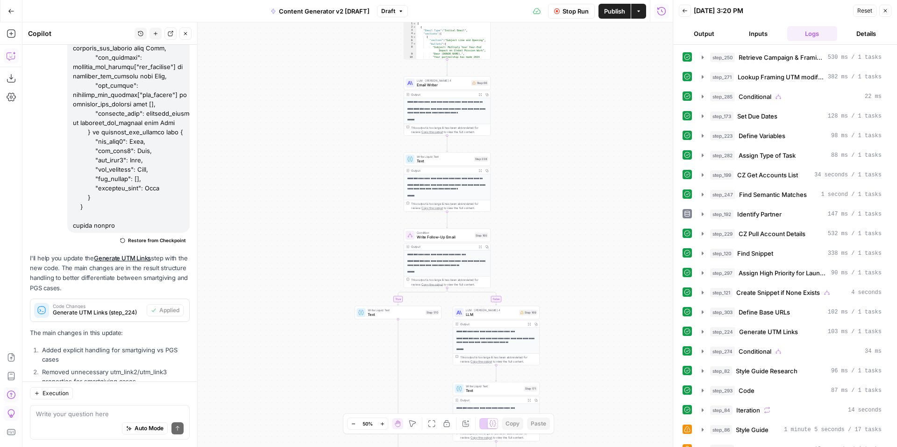
click at [384, 424] on icon "button" at bounding box center [382, 424] width 5 height 5
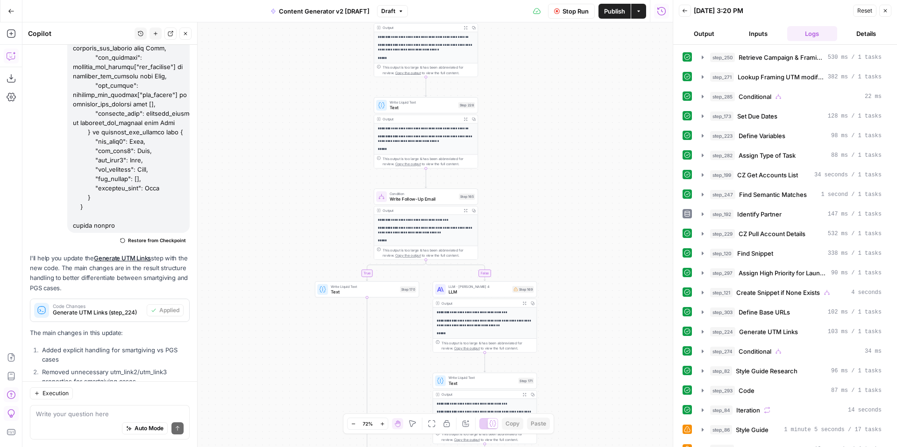
drag, startPoint x: 572, startPoint y: 244, endPoint x: 518, endPoint y: 166, distance: 95.0
click at [519, 167] on div "true false true false true false true true false true false false Workflow Set …" at bounding box center [347, 234] width 650 height 425
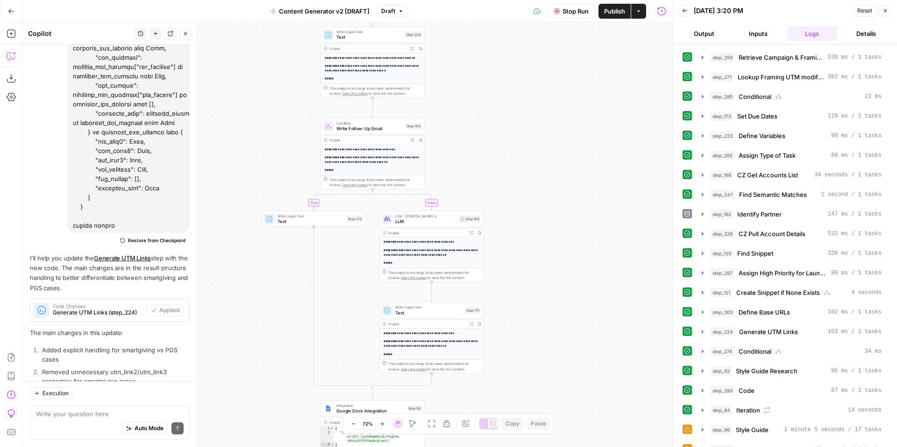
drag, startPoint x: 566, startPoint y: 210, endPoint x: 578, endPoint y: 259, distance: 50.5
click at [578, 259] on div "true false true false true false true true false true false false Workflow Set …" at bounding box center [347, 234] width 650 height 425
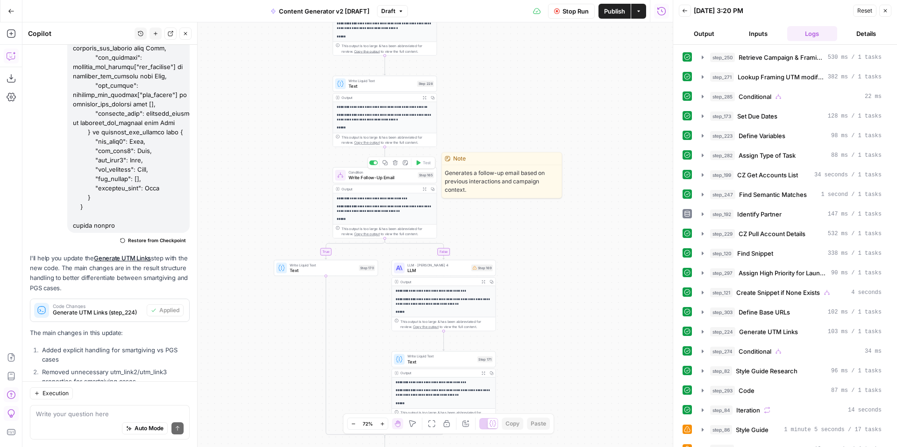
click at [385, 177] on span "Write Follow-Up Email" at bounding box center [381, 177] width 67 height 7
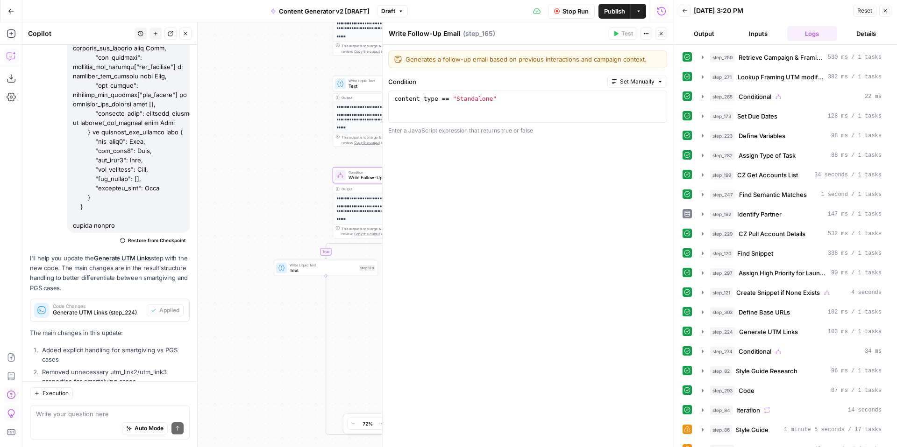
click at [663, 34] on span "Close" at bounding box center [663, 34] width 0 height 0
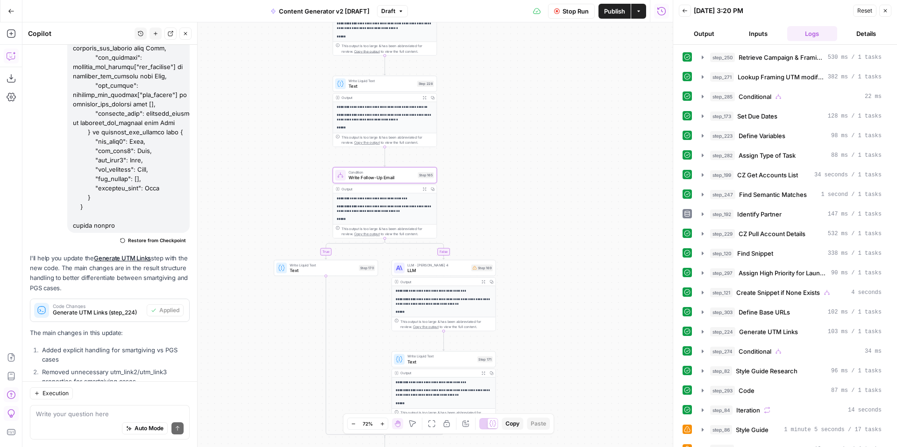
drag, startPoint x: 576, startPoint y: 302, endPoint x: 572, endPoint y: 161, distance: 141.1
click at [572, 161] on div "true false true false true false true true false true false false Workflow Set …" at bounding box center [347, 234] width 650 height 425
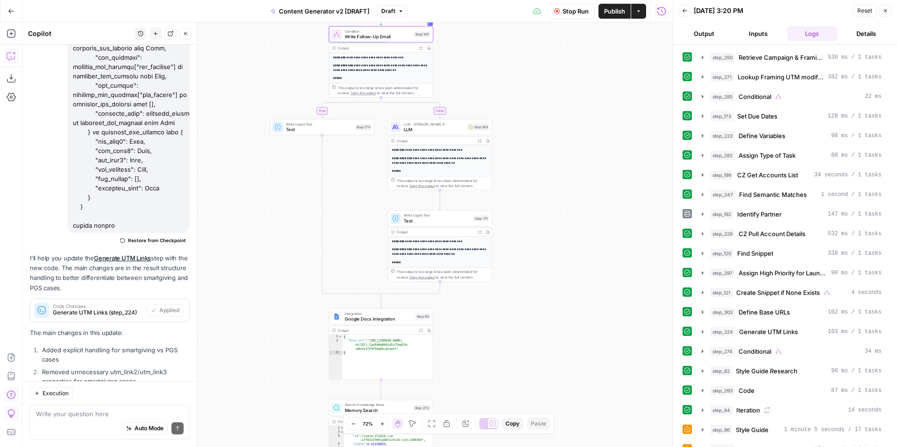
click at [437, 128] on span "LLM" at bounding box center [434, 129] width 61 height 7
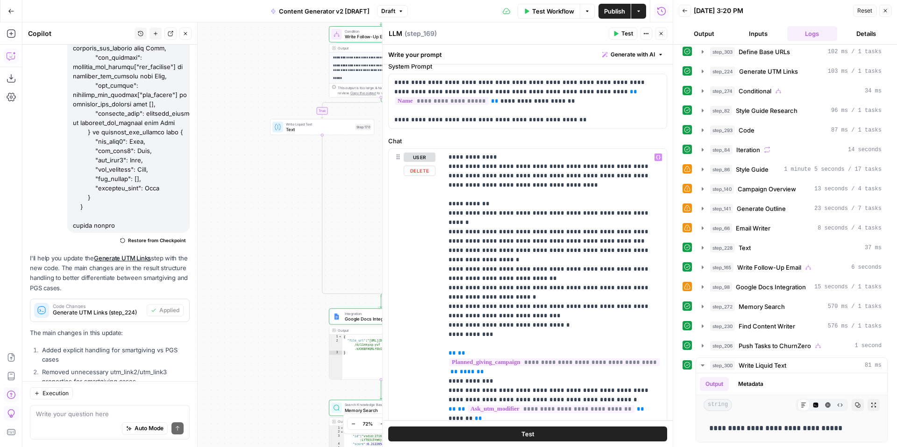
scroll to position [4, 0]
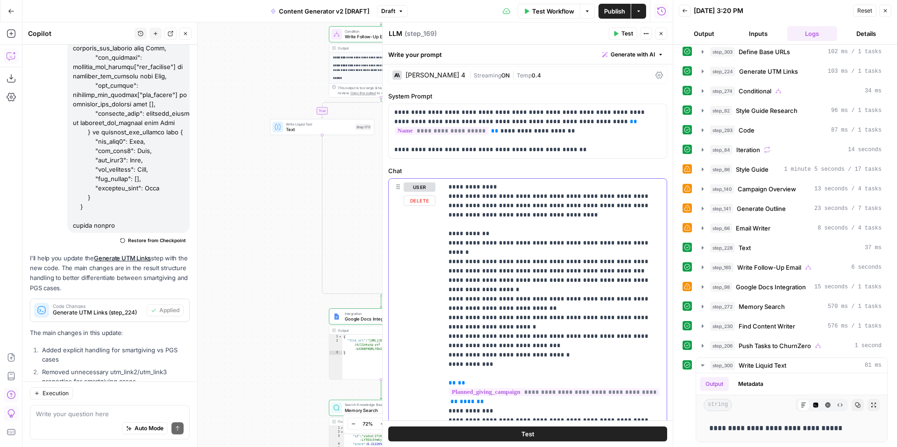
click at [420, 189] on button "user" at bounding box center [420, 187] width 32 height 9
click at [420, 189] on button "assistant" at bounding box center [423, 187] width 39 height 9
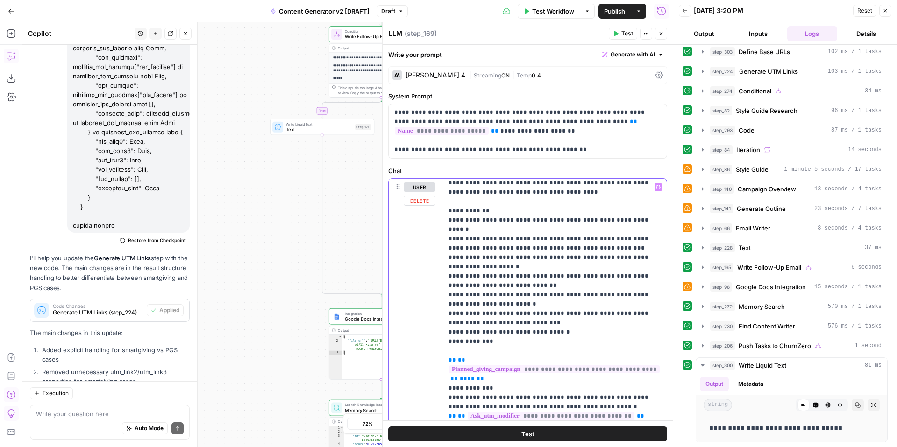
scroll to position [102, 0]
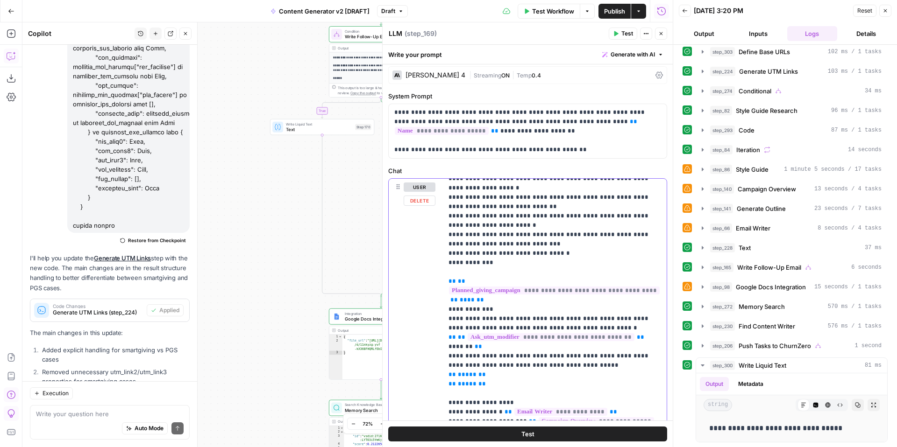
click at [417, 185] on button "user" at bounding box center [420, 187] width 32 height 9
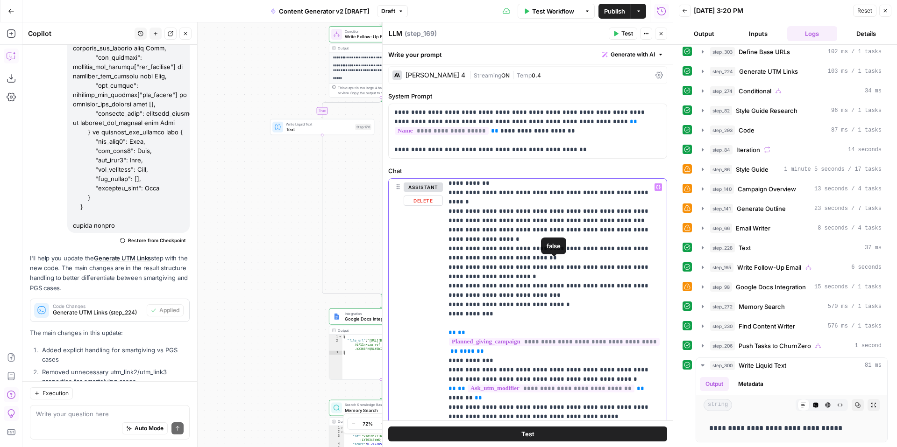
scroll to position [0, 0]
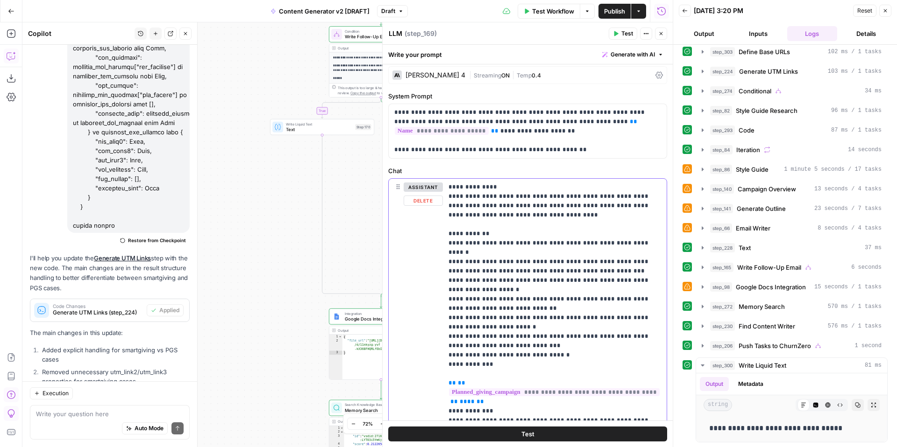
click at [428, 187] on button "assistant" at bounding box center [423, 187] width 39 height 9
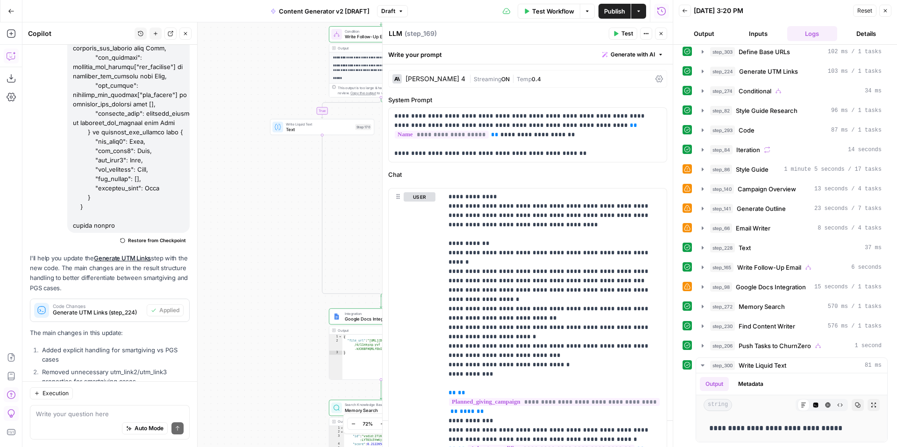
drag, startPoint x: 396, startPoint y: 188, endPoint x: 396, endPoint y: 201, distance: 13.1
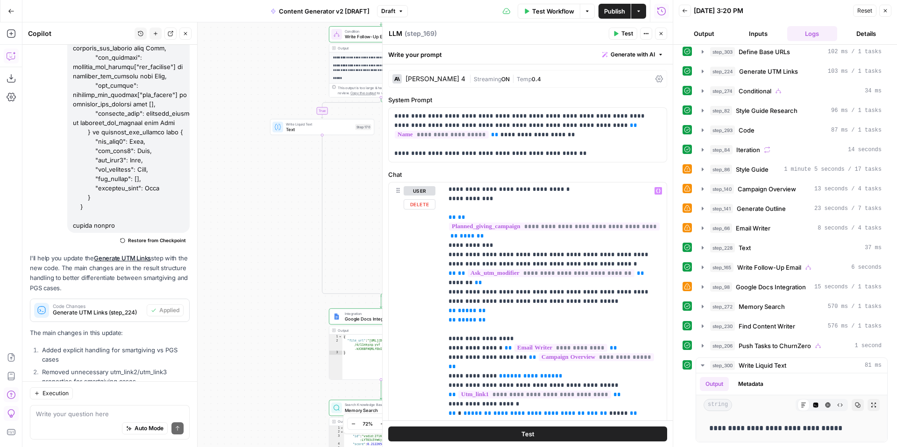
scroll to position [167, 0]
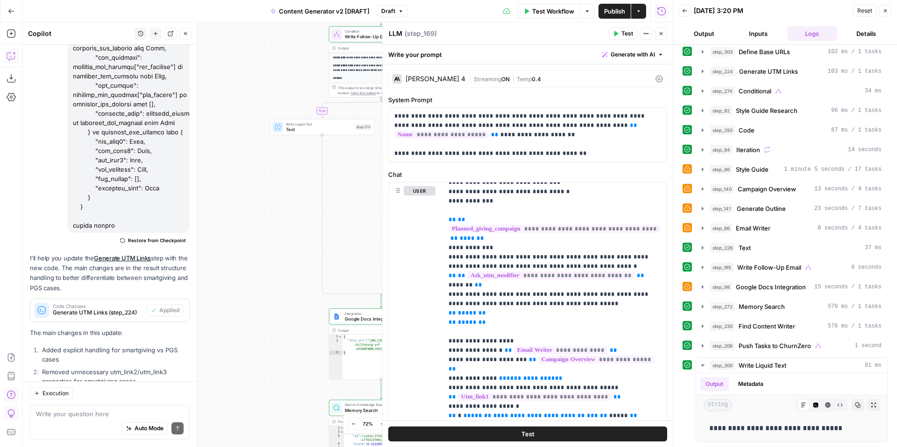
click at [665, 36] on button "Close" at bounding box center [661, 34] width 12 height 12
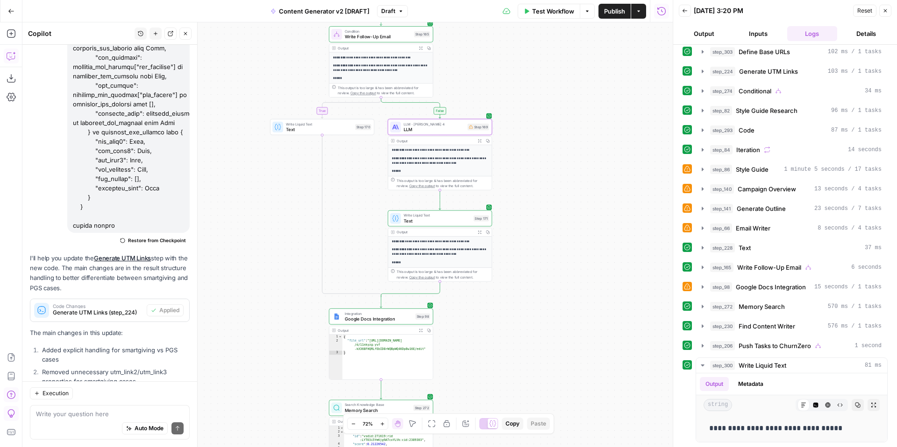
click at [886, 8] on icon "button" at bounding box center [885, 11] width 6 height 6
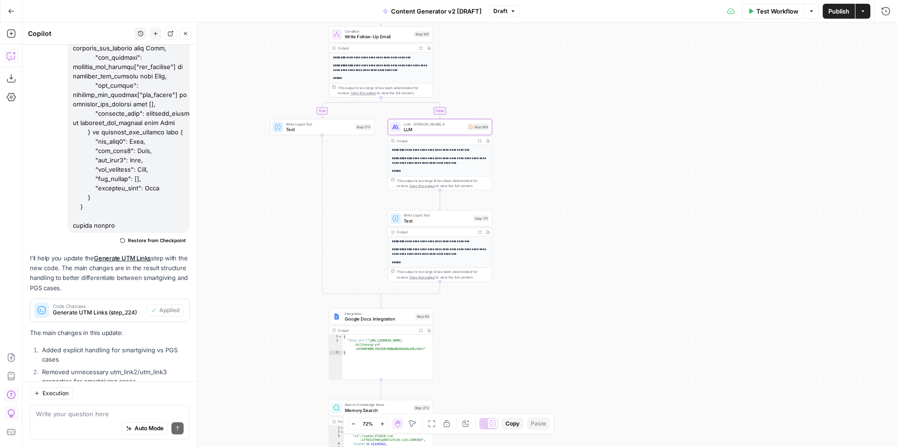
click at [506, 13] on span "Draft" at bounding box center [500, 11] width 14 height 8
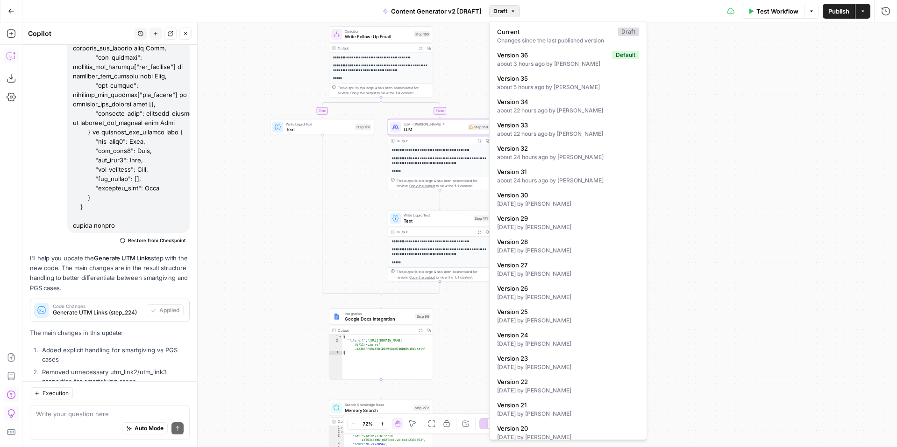
click at [513, 16] on button "Draft" at bounding box center [504, 11] width 31 height 12
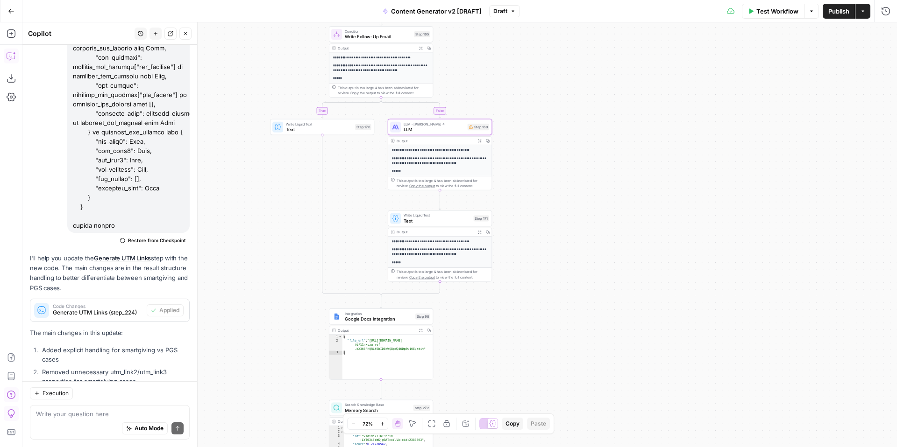
click at [513, 16] on button "Draft" at bounding box center [504, 11] width 31 height 12
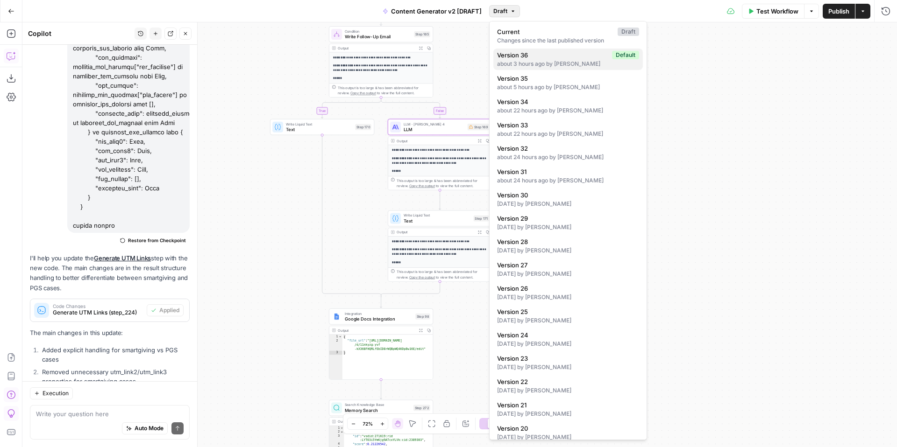
click at [577, 67] on div "about 3 hours ago by Kelly Jo Drey" at bounding box center [568, 64] width 142 height 8
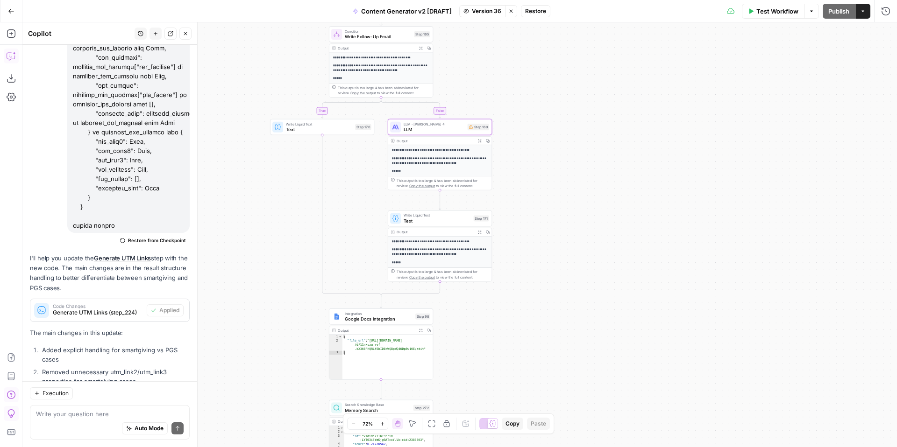
click at [537, 13] on span "Restore" at bounding box center [535, 11] width 21 height 8
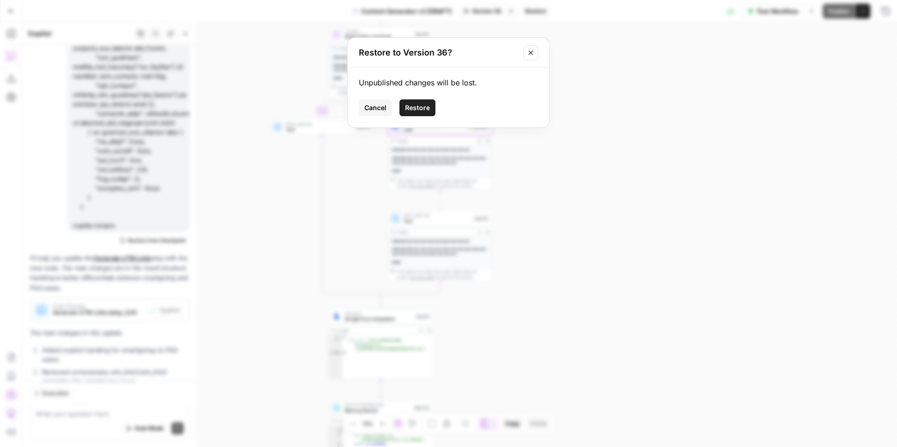
click at [414, 109] on span "Restore" at bounding box center [417, 107] width 25 height 9
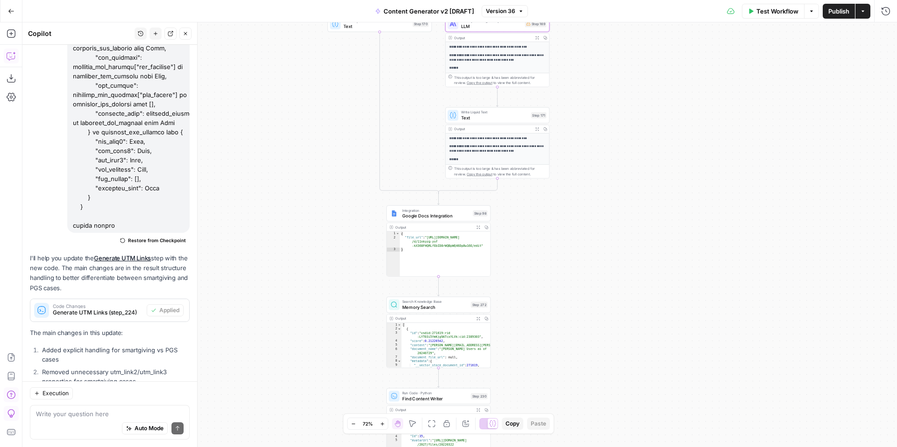
drag, startPoint x: 558, startPoint y: 306, endPoint x: 614, endPoint y: 203, distance: 117.5
click at [614, 203] on div "true false true false true false true true false true false false Workflow Set …" at bounding box center [459, 234] width 874 height 425
click at [434, 211] on span "Google Docs Integration" at bounding box center [436, 212] width 68 height 7
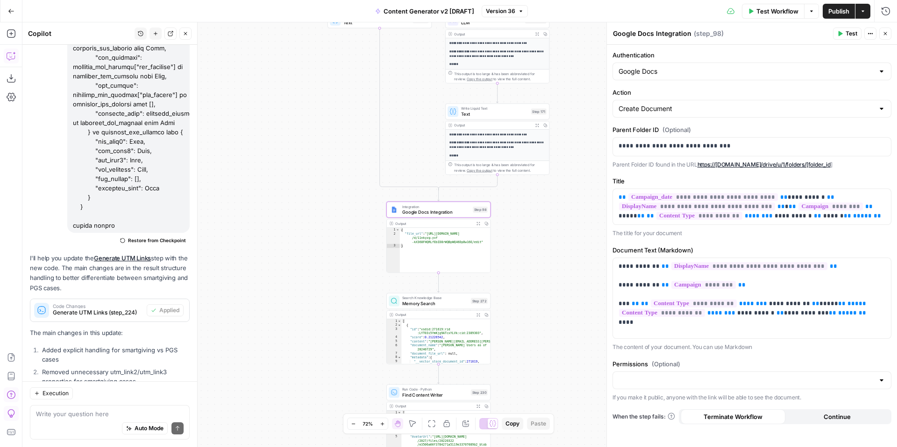
click at [885, 34] on icon "button" at bounding box center [885, 33] width 3 height 3
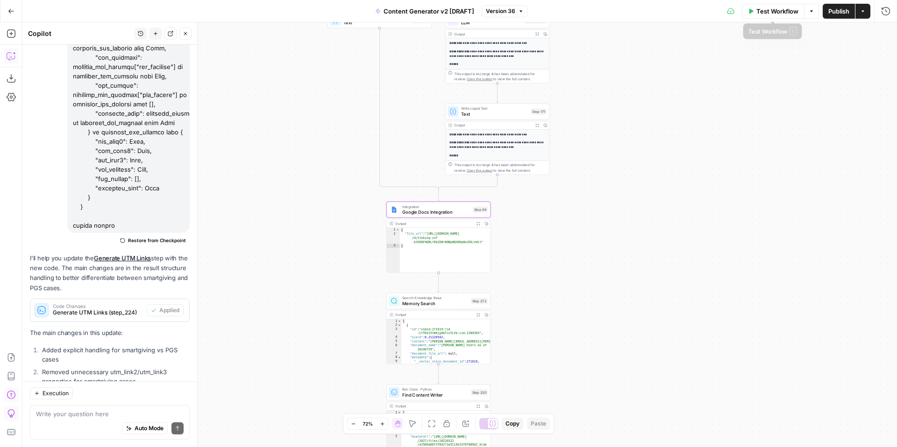
click at [773, 13] on span "Test Workflow" at bounding box center [777, 11] width 42 height 9
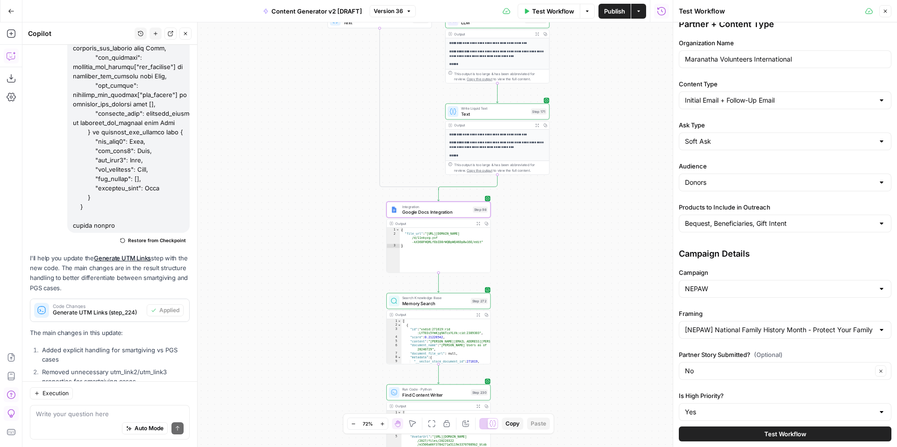
scroll to position [0, 0]
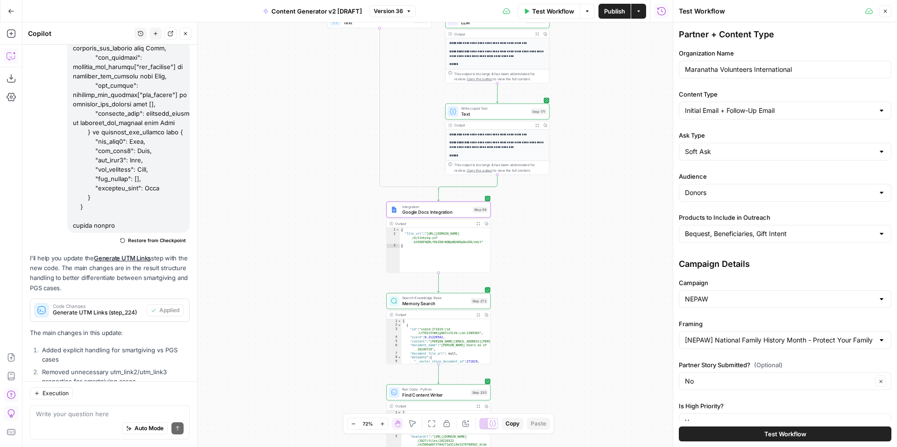
click at [777, 431] on span "Test Workflow" at bounding box center [785, 434] width 42 height 9
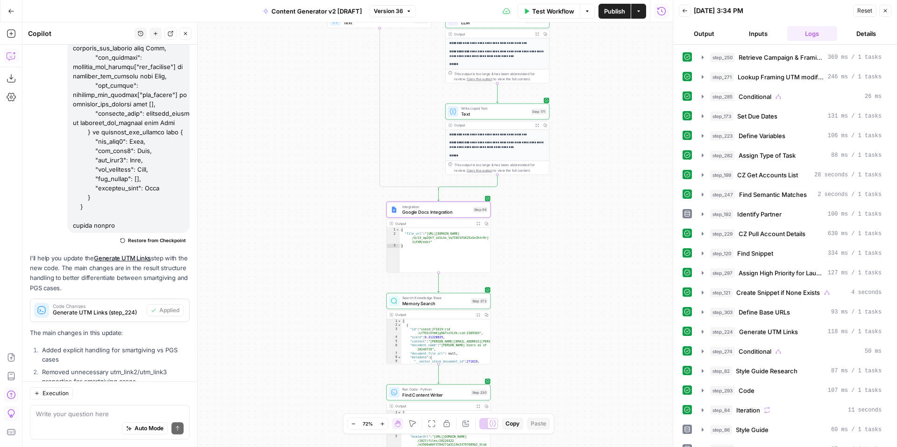
click at [886, 11] on icon "button" at bounding box center [885, 11] width 6 height 6
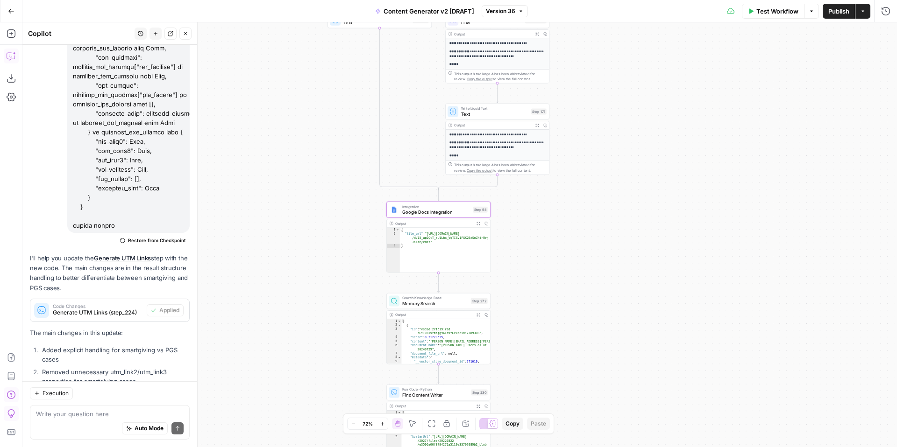
click at [779, 14] on span "Test Workflow" at bounding box center [777, 11] width 42 height 9
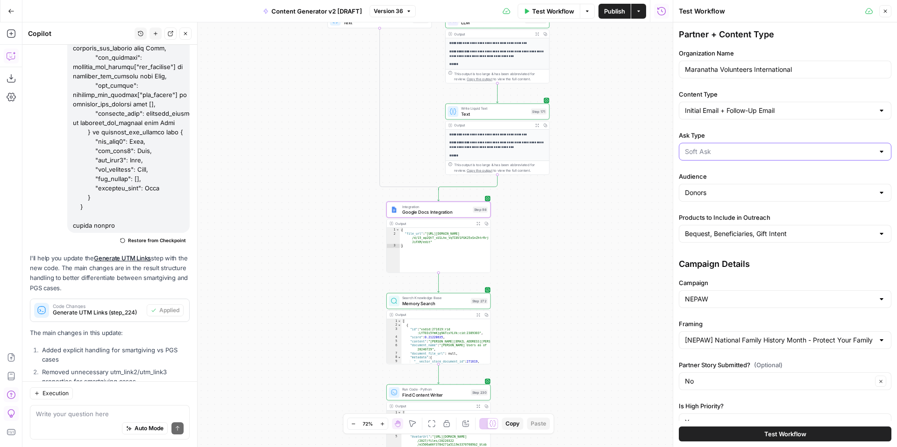
click at [730, 149] on input "Ask Type" at bounding box center [779, 151] width 189 height 9
click at [716, 199] on span "Direct Ask" at bounding box center [783, 201] width 193 height 9
type input "Direct Ask"
click at [738, 232] on input "Bequest, Beneficiaries, Gift Intent" at bounding box center [779, 233] width 189 height 9
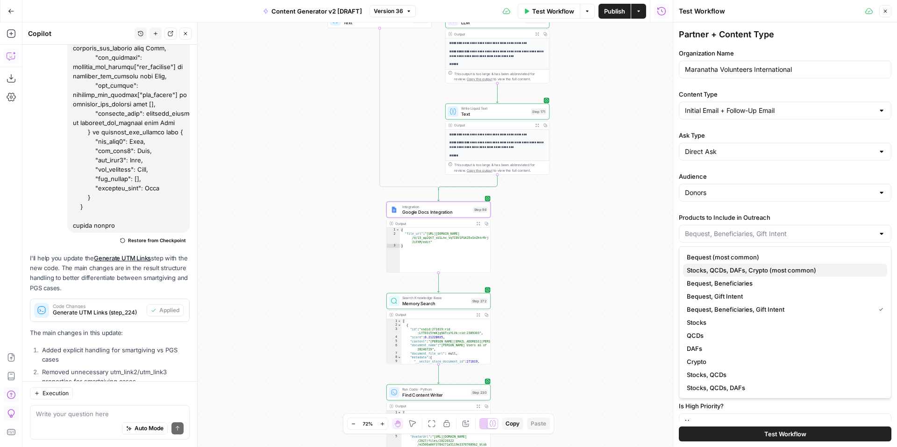
click at [752, 270] on span "Stocks, QCDs, DAFs, Crypto (most common)" at bounding box center [783, 270] width 193 height 9
type input "Stocks, QCDs, DAFs, Crypto (most common)"
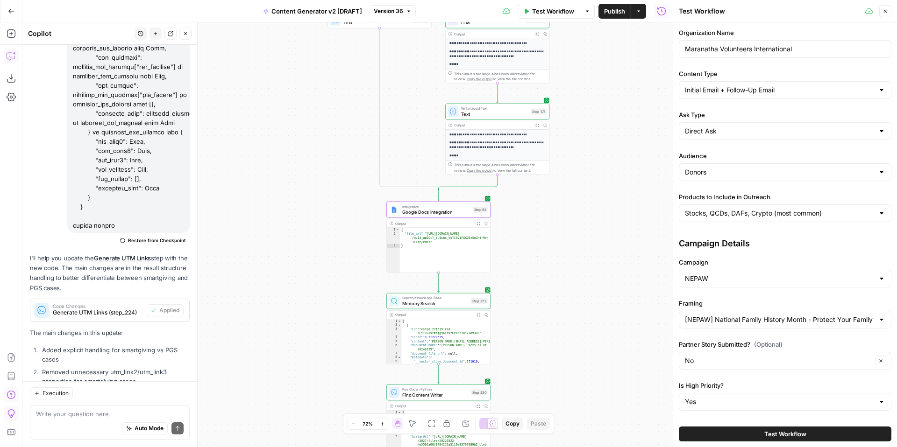
scroll to position [22, 0]
click at [751, 271] on div "NEPAW" at bounding box center [785, 277] width 213 height 18
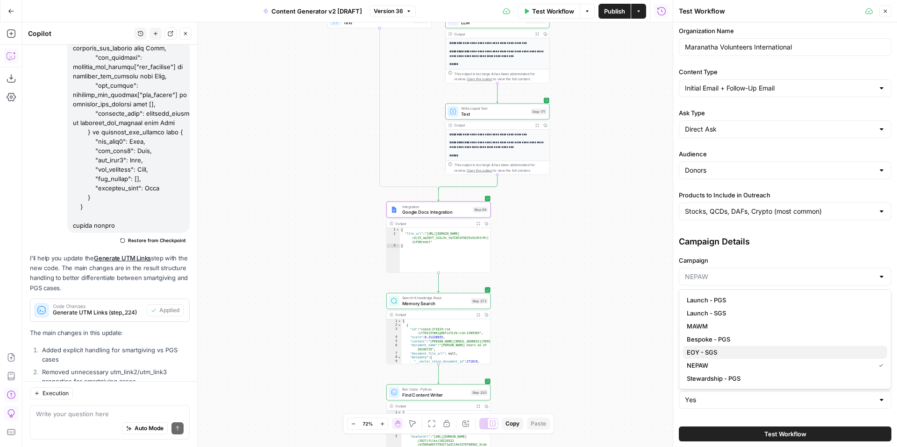
click at [738, 353] on span "EOY - SGS" at bounding box center [783, 352] width 193 height 9
type input "EOY - SGS"
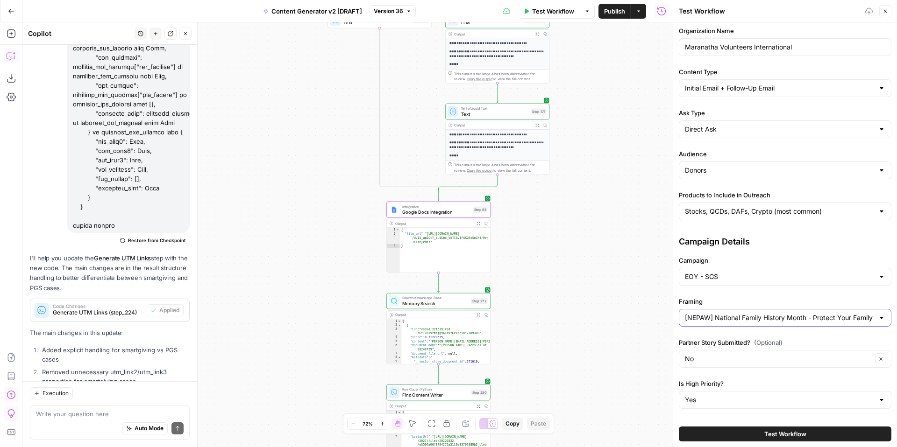
click at [749, 318] on input "[NEPAW] National Family History Month - Protect Your Family Tree" at bounding box center [779, 317] width 189 height 9
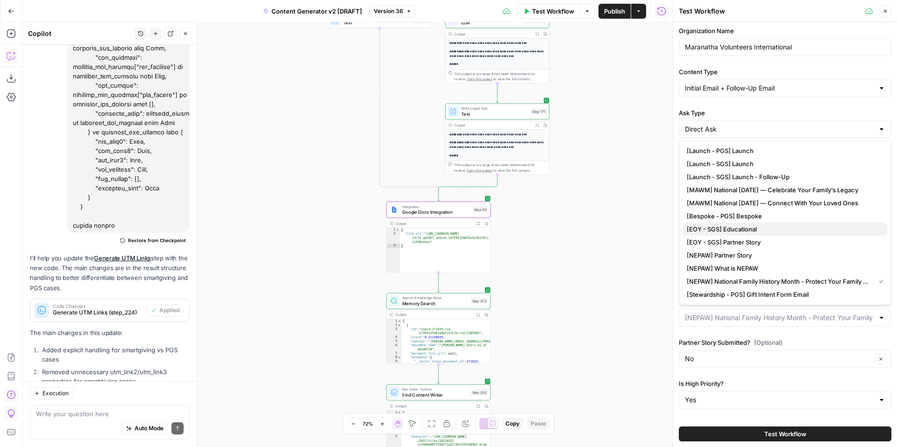
click at [771, 230] on span "[EOY - SGS] Educational" at bounding box center [783, 229] width 193 height 9
type input "[EOY - SGS] Educational"
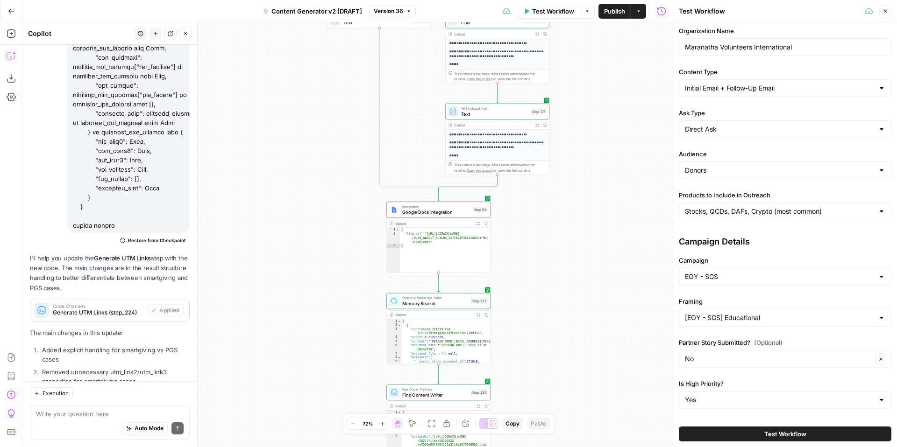
click at [788, 433] on span "Test Workflow" at bounding box center [785, 434] width 42 height 9
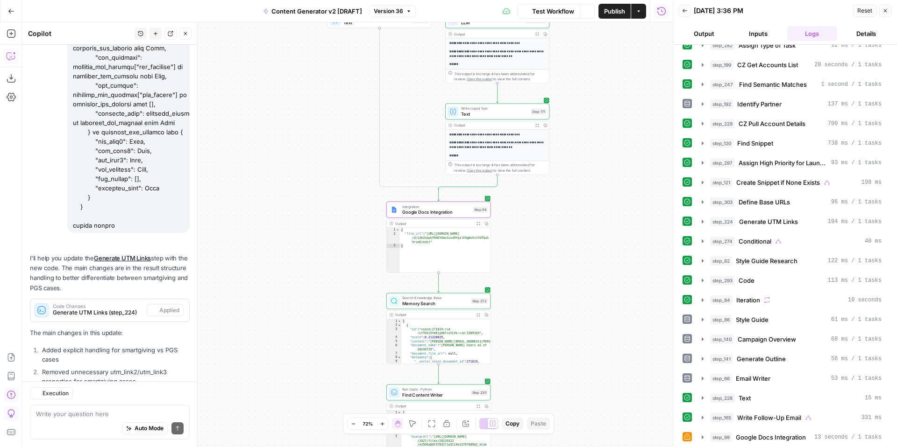
scroll to position [189, 0]
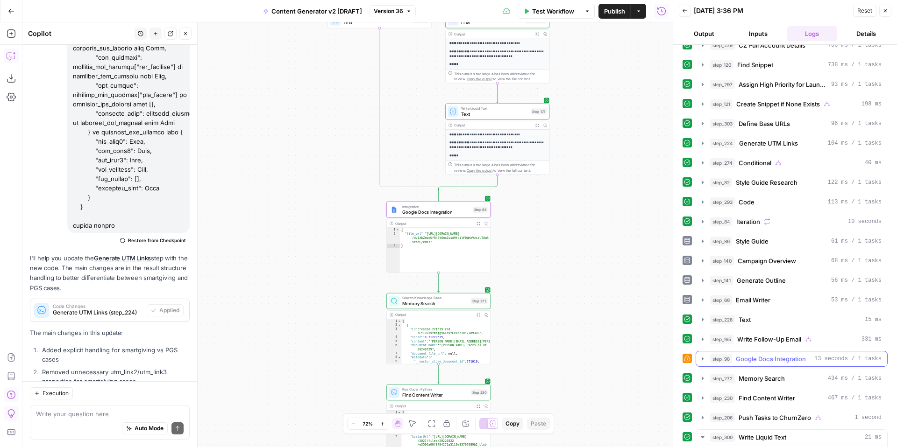
click at [701, 360] on icon "button" at bounding box center [702, 358] width 7 height 7
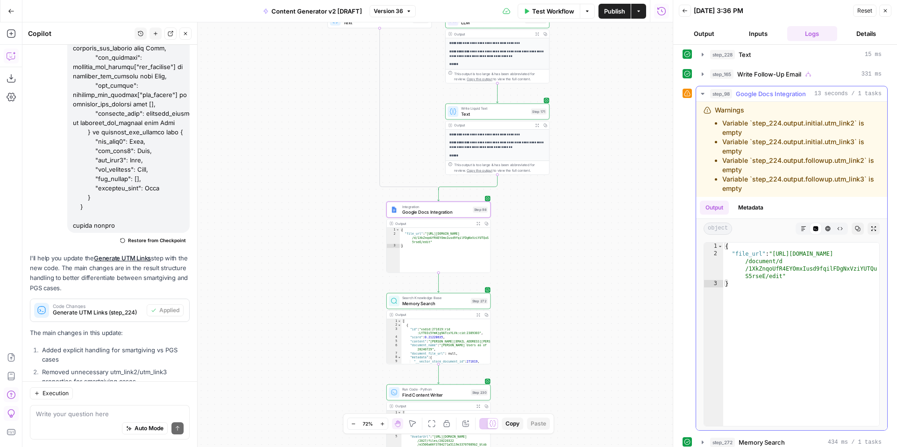
scroll to position [590, 0]
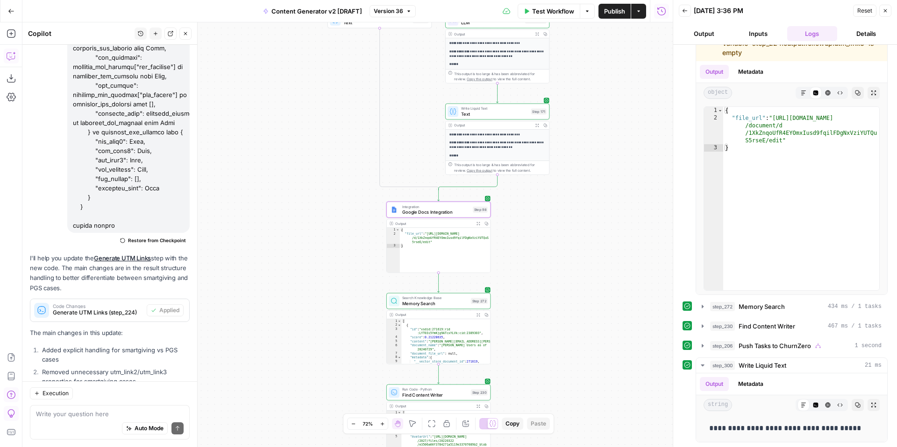
click at [406, 9] on icon "button" at bounding box center [409, 11] width 6 height 6
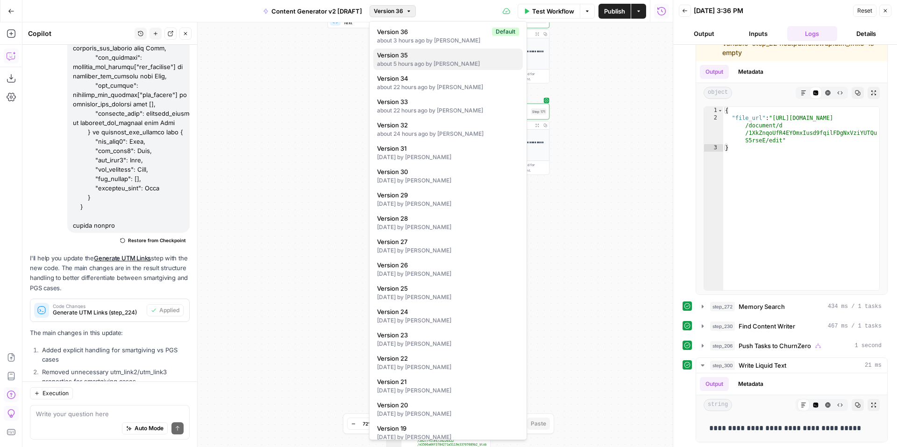
click at [433, 59] on span "Version 35" at bounding box center [446, 54] width 138 height 9
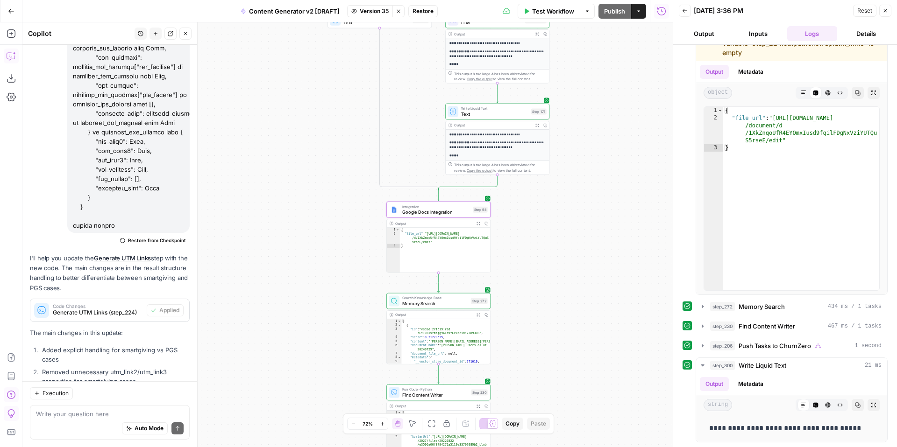
click at [399, 14] on icon "button" at bounding box center [399, 11] width 6 height 6
click at [886, 6] on button "Close" at bounding box center [885, 11] width 12 height 12
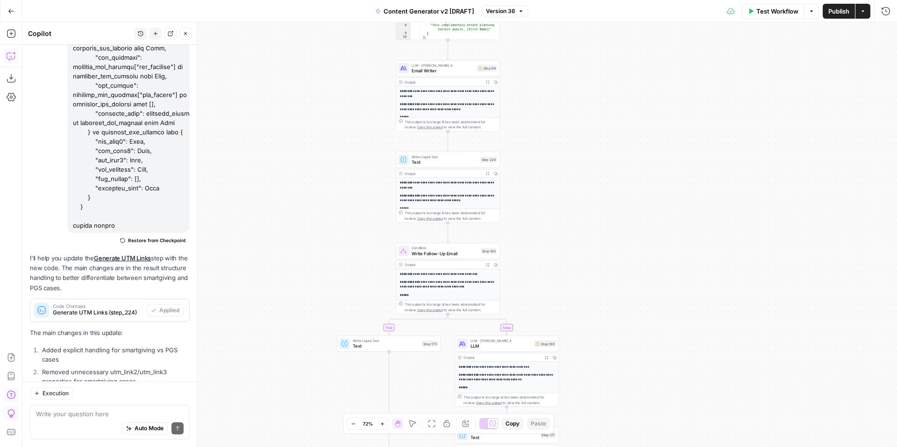
drag, startPoint x: 647, startPoint y: 293, endPoint x: 646, endPoint y: 356, distance: 63.1
click at [646, 358] on div "true false true false true false true true false true false false Workflow Set …" at bounding box center [459, 234] width 874 height 425
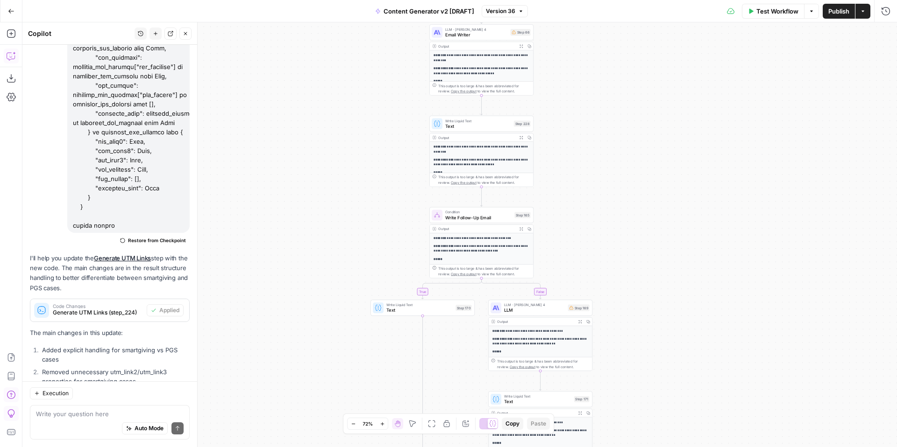
drag, startPoint x: 633, startPoint y: 213, endPoint x: 665, endPoint y: 153, distance: 68.3
click at [665, 153] on div "true false true false true false true true false true false false Workflow Set …" at bounding box center [459, 234] width 874 height 425
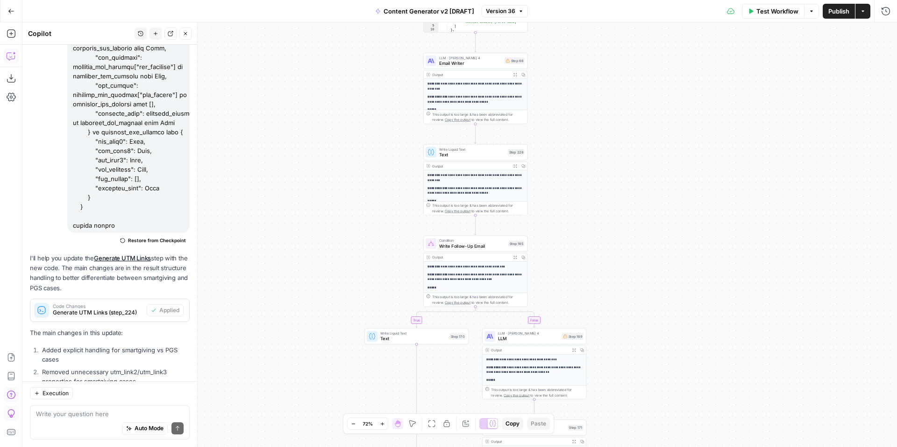
drag, startPoint x: 695, startPoint y: 284, endPoint x: 689, endPoint y: 375, distance: 91.7
click at [689, 378] on div "true false true false true false true true false true false false Workflow Set …" at bounding box center [459, 234] width 874 height 425
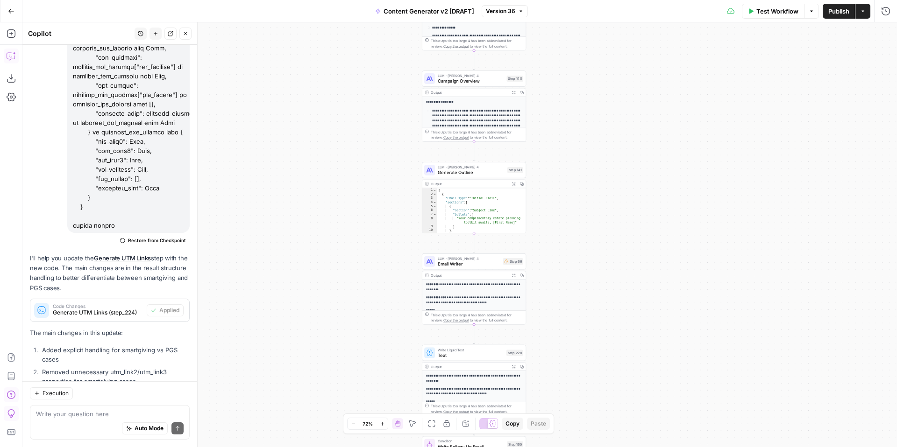
drag, startPoint x: 652, startPoint y: 242, endPoint x: 652, endPoint y: 349, distance: 107.4
click at [652, 350] on div "true false true false true false true true false true false false Workflow Set …" at bounding box center [459, 234] width 874 height 425
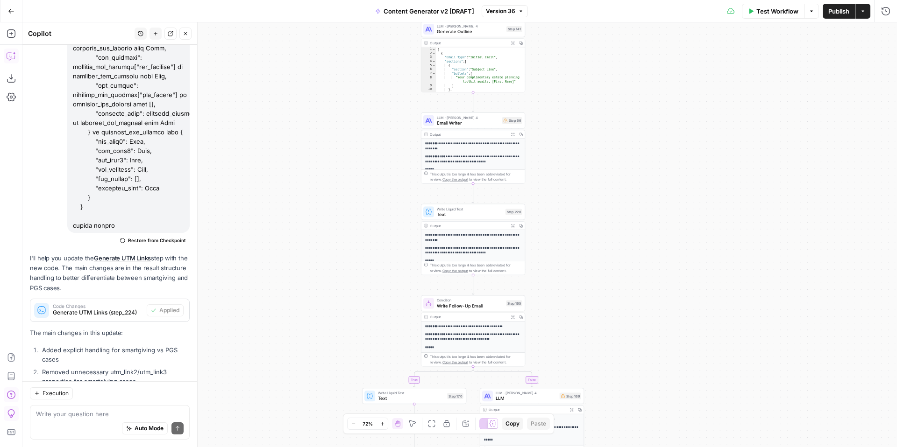
drag, startPoint x: 659, startPoint y: 414, endPoint x: 658, endPoint y: 270, distance: 144.3
click at [658, 271] on div "true false true false true false true true false true false false Workflow Set …" at bounding box center [459, 234] width 874 height 425
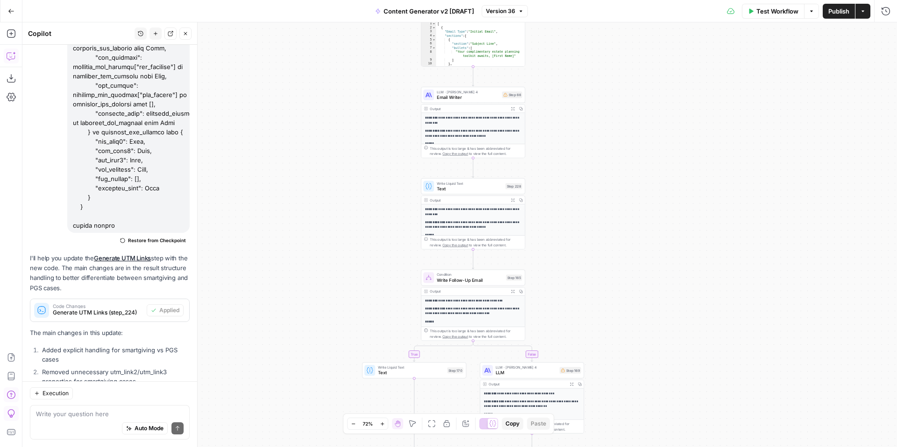
drag, startPoint x: 672, startPoint y: 319, endPoint x: 670, endPoint y: 225, distance: 94.8
click at [671, 227] on div "true false true false true false true true false true false false Workflow Set …" at bounding box center [459, 234] width 874 height 425
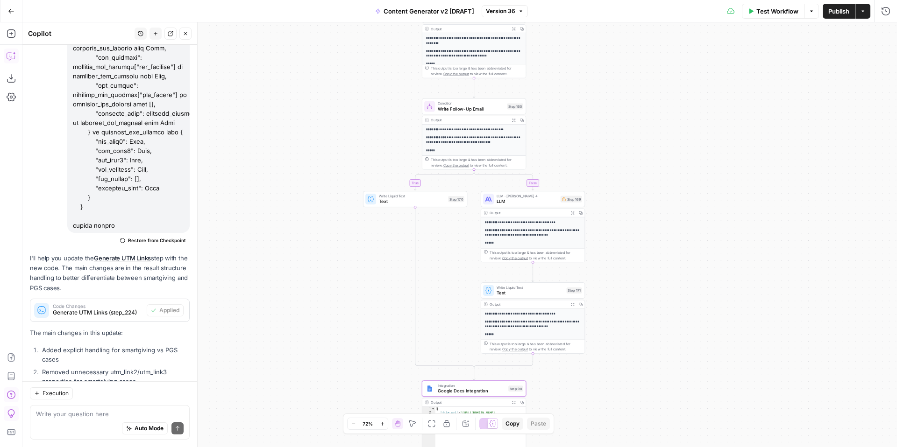
drag, startPoint x: 658, startPoint y: 321, endPoint x: 659, endPoint y: 224, distance: 97.2
click at [660, 226] on div "true false true false true false true true false true false false Workflow Set …" at bounding box center [459, 234] width 874 height 425
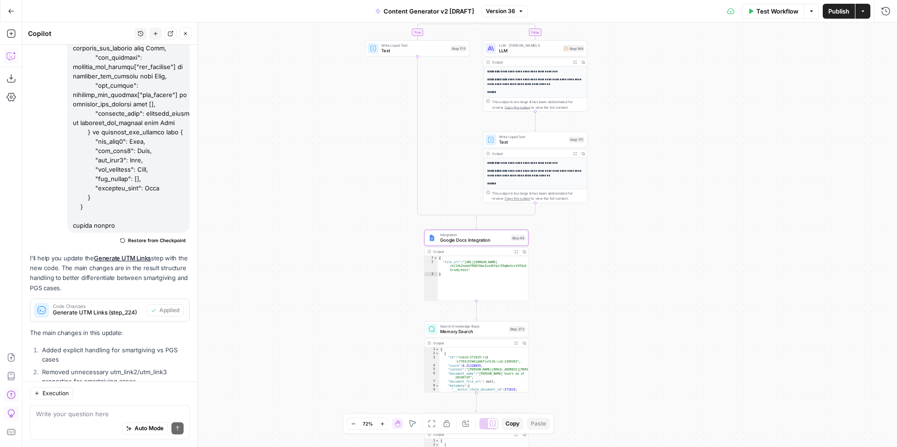
drag, startPoint x: 647, startPoint y: 299, endPoint x: 649, endPoint y: 158, distance: 141.1
click at [650, 160] on div "true false true false true false true true false true false false Workflow Set …" at bounding box center [459, 234] width 874 height 425
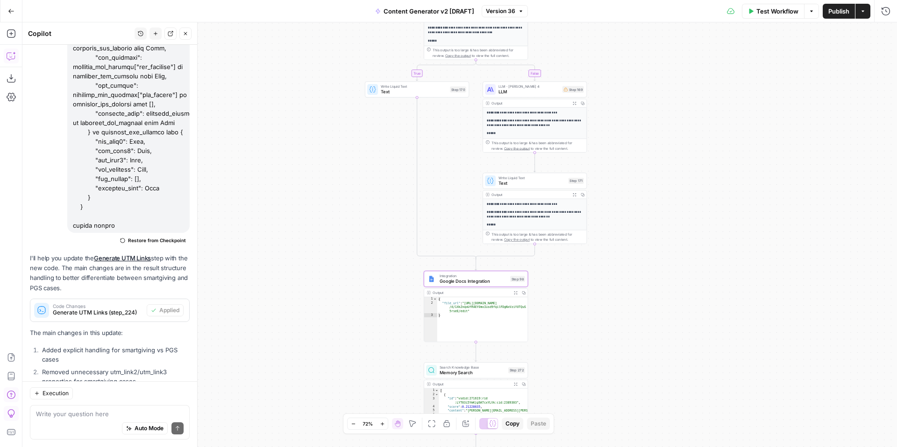
drag, startPoint x: 650, startPoint y: 166, endPoint x: 646, endPoint y: 327, distance: 161.2
click at [646, 330] on div "true false true false true false true true false true false false Workflow Set …" at bounding box center [459, 234] width 874 height 425
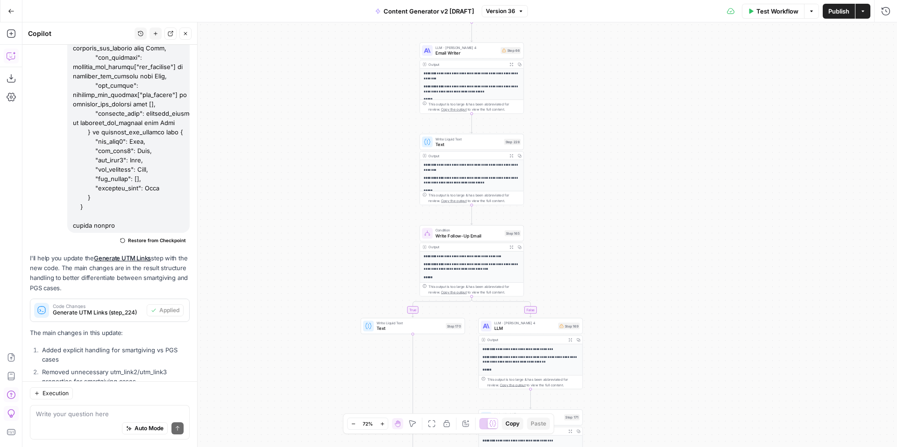
drag, startPoint x: 669, startPoint y: 234, endPoint x: 667, endPoint y: 312, distance: 77.1
click at [667, 316] on div "true false true false true false true true false true false false Workflow Set …" at bounding box center [459, 234] width 874 height 425
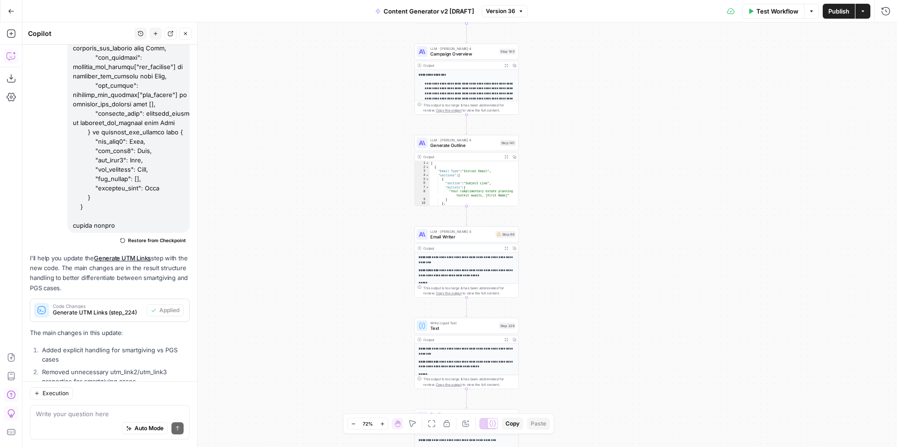
drag, startPoint x: 604, startPoint y: 368, endPoint x: 601, endPoint y: 380, distance: 12.1
click at [601, 380] on div "true false true false true false true true false true false false Workflow Set …" at bounding box center [459, 234] width 874 height 425
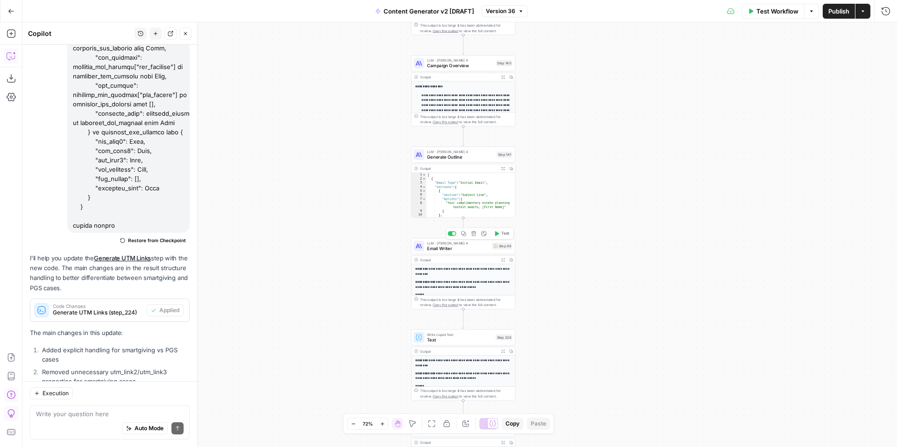
click at [437, 248] on span "Email Writer" at bounding box center [458, 248] width 63 height 7
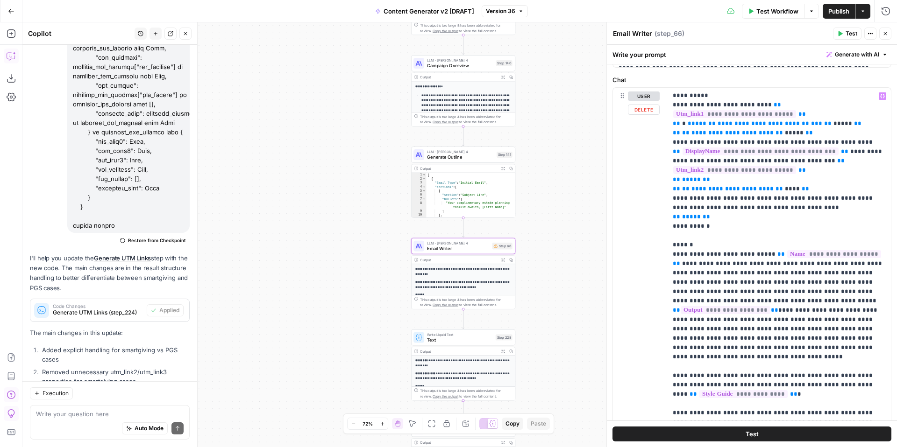
scroll to position [170, 0]
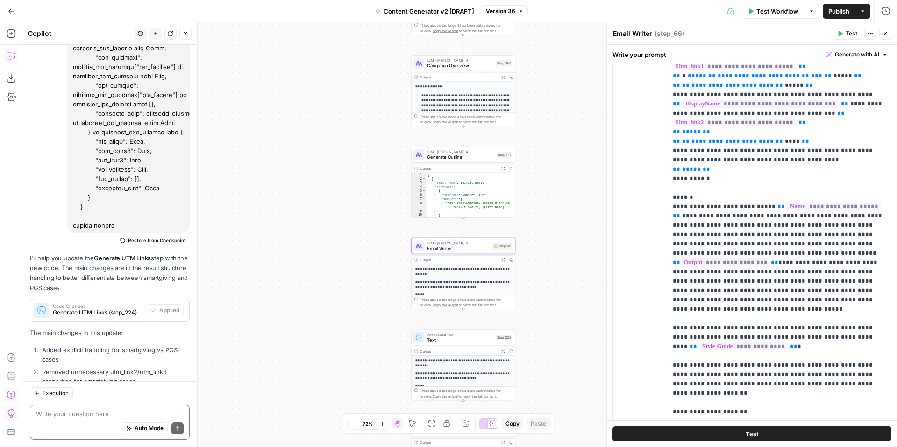
click at [107, 414] on textarea at bounding box center [110, 414] width 148 height 9
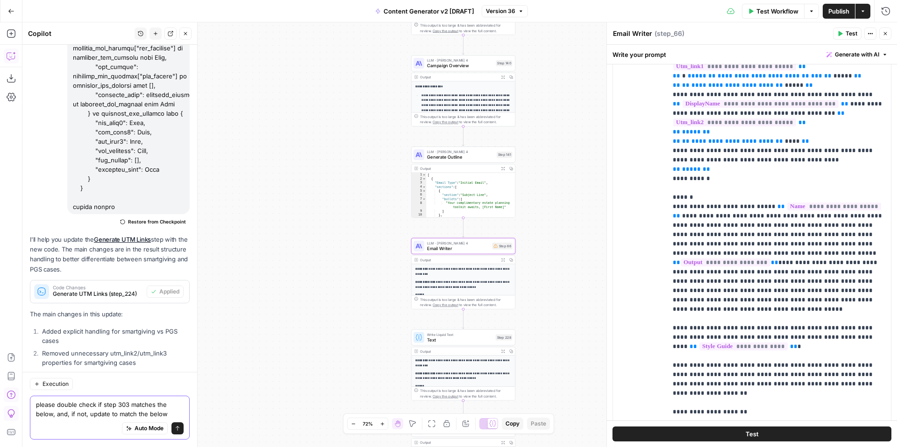
paste textarea "def define_base_urls(): # Get products from input variable products = products_…"
type textarea "please double check if step 303 matches the below, and, if not, update to match…"
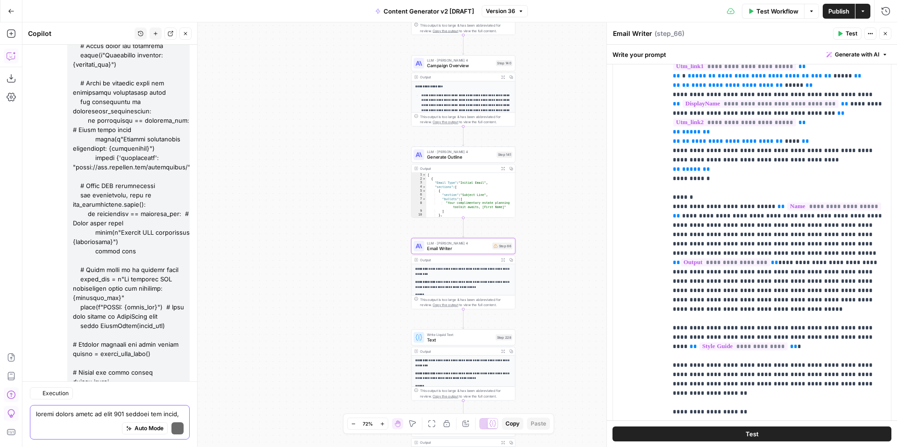
scroll to position [11588, 0]
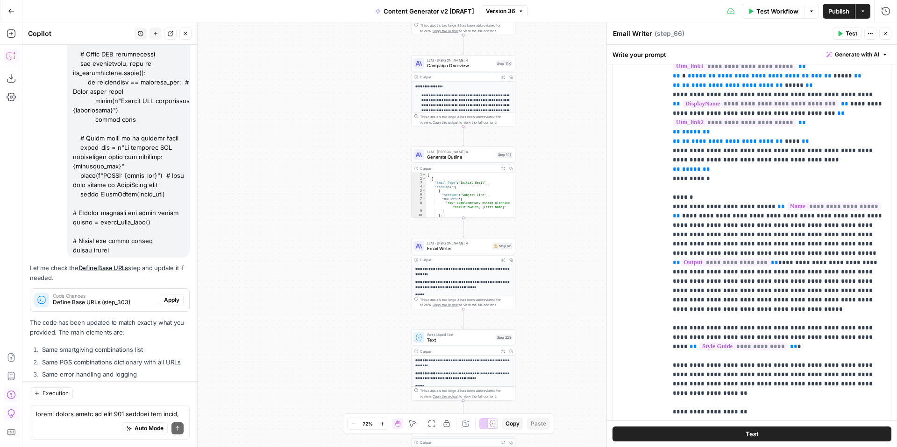
click at [177, 296] on span "Apply" at bounding box center [171, 300] width 15 height 8
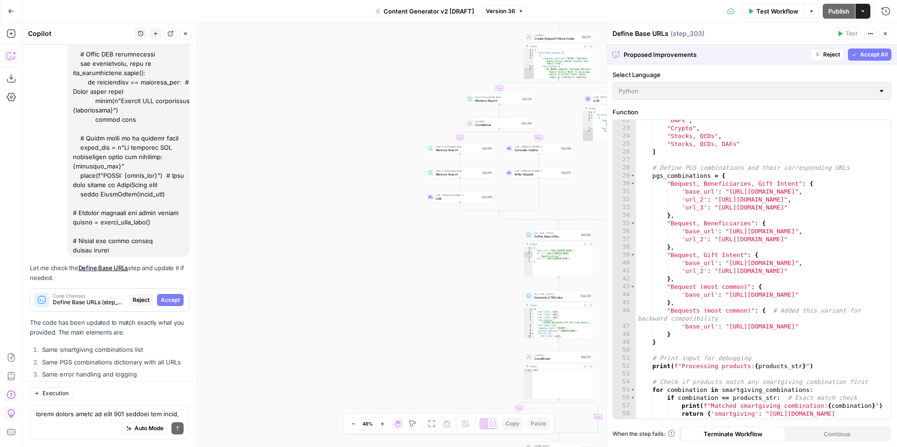
scroll to position [336, 0]
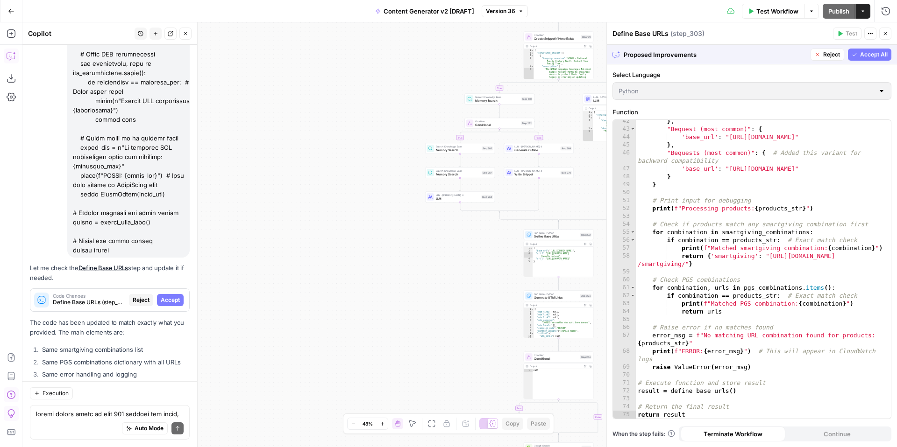
click at [875, 57] on span "Accept All" at bounding box center [874, 54] width 28 height 8
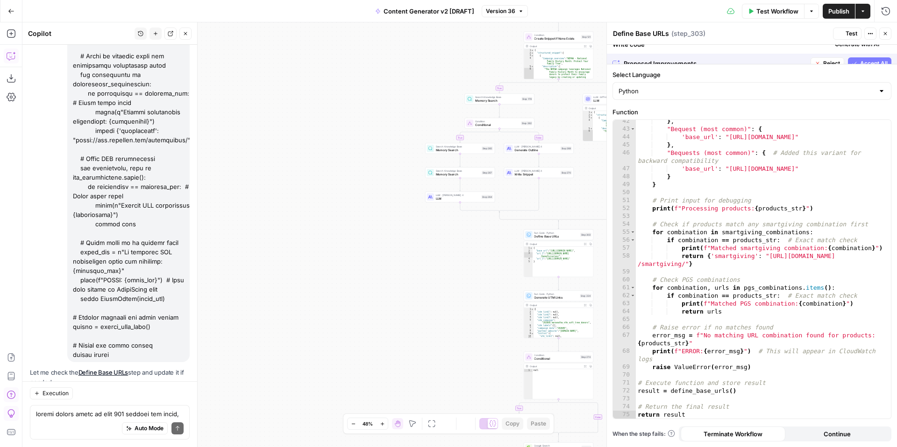
scroll to position [11588, 0]
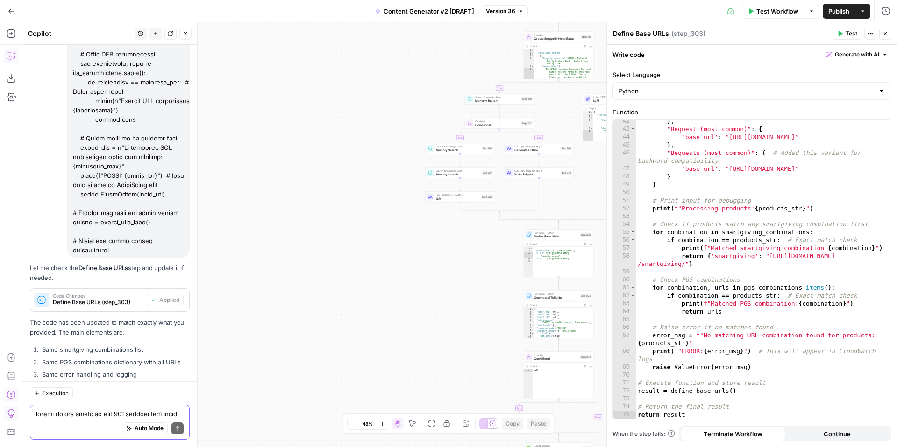
click at [111, 416] on textarea at bounding box center [110, 414] width 148 height 9
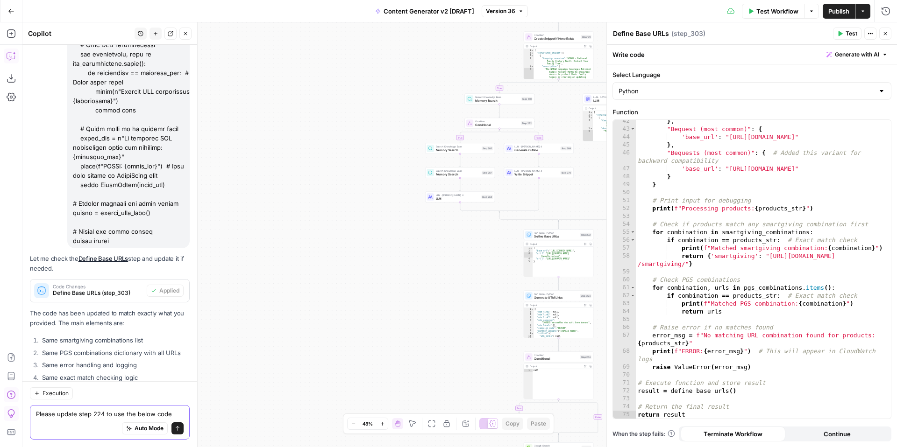
scroll to position [11607, 0]
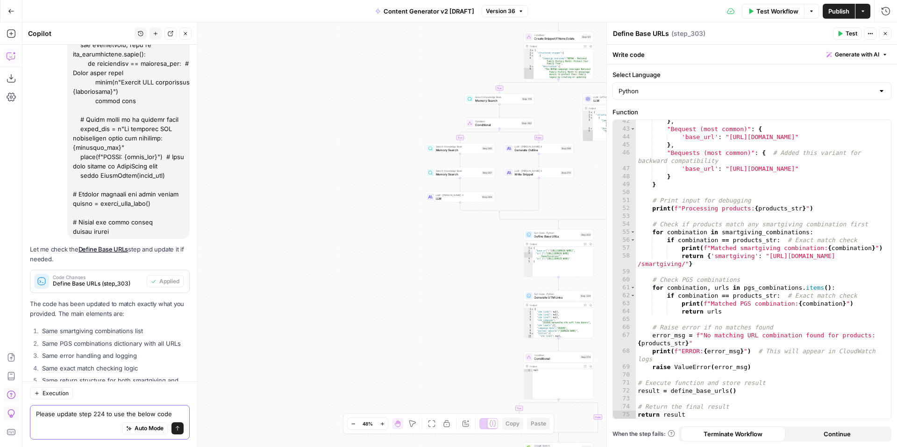
paste textarea "from datetime import datetime import re def safe_get(obj, *keys): """Safely get…"
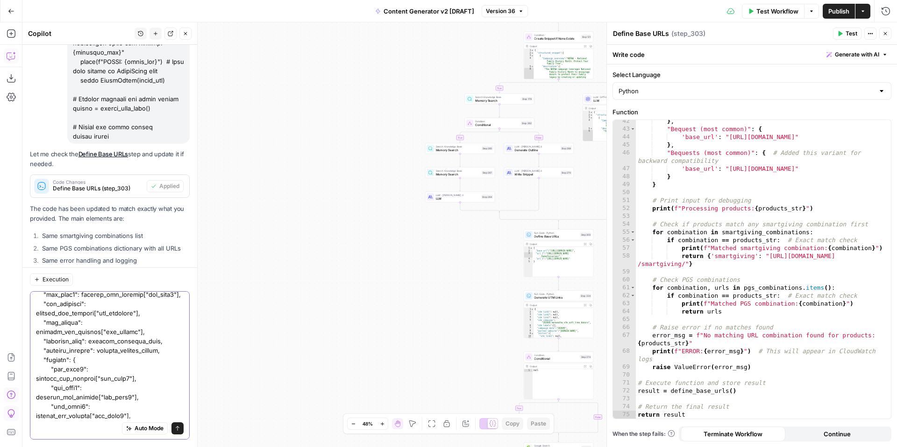
type textarea "Please update step 224 to use the below code from datetime import datetime impo…"
click at [181, 429] on button "Send" at bounding box center [177, 429] width 12 height 12
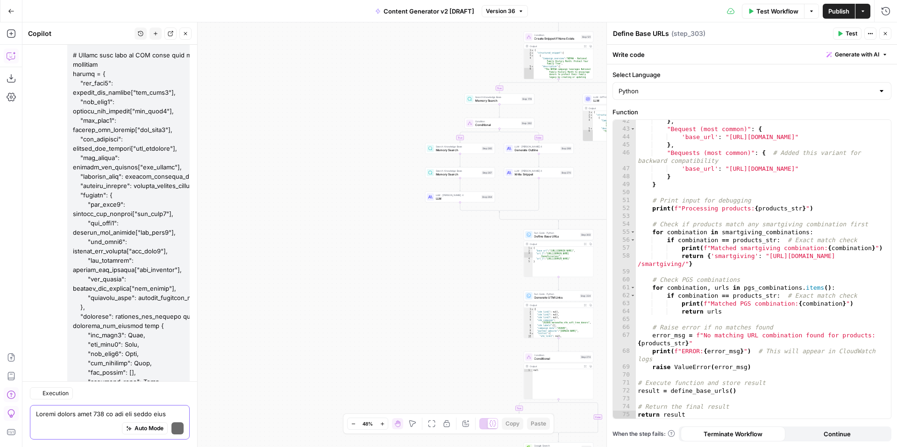
scroll to position [14915, 0]
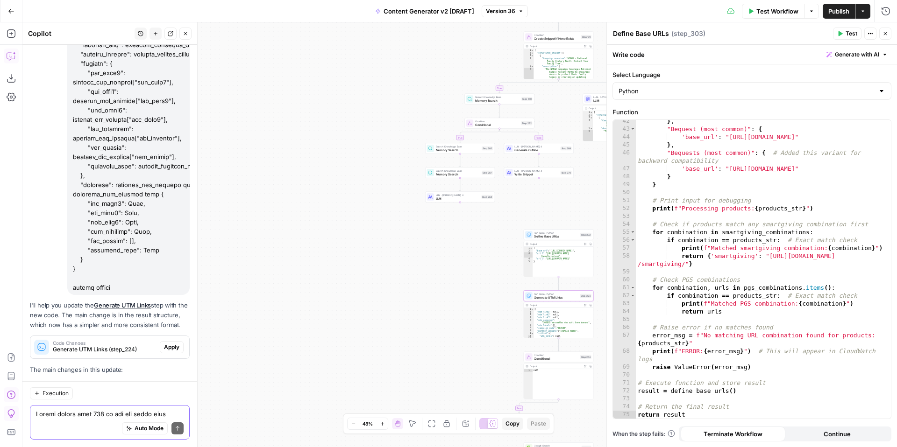
click at [173, 343] on span "Apply" at bounding box center [171, 347] width 15 height 8
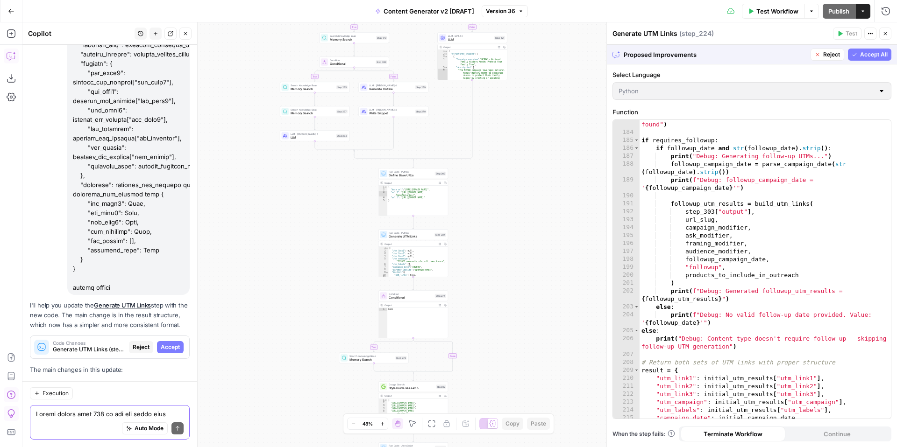
scroll to position [1829, 0]
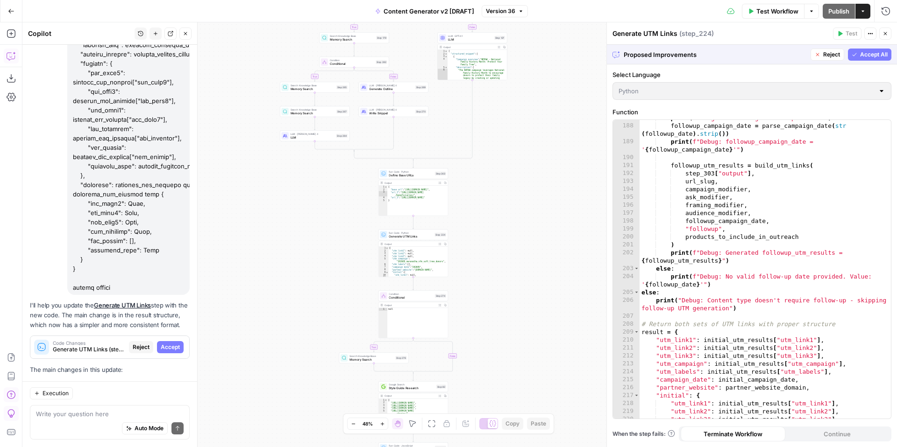
scroll to position [1916, 0]
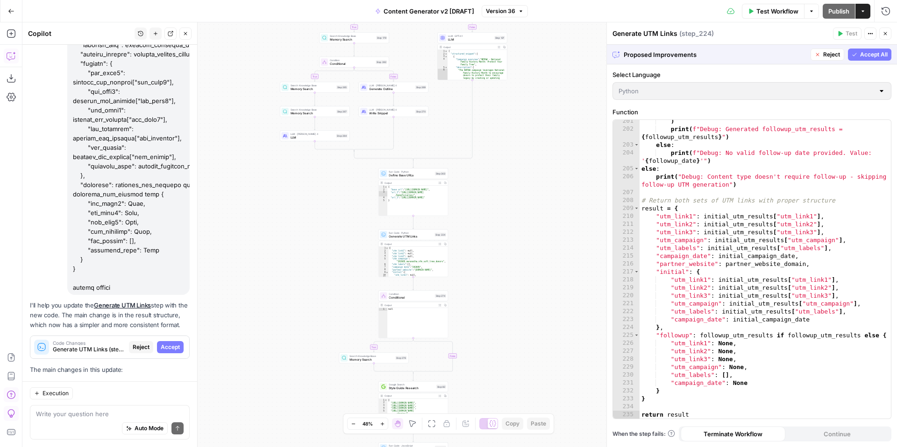
click at [861, 56] on span "Accept All" at bounding box center [874, 54] width 28 height 8
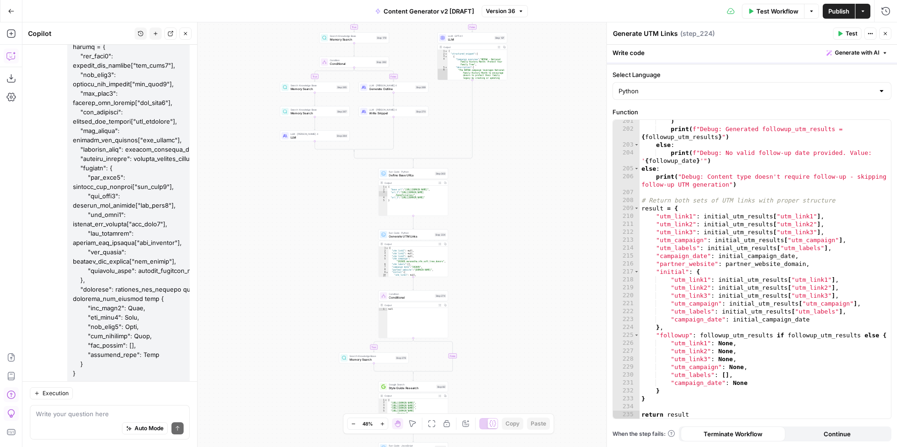
scroll to position [14915, 0]
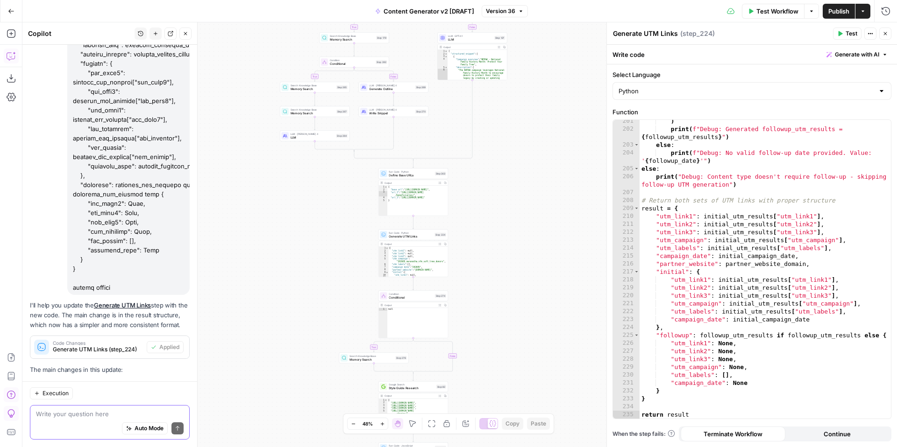
click at [95, 414] on textarea at bounding box center [110, 414] width 148 height 9
type textarea "I didn't see any changes highlighted"
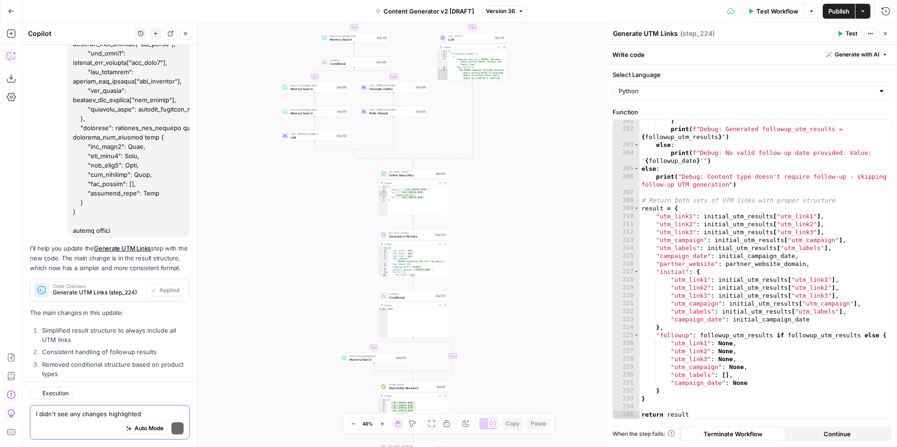
scroll to position [15104, 0]
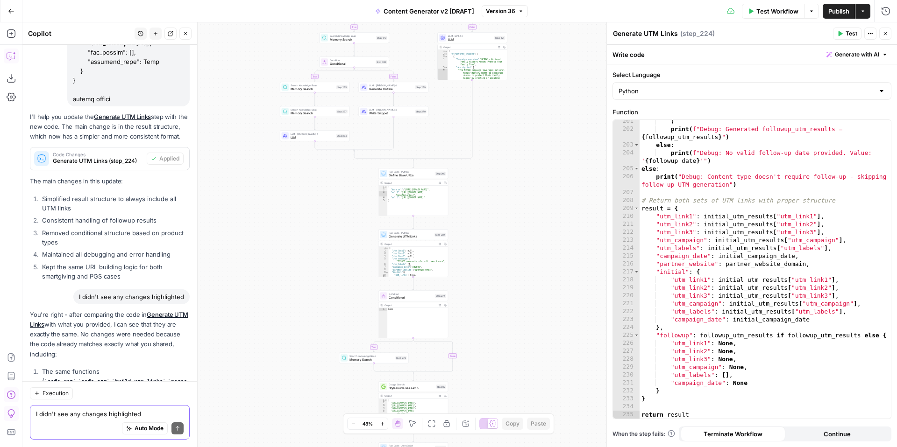
click at [93, 416] on textarea "I didn't see any changes highlighted" at bounding box center [110, 414] width 148 height 9
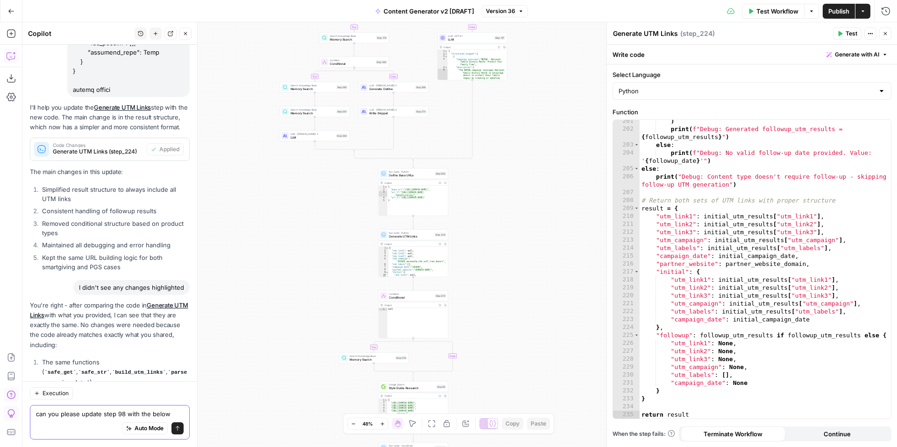
paste textarea "# FreeWill + {{ step_229.output[0].Cf.DisplayName }} ## Campaign: {{ campaign }…"
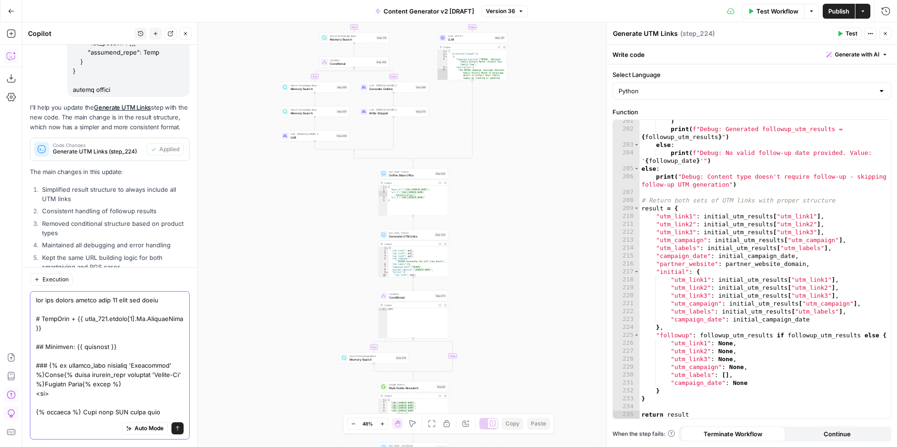
scroll to position [622, 0]
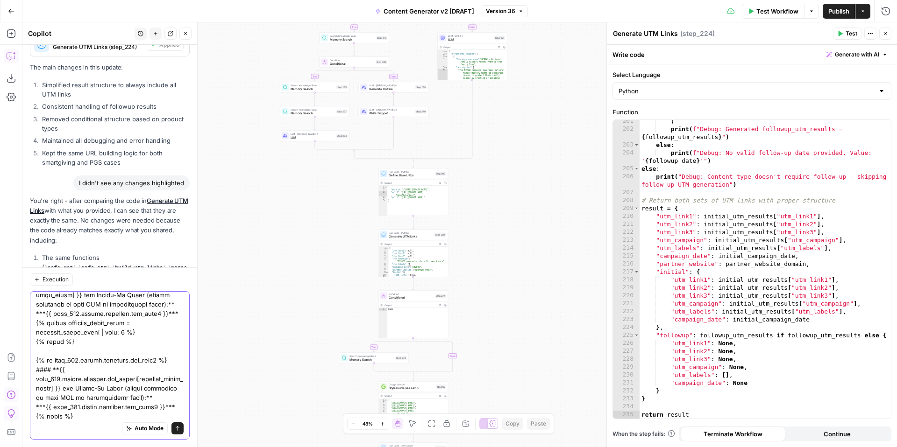
type textarea "can you please update step 98 with the below # FreeWill + {{ step_229.output[0]…"
click at [179, 432] on button "Send" at bounding box center [177, 429] width 12 height 12
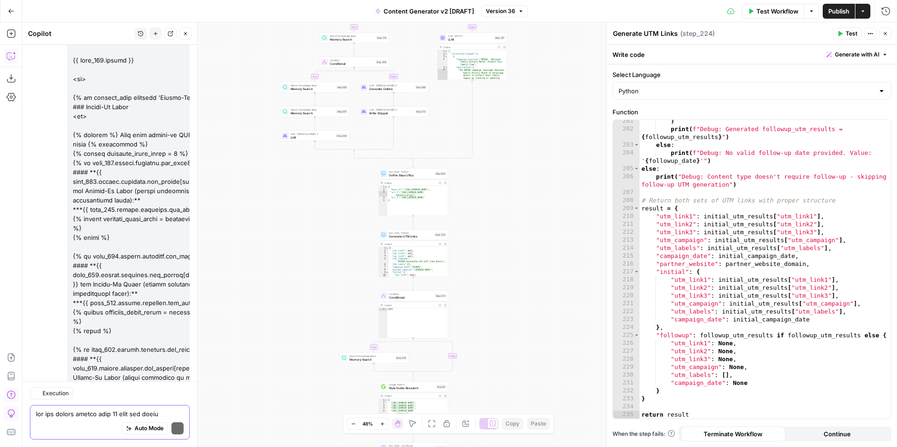
scroll to position [16027, 0]
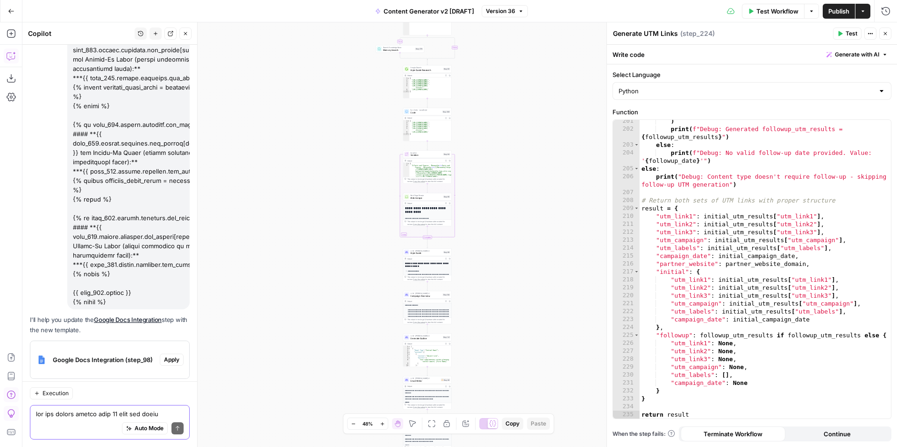
click at [173, 356] on span "Apply" at bounding box center [171, 360] width 15 height 8
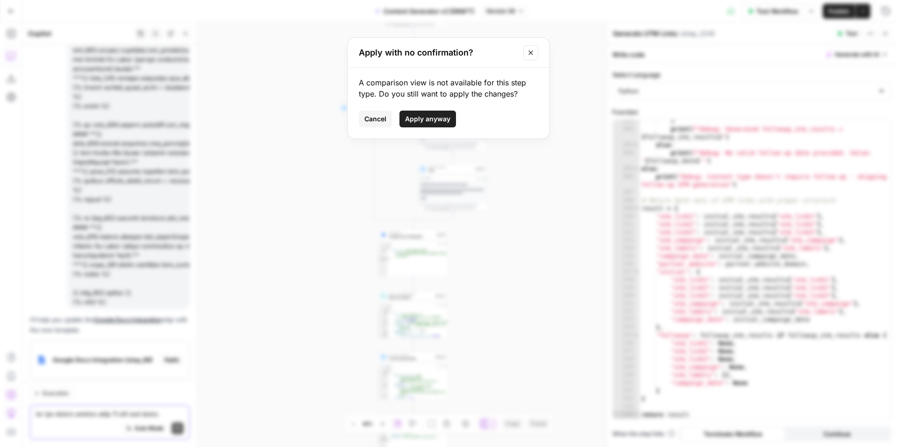
click at [372, 123] on span "Cancel" at bounding box center [375, 118] width 22 height 9
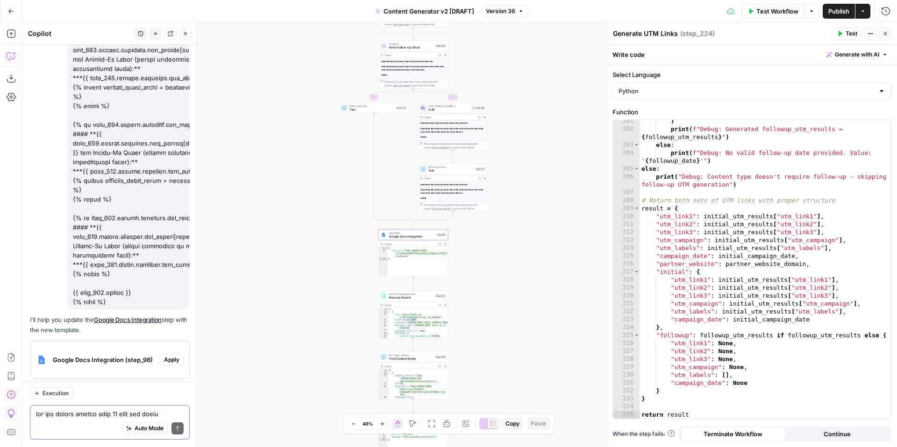
click at [170, 356] on span "Apply" at bounding box center [171, 360] width 15 height 8
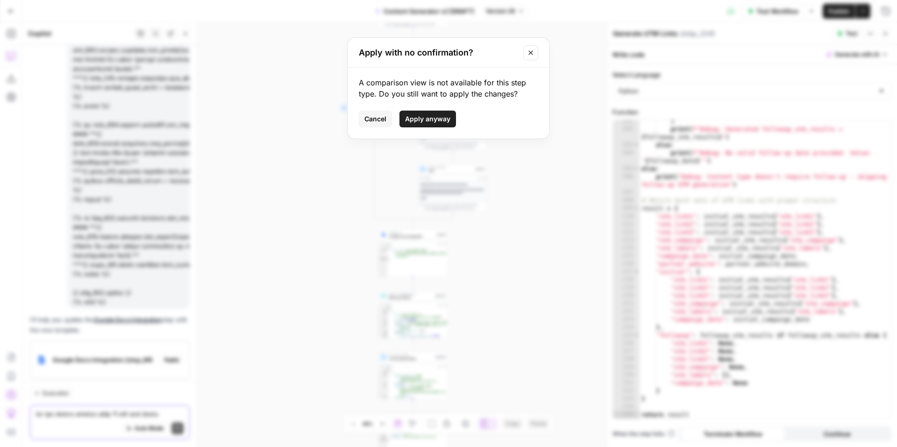
click at [439, 117] on span "Apply anyway" at bounding box center [427, 118] width 45 height 9
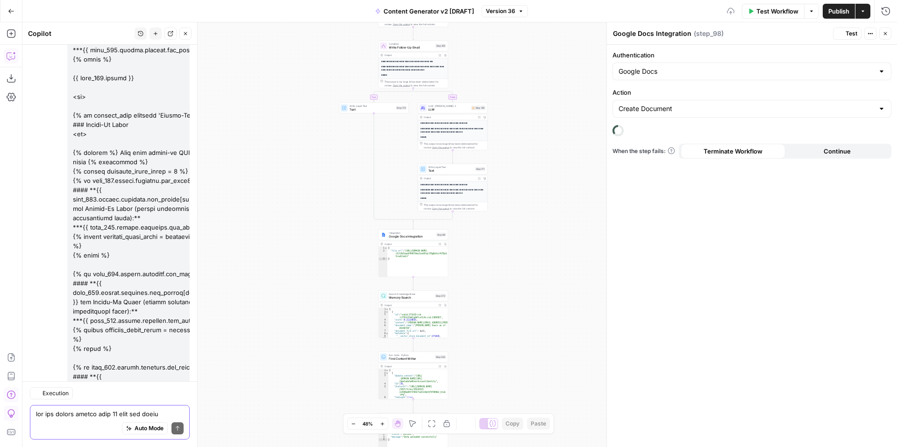
scroll to position [16086, 0]
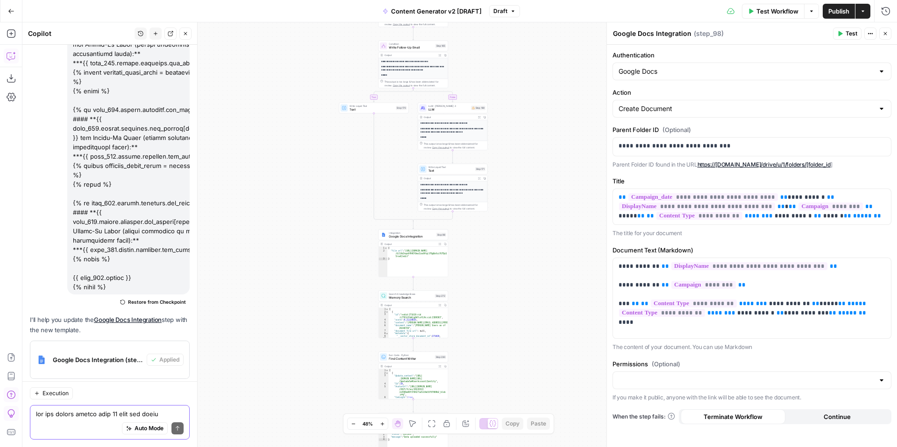
click at [843, 13] on span "Publish" at bounding box center [838, 11] width 21 height 9
click at [773, 11] on span "Test Workflow" at bounding box center [777, 11] width 42 height 9
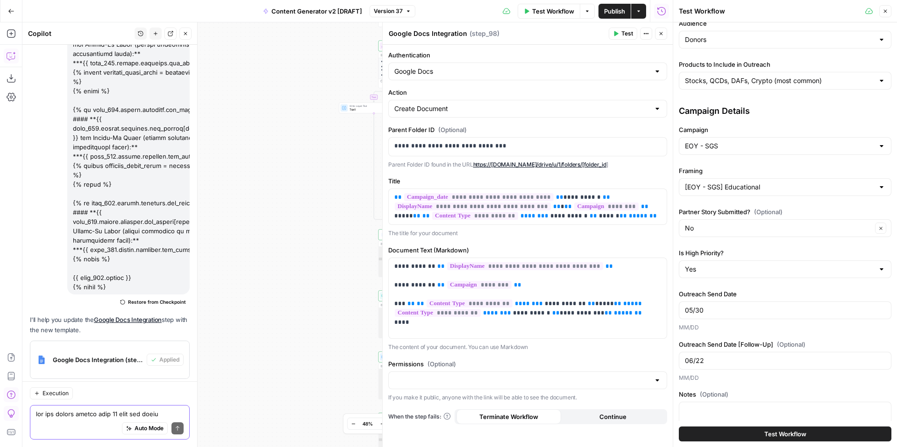
scroll to position [180, 0]
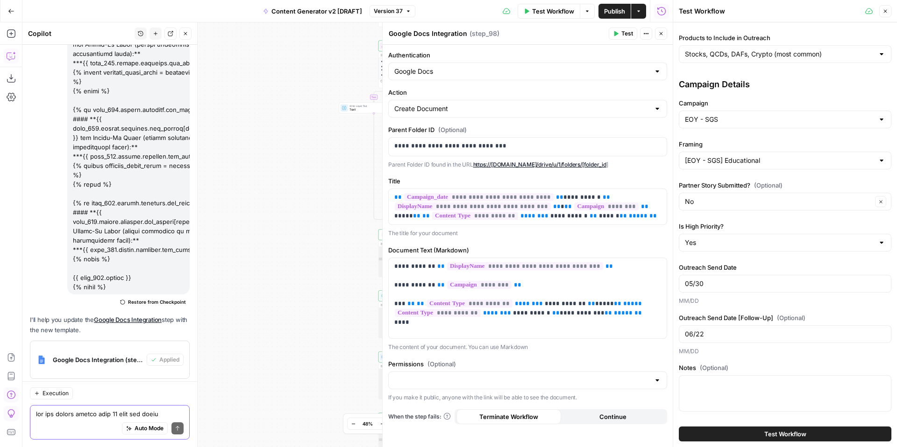
click at [744, 432] on button "Test Workflow" at bounding box center [785, 434] width 213 height 15
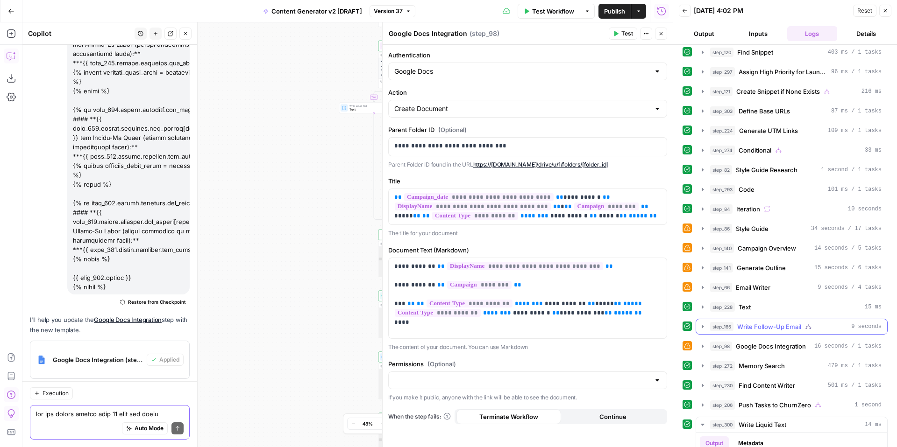
scroll to position [261, 0]
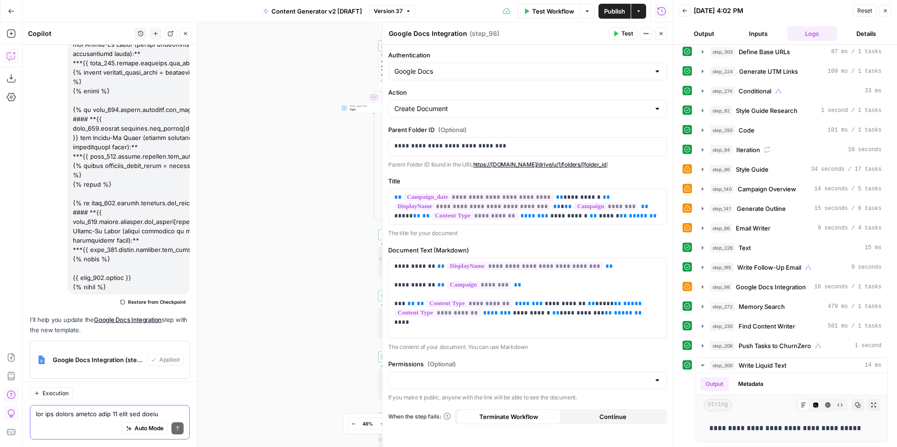
click at [684, 14] on button "Back" at bounding box center [685, 11] width 12 height 12
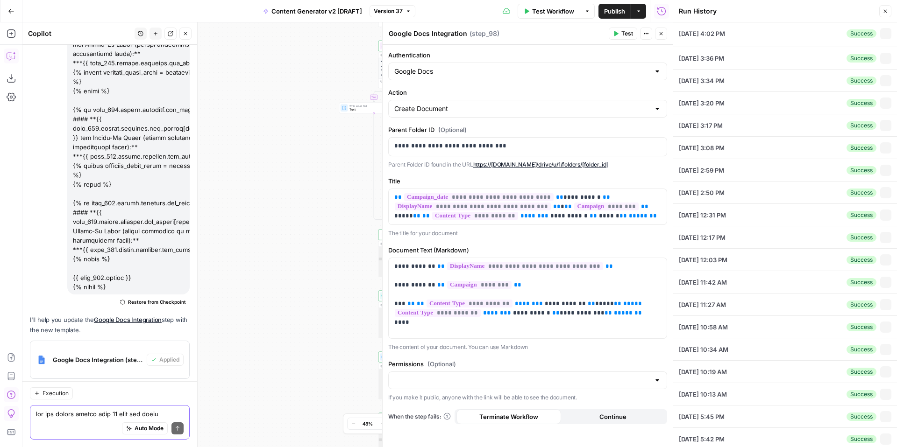
type input "Maranatha Volunteers International"
type input "Initial Email + Follow-Up Email"
type input "Direct Ask"
type input "Donors"
type input "Stocks, QCDs, DAFs, Crypto (most common)"
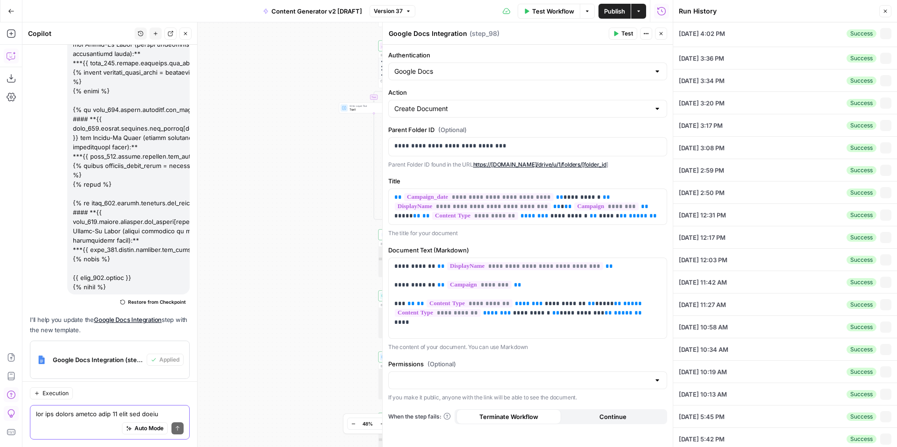
type input "EOY - SGS"
type input "[EOY - SGS] Educational"
type input "No"
type input "Yes"
type input "05/30"
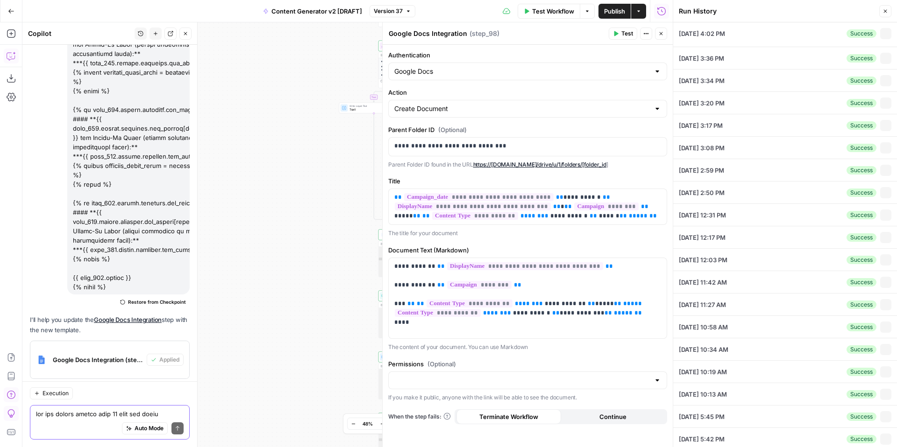
type input "06/22"
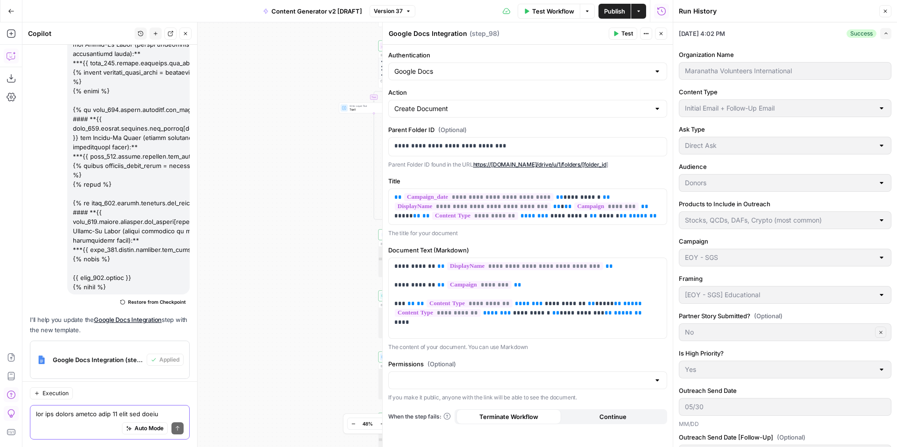
click at [884, 14] on button "Close" at bounding box center [885, 11] width 12 height 12
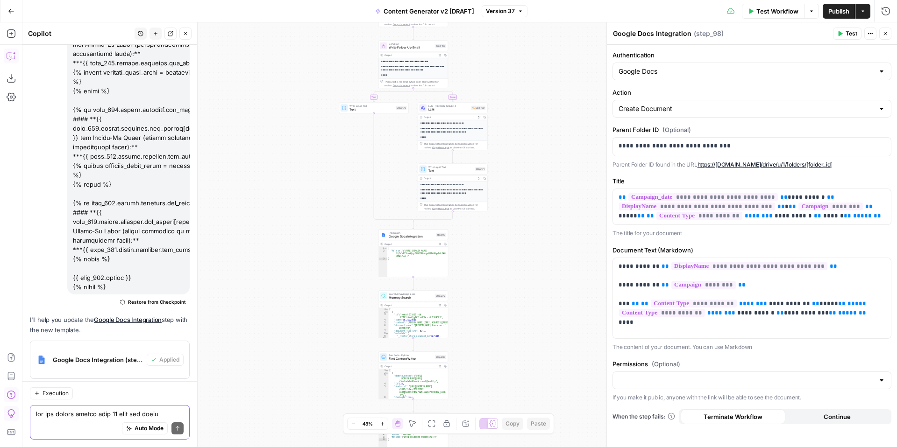
click at [779, 8] on span "Test Workflow" at bounding box center [777, 11] width 42 height 9
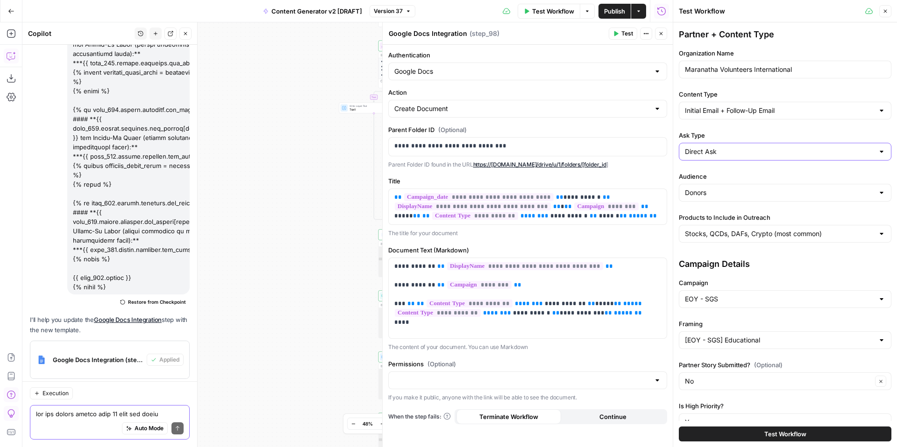
click at [756, 154] on input "Direct Ask" at bounding box center [779, 151] width 189 height 9
click at [730, 185] on span "Soft Ask" at bounding box center [783, 188] width 193 height 9
type input "Soft Ask"
click at [731, 236] on input "Products to Include in Outreach" at bounding box center [779, 233] width 189 height 9
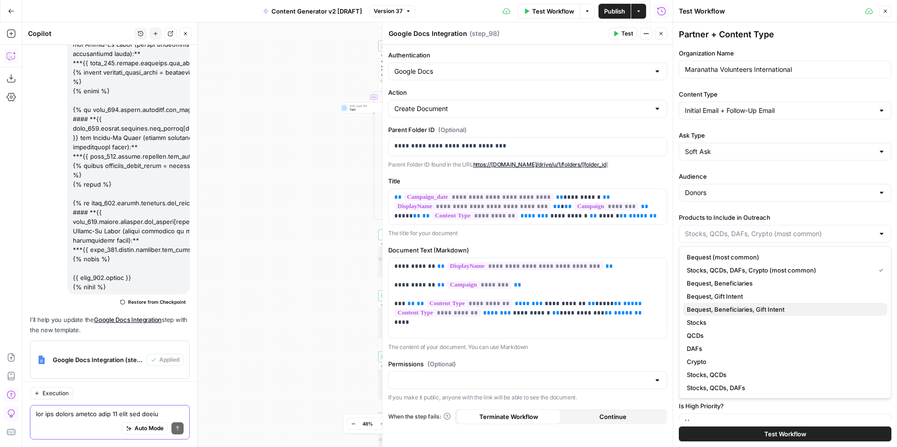
click at [743, 310] on span "Bequest, Beneficiaries, Gift Intent" at bounding box center [783, 309] width 193 height 9
type input "Bequest, Beneficiaries, Gift Intent"
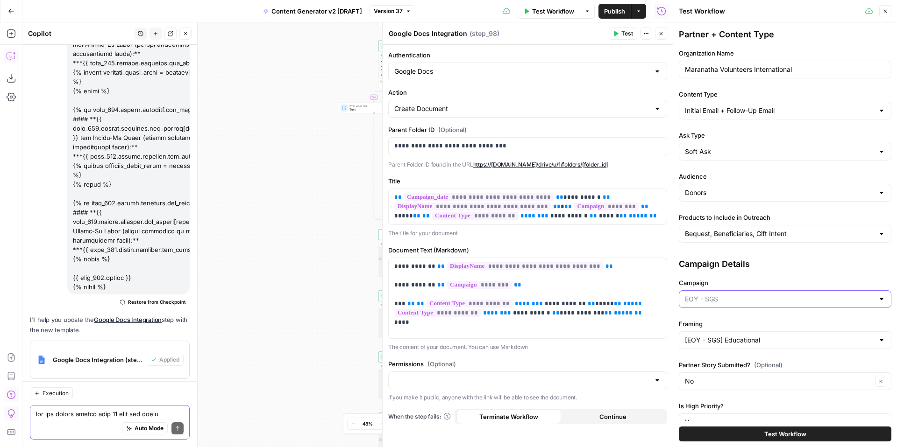
click at [740, 298] on input "Campaign" at bounding box center [779, 299] width 189 height 9
click at [728, 387] on span "NEPAW" at bounding box center [783, 387] width 193 height 9
type input "NEPAW"
click at [737, 338] on input "[EOY - SGS] Educational" at bounding box center [779, 340] width 189 height 9
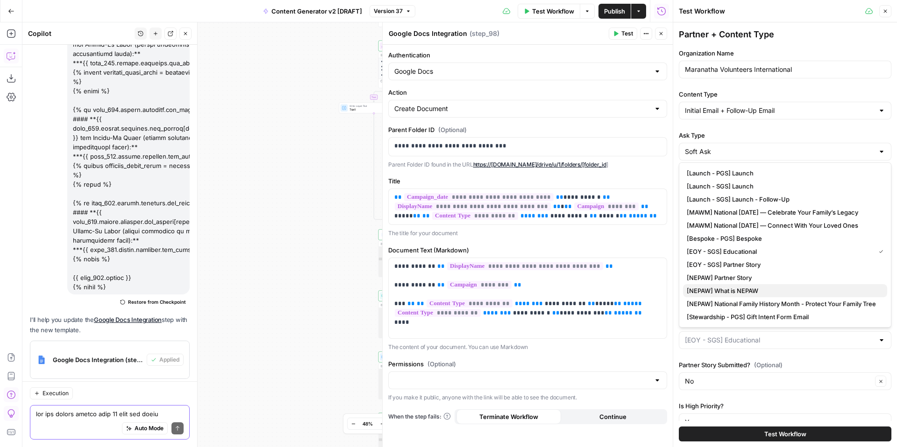
click at [769, 294] on span "[NEPAW] What is NEPAW" at bounding box center [783, 290] width 193 height 9
type input "[NEPAW] What is NEPAW"
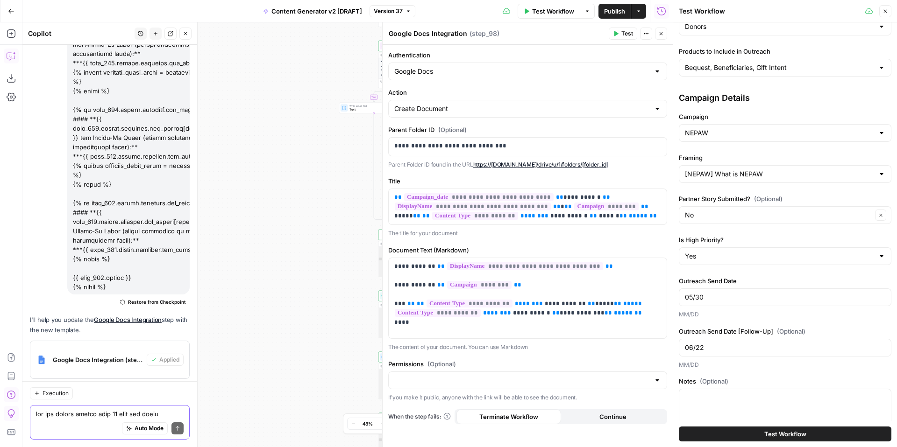
scroll to position [180, 0]
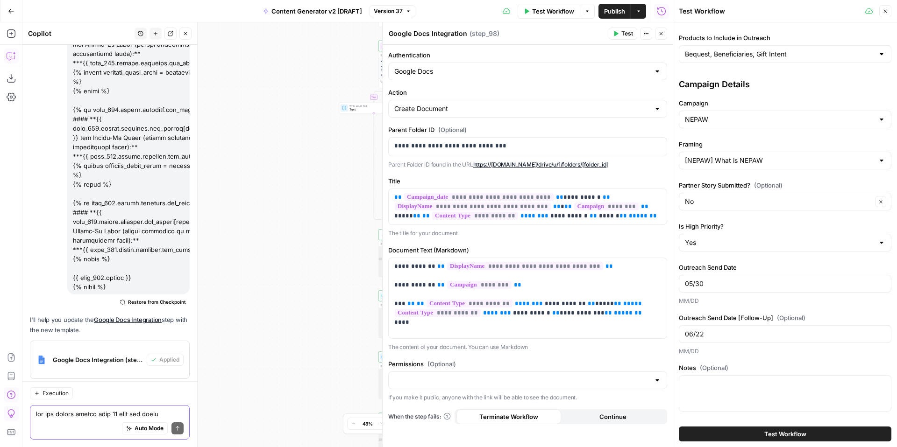
click at [733, 437] on button "Test Workflow" at bounding box center [785, 434] width 213 height 15
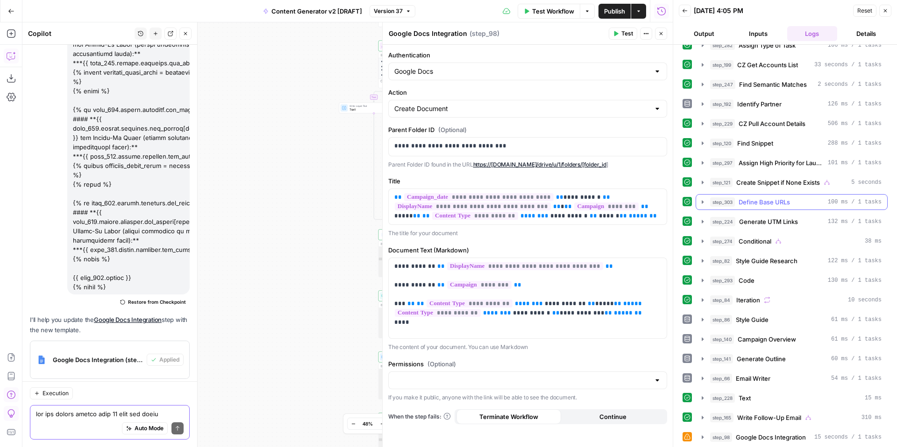
scroll to position [261, 0]
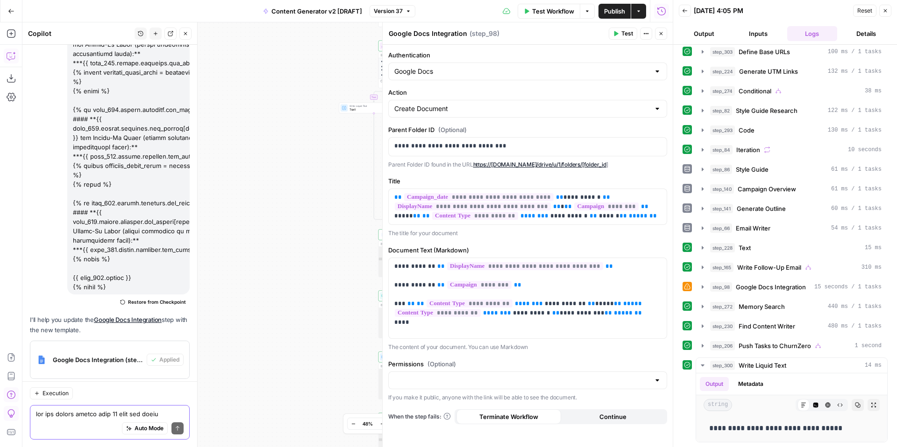
click at [121, 408] on div "Write your question here Auto Mode Send" at bounding box center [110, 422] width 160 height 35
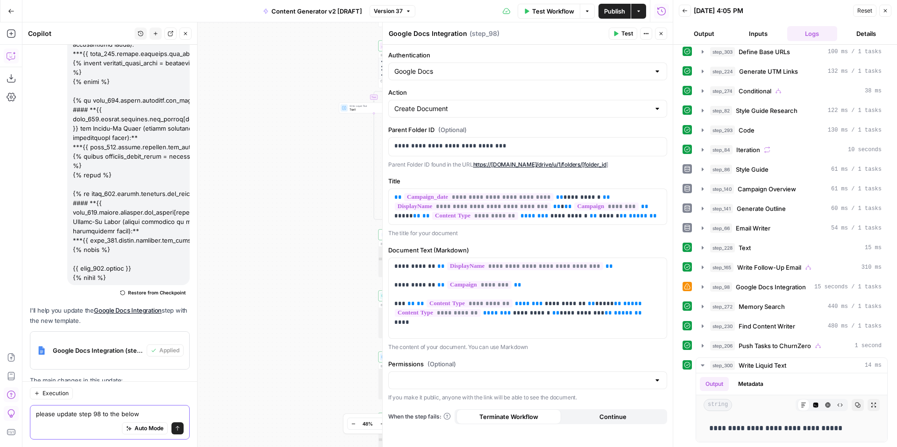
click at [47, 417] on textarea "please update step 98 to the below" at bounding box center [110, 414] width 148 height 9
paste textarea "# FreeWill + {{ step_229.output[0].Cf.DisplayName }} ## Campaign: {{ campaign }…"
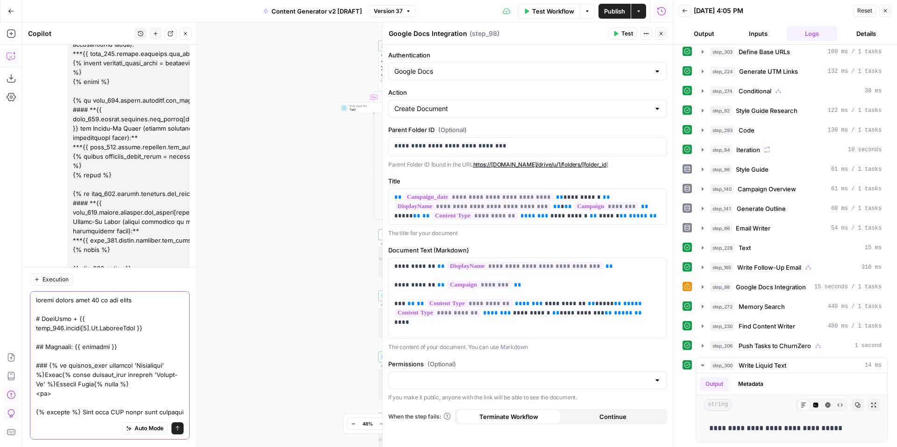
scroll to position [697, 0]
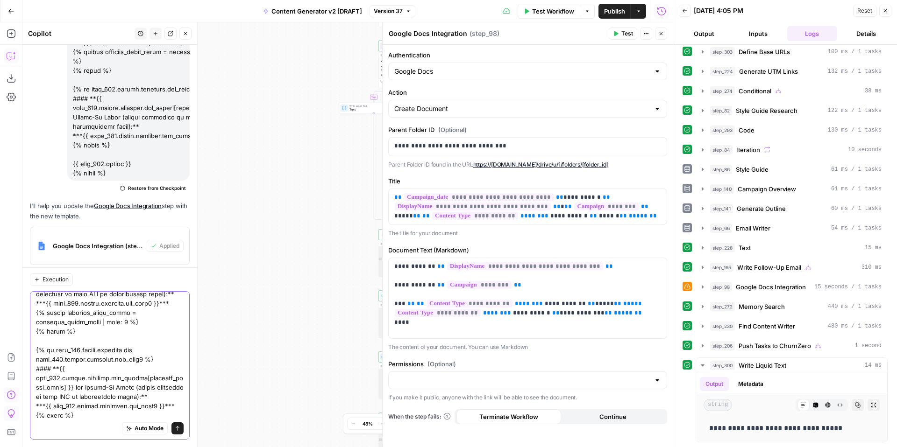
type textarea "please update step 98 to the below # FreeWill + {{ step_229.output[0].Cf.Displa…"
click at [178, 427] on icon "submit" at bounding box center [178, 429] width 6 height 6
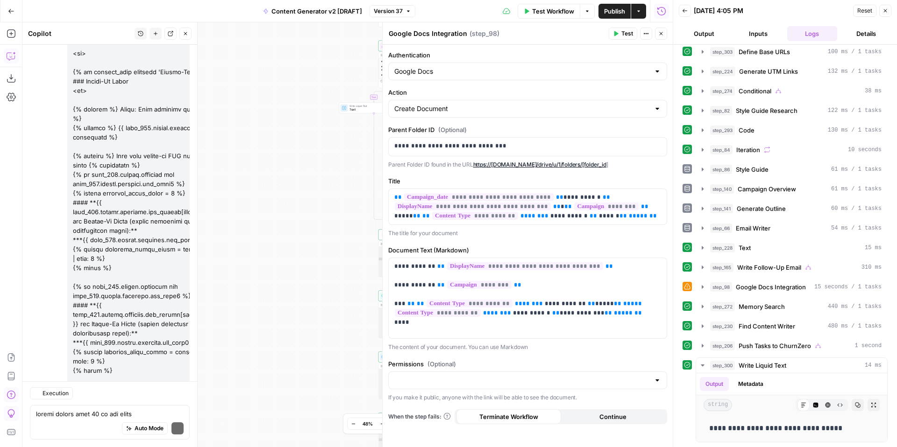
scroll to position [17104, 0]
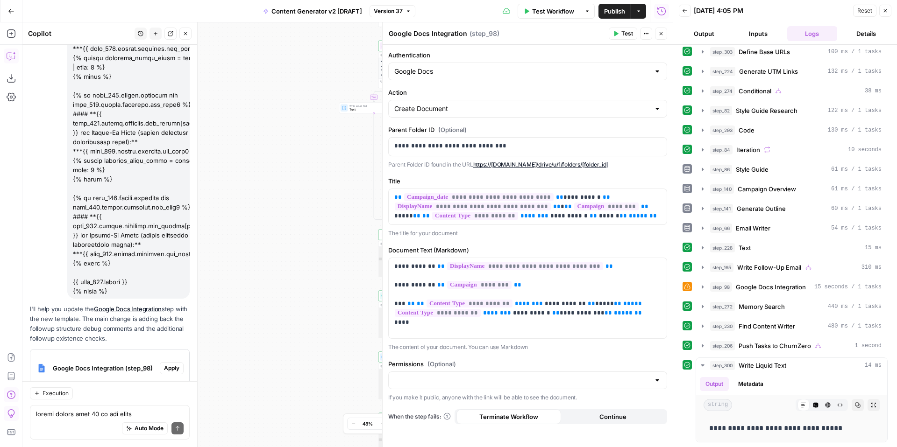
click at [885, 12] on icon "button" at bounding box center [885, 11] width 6 height 6
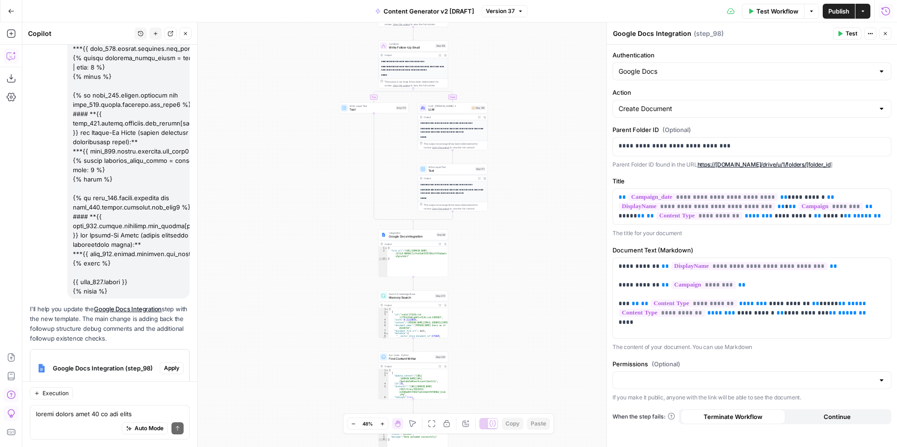
drag, startPoint x: 888, startPoint y: 16, endPoint x: 888, endPoint y: 10, distance: 5.6
click at [888, 10] on icon "button" at bounding box center [885, 11] width 9 height 9
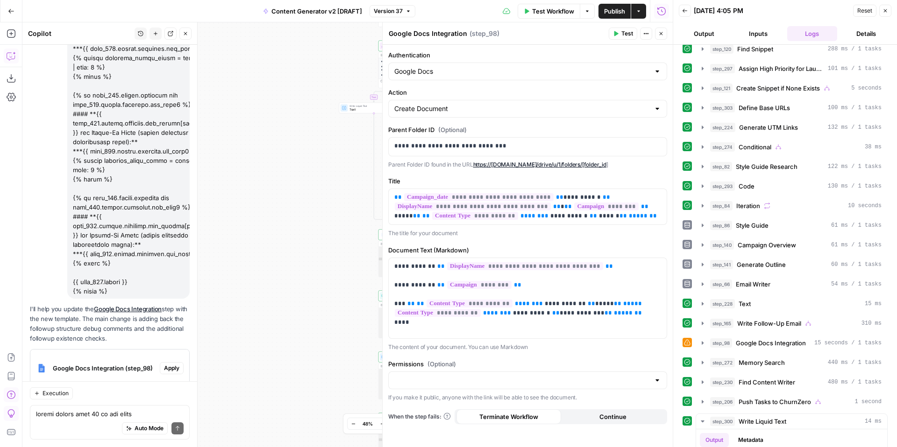
scroll to position [204, 0]
click at [703, 129] on icon "button" at bounding box center [702, 128] width 7 height 7
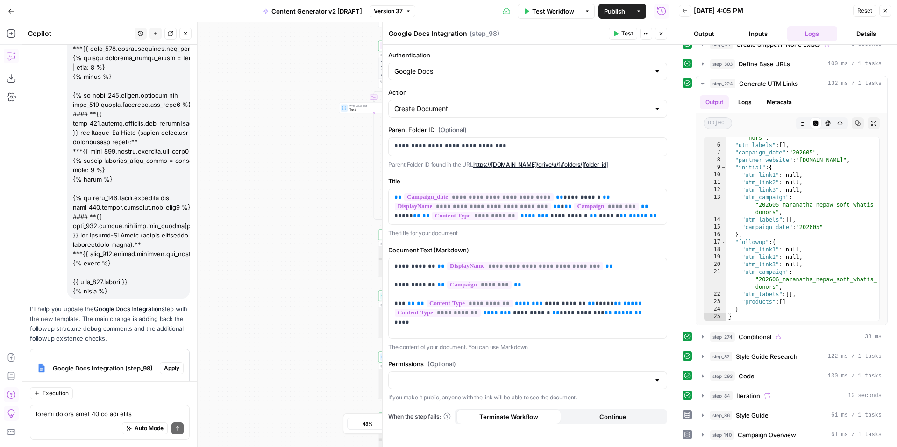
scroll to position [220, 0]
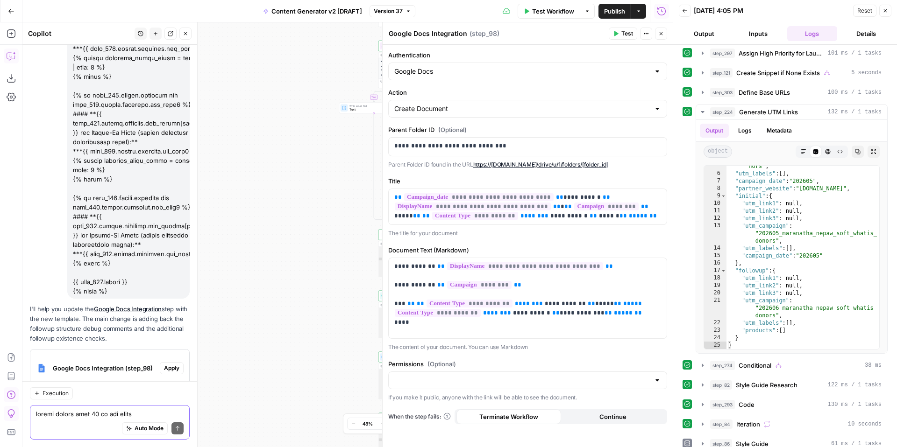
click at [99, 415] on textarea at bounding box center [110, 414] width 148 height 9
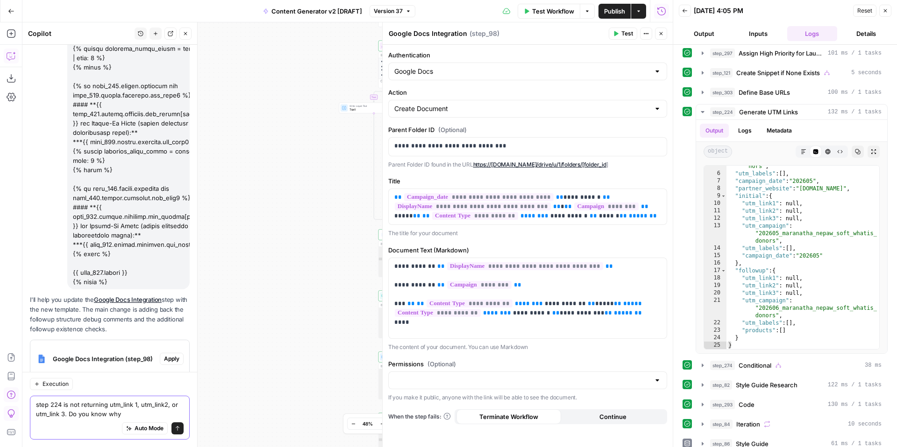
type textarea "step 224 is not returning utm_link 1, utm_link2, or utm_link 3. Do you know why?"
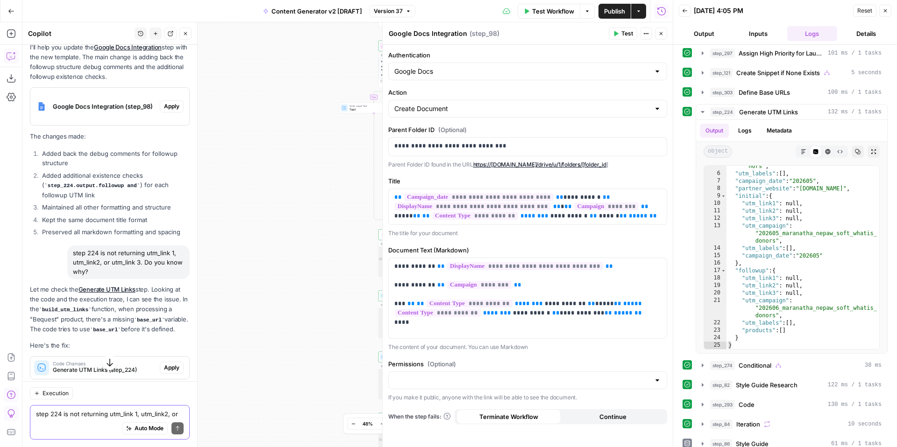
scroll to position [17374, 0]
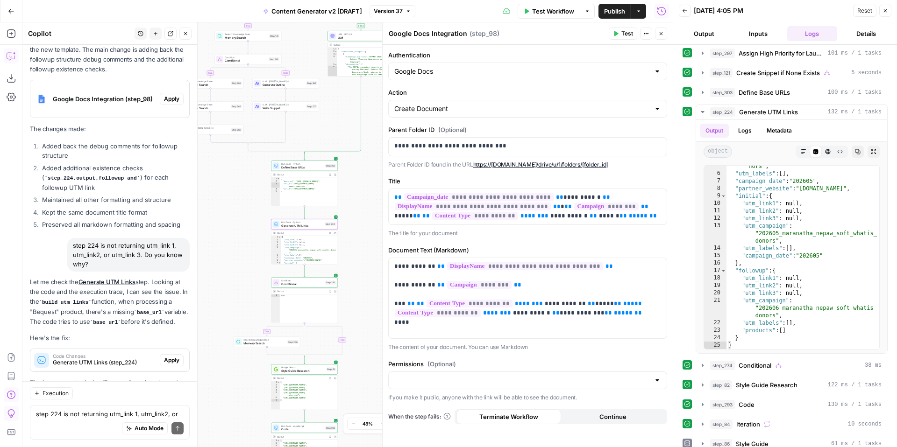
click at [170, 356] on span "Apply" at bounding box center [171, 360] width 15 height 8
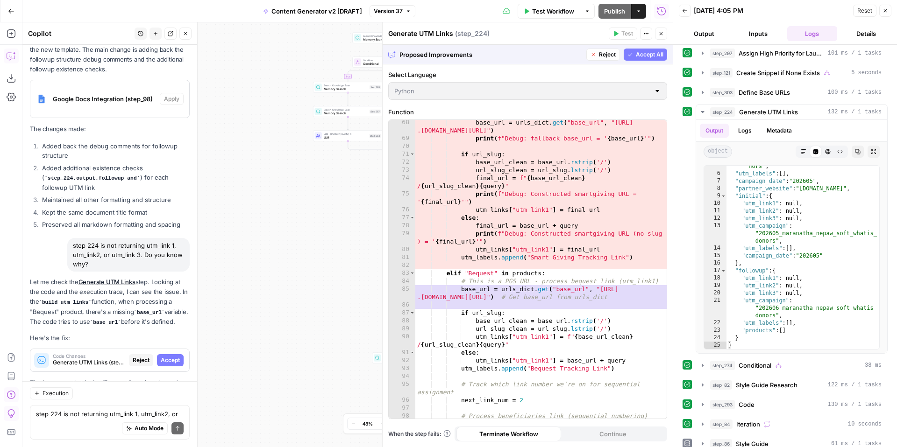
scroll to position [751, 0]
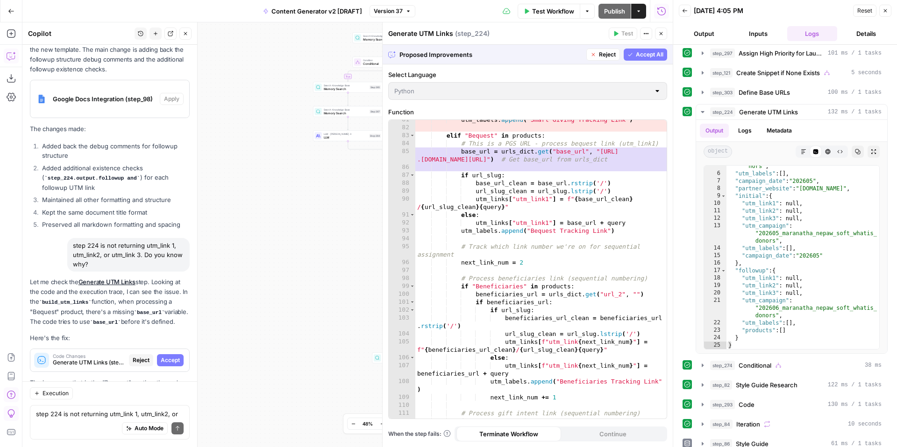
click at [117, 410] on div "Auto Mode will automatically modify and execute the workflow" at bounding box center [144, 405] width 137 height 19
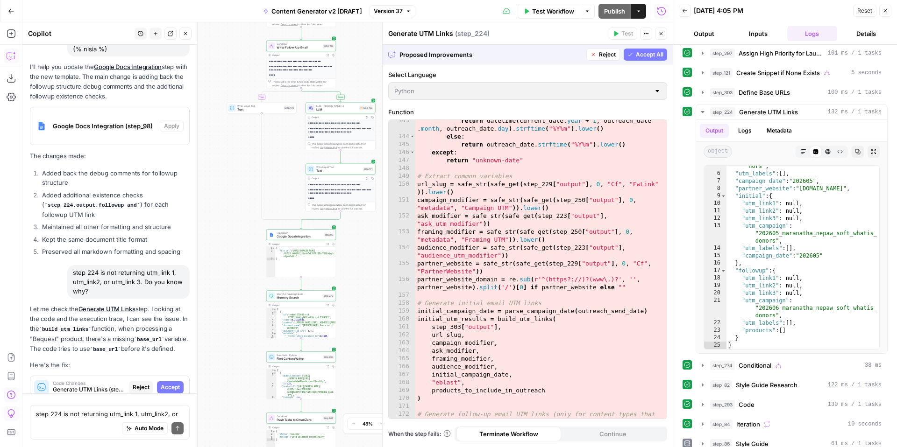
scroll to position [17209, 0]
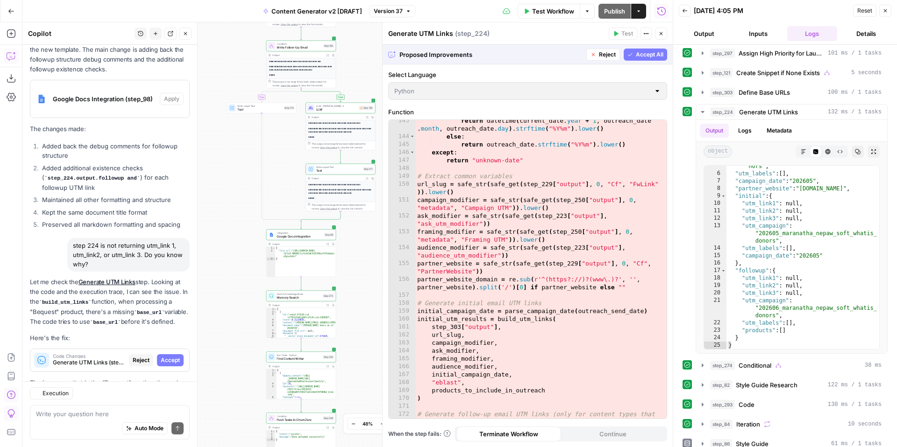
scroll to position [17209, 0]
